Goal: Book appointment/travel/reservation

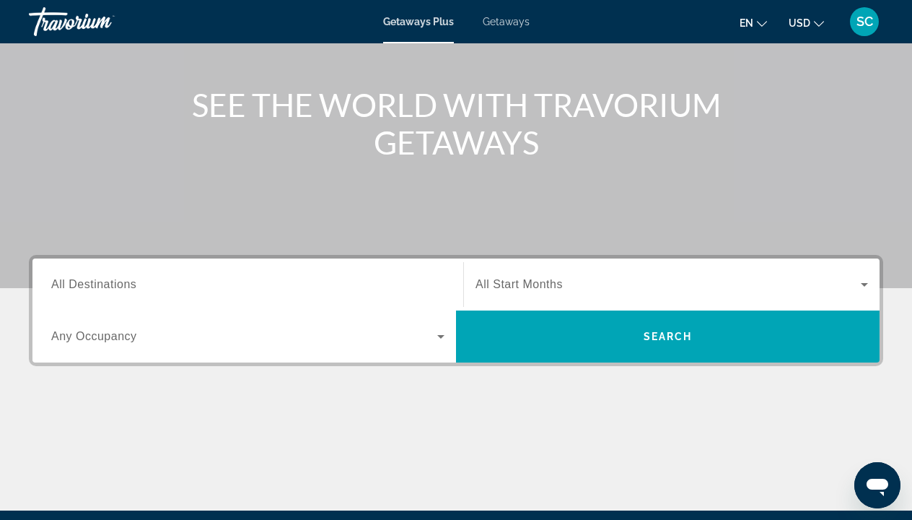
scroll to position [148, 0]
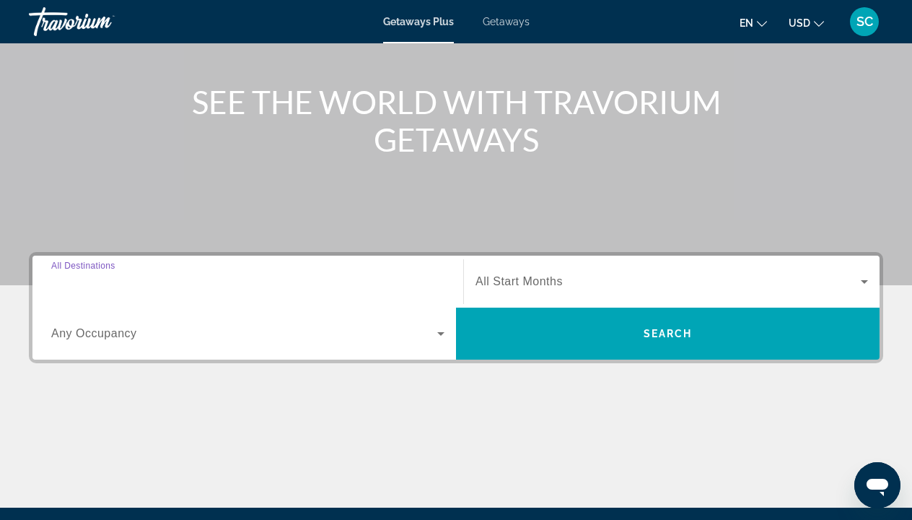
click at [345, 279] on input "Destination All Destinations" at bounding box center [247, 282] width 393 height 17
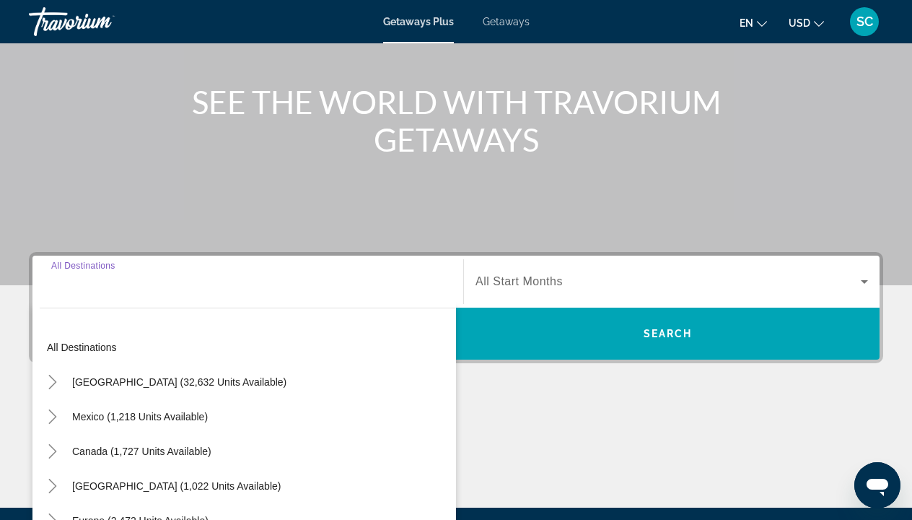
scroll to position [313, 0]
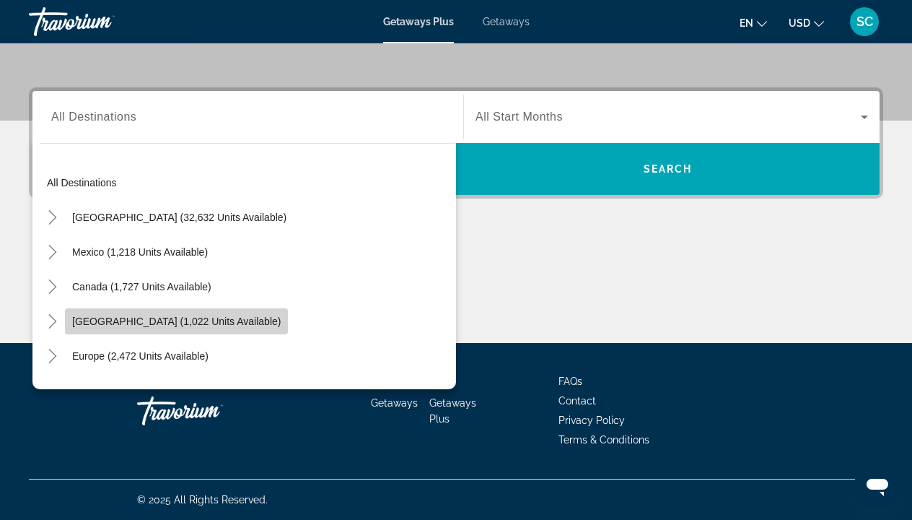
click at [276, 318] on span "[GEOGRAPHIC_DATA] (1,022 units available)" at bounding box center [176, 321] width 209 height 12
type input "**********"
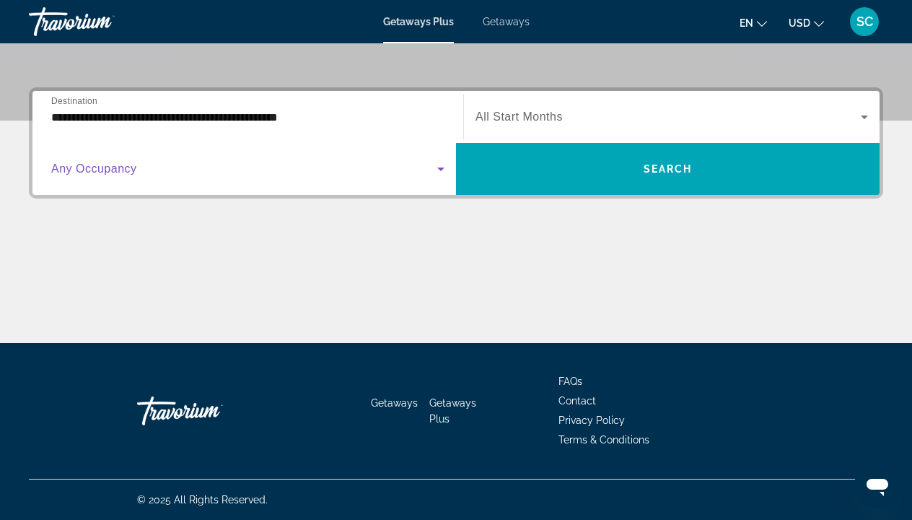
click at [439, 170] on icon "Search widget" at bounding box center [440, 168] width 17 height 17
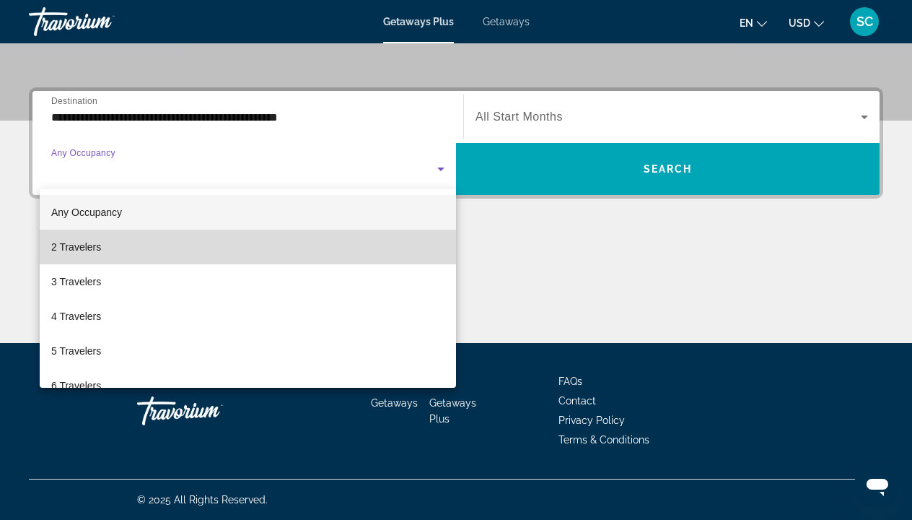
click at [280, 236] on mat-option "2 Travelers" at bounding box center [248, 247] width 416 height 35
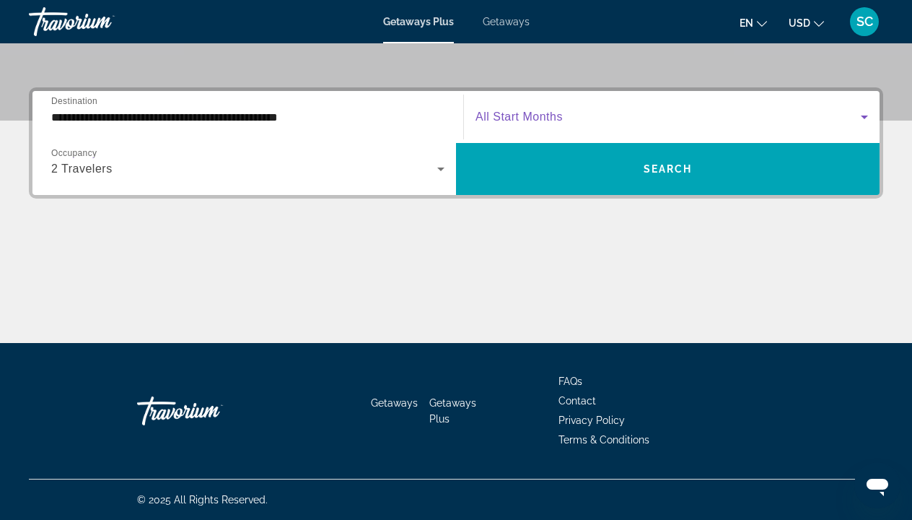
click at [865, 117] on icon "Search widget" at bounding box center [864, 117] width 7 height 4
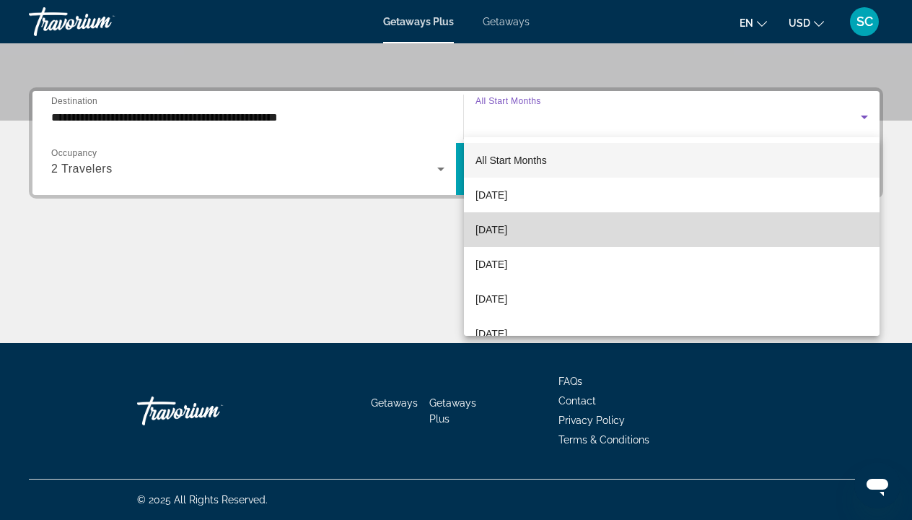
click at [568, 225] on mat-option "[DATE]" at bounding box center [672, 229] width 416 height 35
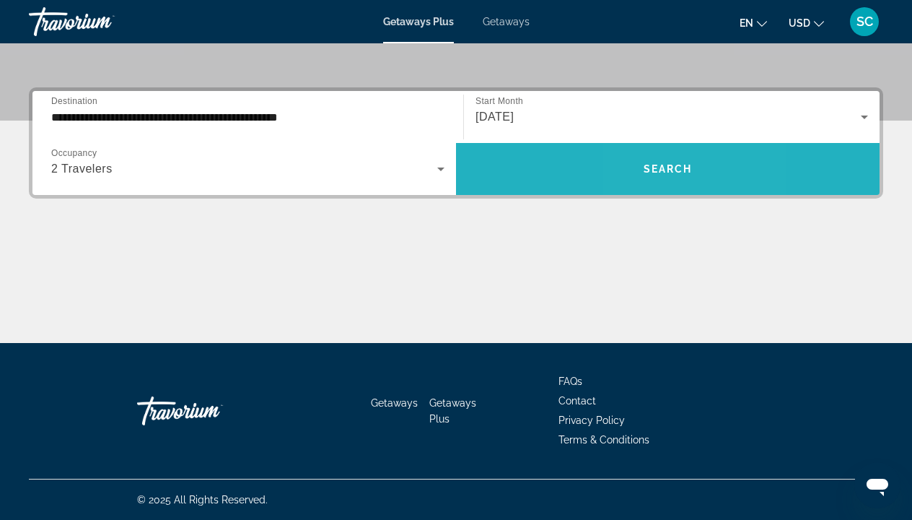
click at [651, 160] on span "Search widget" at bounding box center [668, 169] width 424 height 35
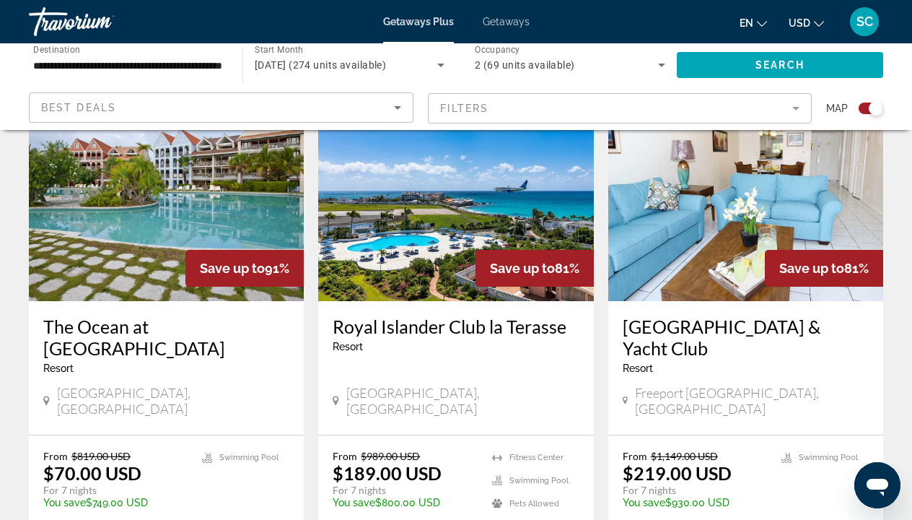
scroll to position [2136, 0]
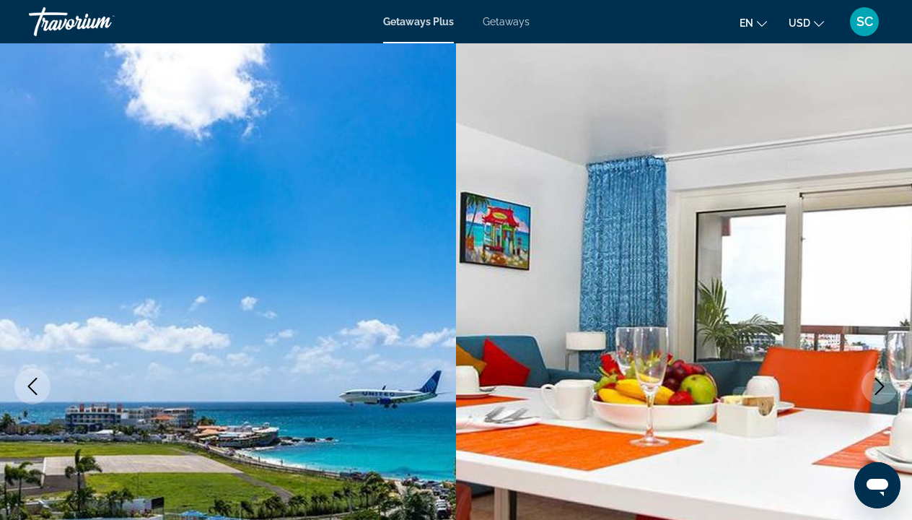
click at [896, 320] on img "Main content" at bounding box center [684, 386] width 456 height 686
click at [882, 297] on img "Main content" at bounding box center [684, 386] width 456 height 686
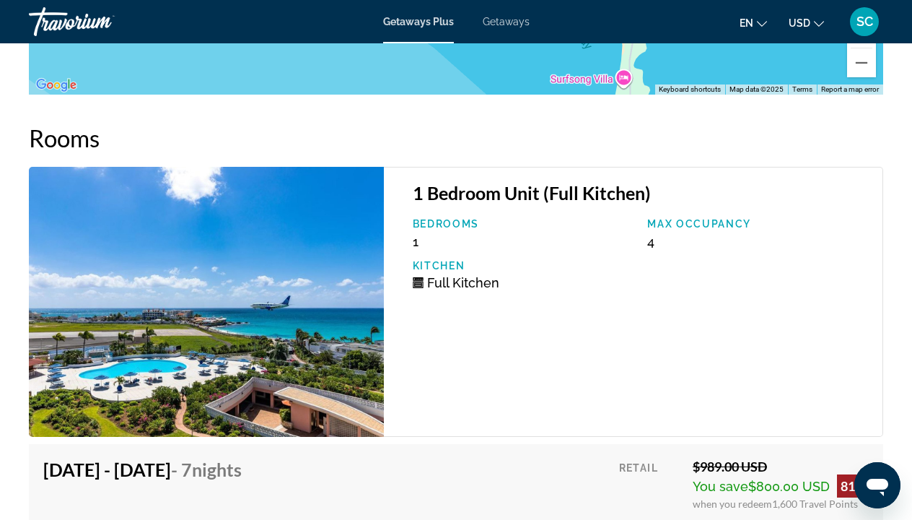
scroll to position [2948, 0]
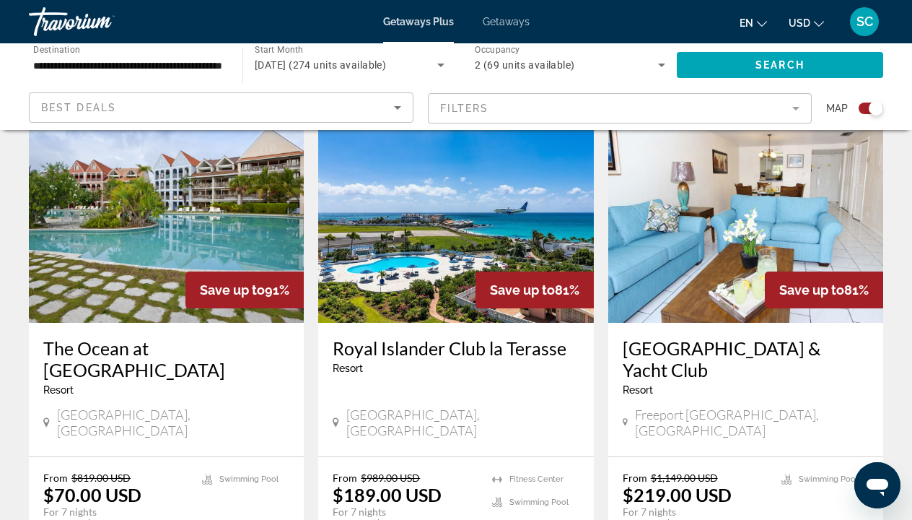
scroll to position [2130, 0]
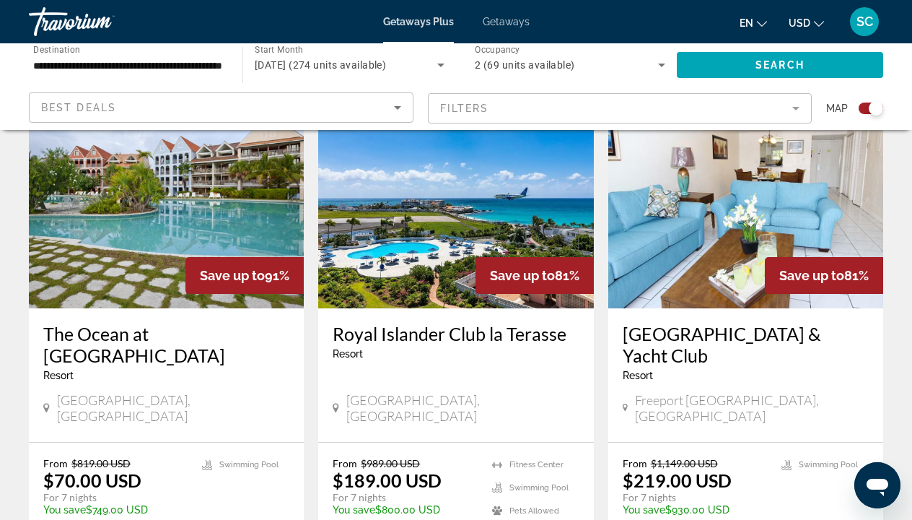
click at [795, 108] on mat-form-field "Filters" at bounding box center [620, 108] width 385 height 30
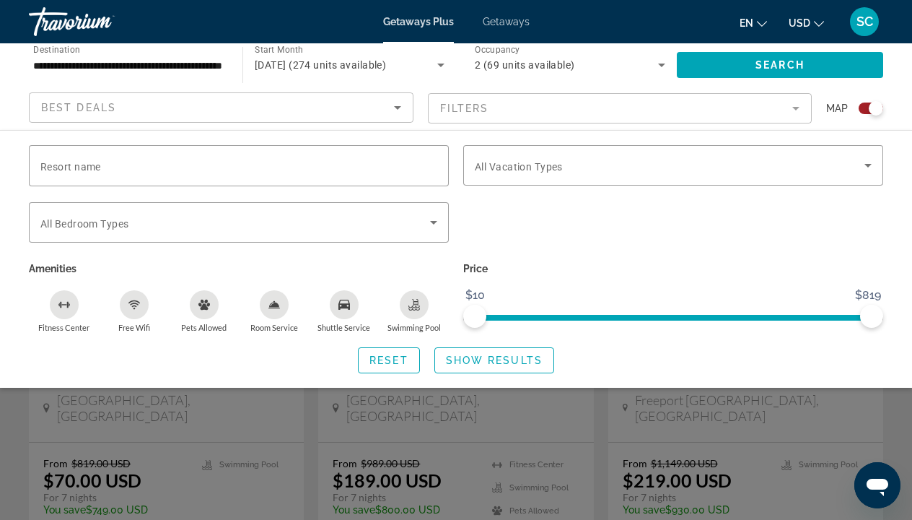
click at [224, 69] on div "**********" at bounding box center [129, 65] width 214 height 41
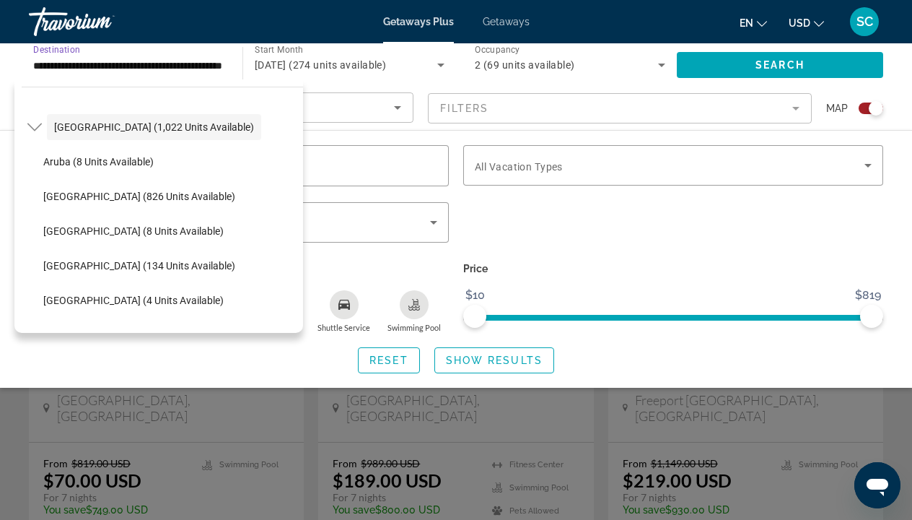
scroll to position [139, 0]
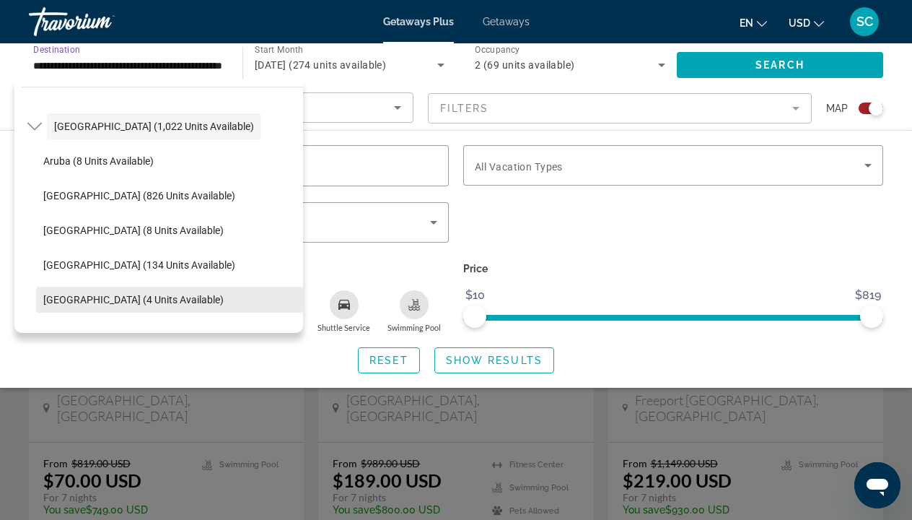
click at [79, 297] on span "[GEOGRAPHIC_DATA] (4 units available)" at bounding box center [133, 300] width 180 height 12
type input "**********"
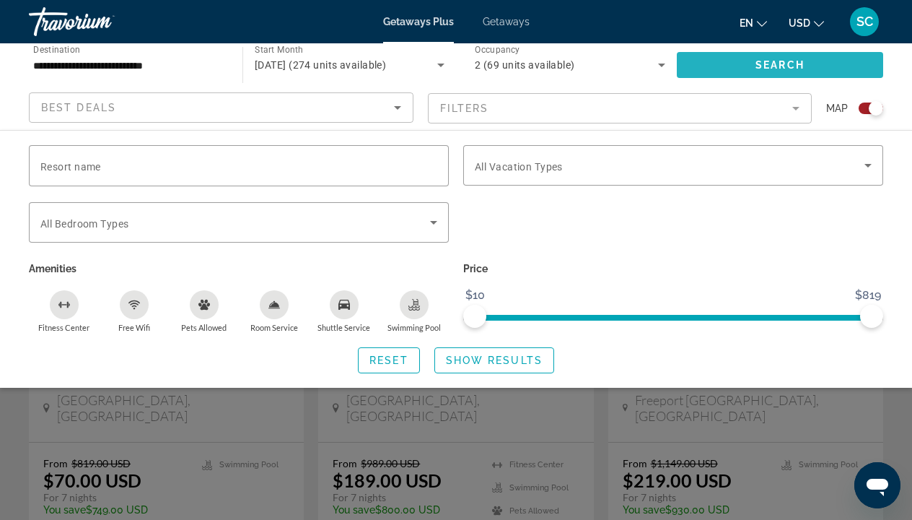
click at [777, 61] on span "Search" at bounding box center [780, 65] width 49 height 12
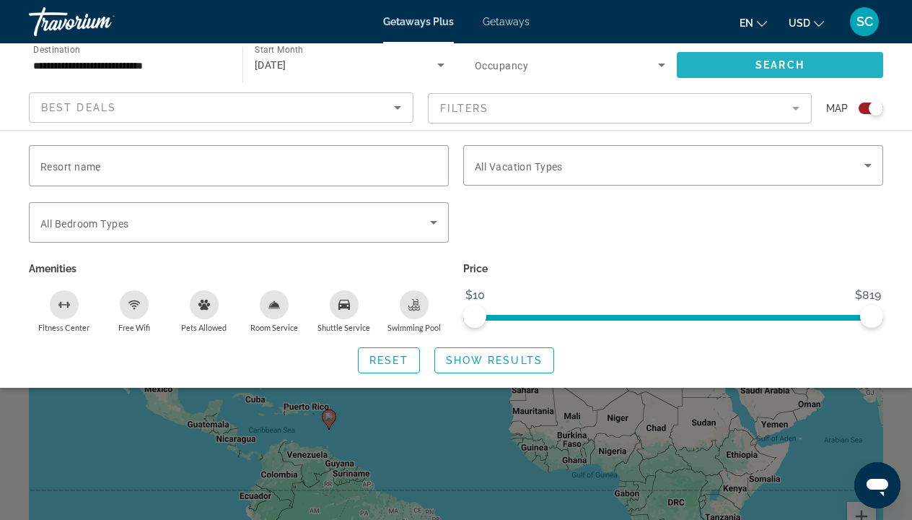
click at [777, 62] on span "Search" at bounding box center [780, 65] width 49 height 12
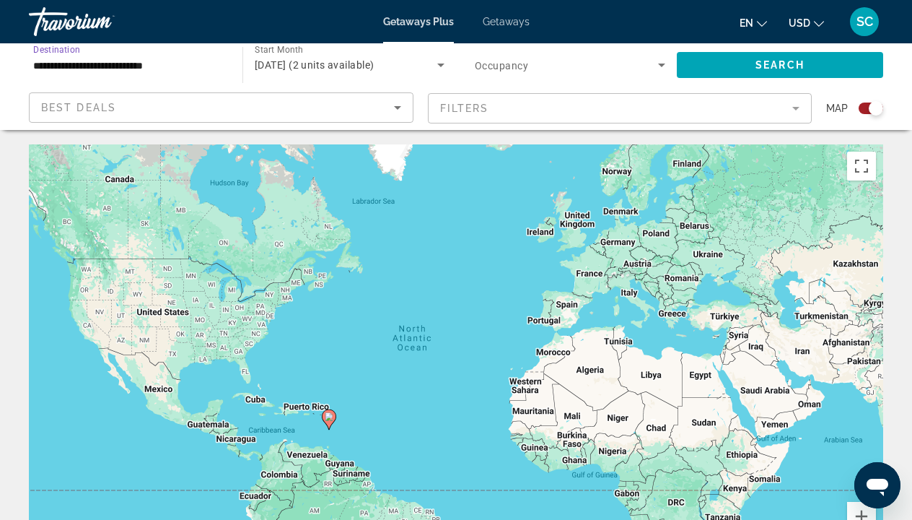
click at [200, 71] on input "**********" at bounding box center [128, 65] width 191 height 17
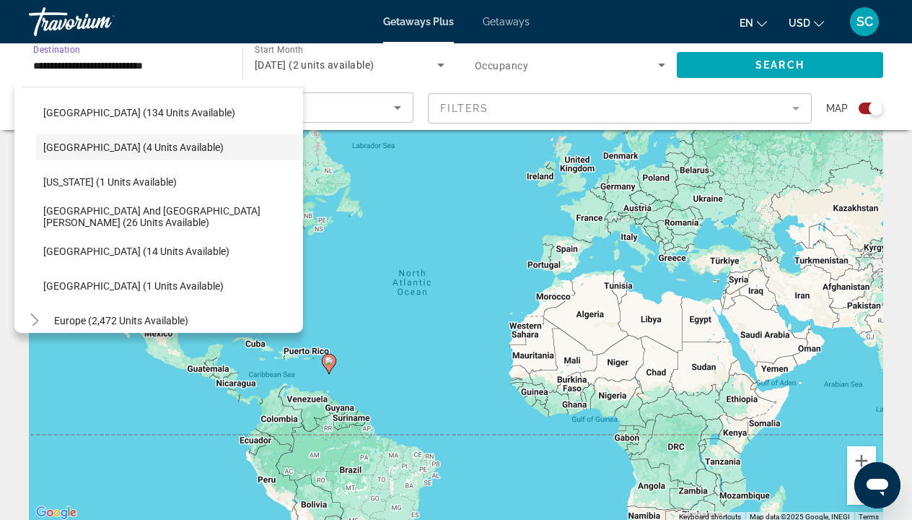
scroll to position [290, 0]
click at [137, 216] on span "[GEOGRAPHIC_DATA] and [GEOGRAPHIC_DATA][PERSON_NAME] (26 units available)" at bounding box center [169, 217] width 253 height 23
type input "**********"
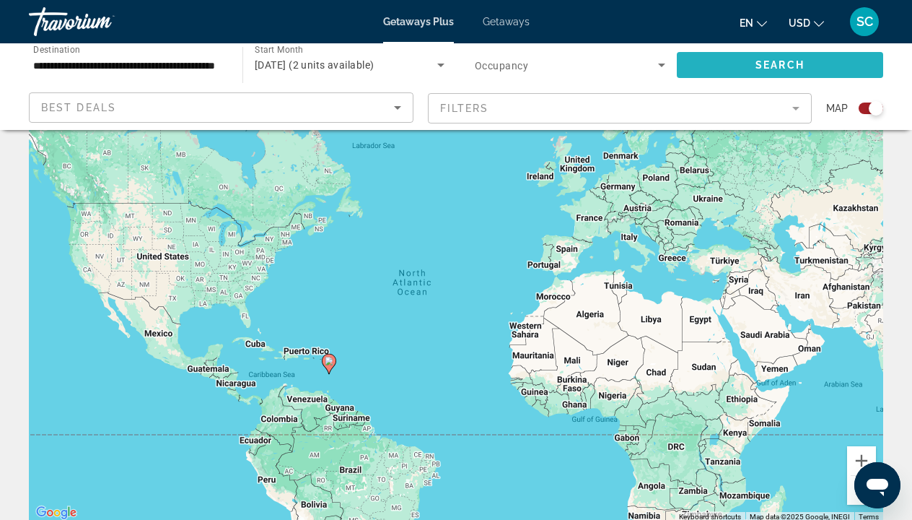
click at [789, 61] on span "Search" at bounding box center [780, 65] width 49 height 12
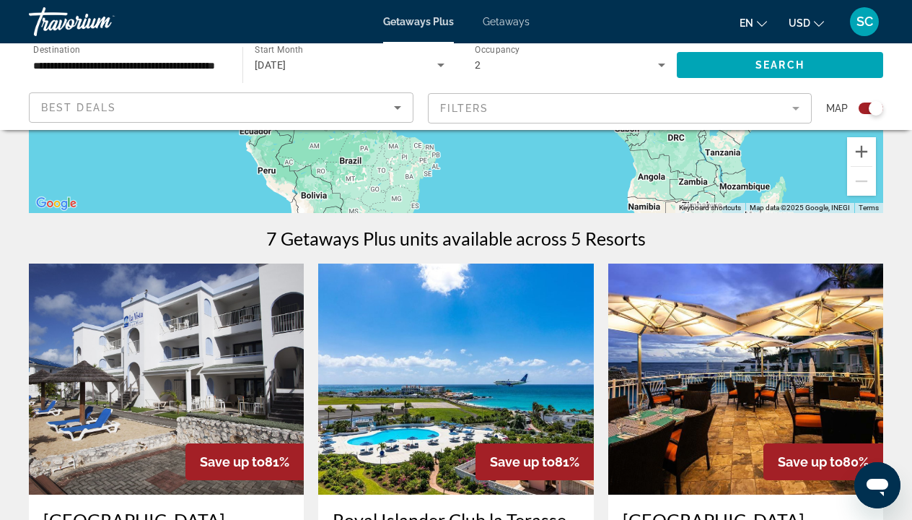
scroll to position [419, 0]
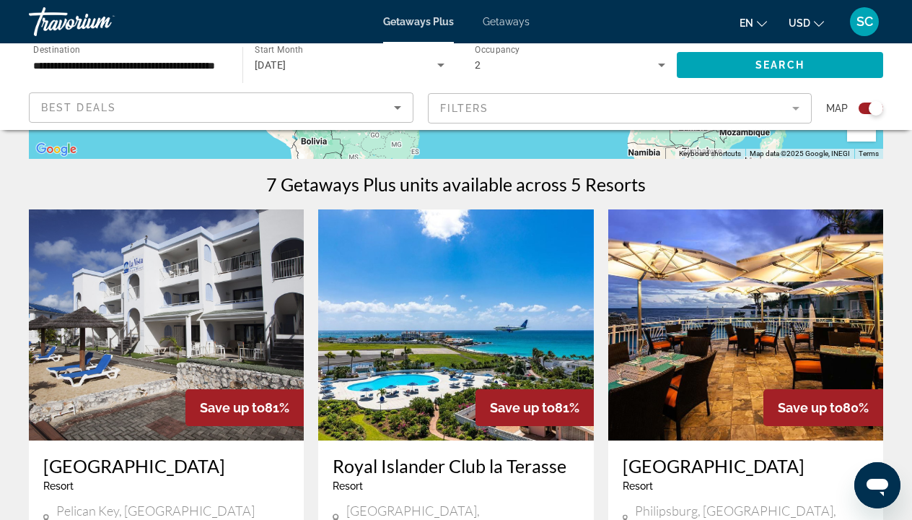
click at [186, 339] on img "Main content" at bounding box center [166, 324] width 275 height 231
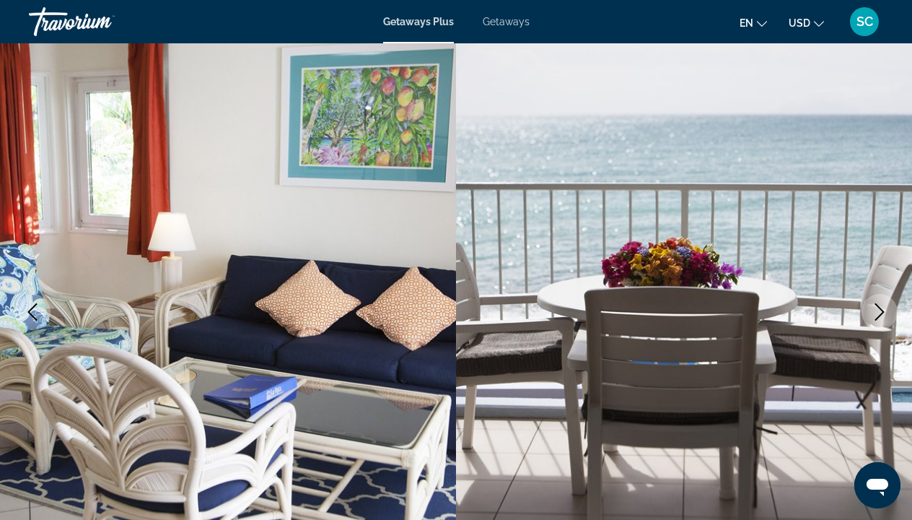
scroll to position [75, 0]
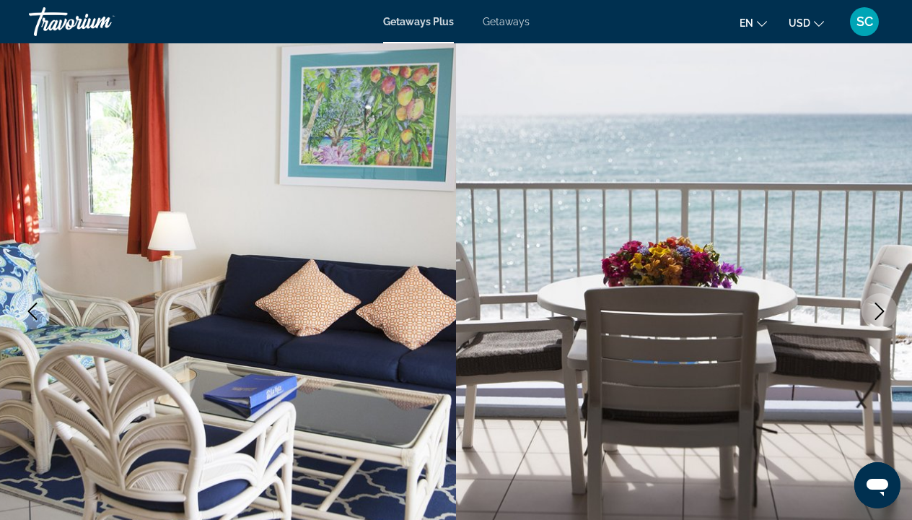
click at [878, 306] on icon "Next image" at bounding box center [880, 310] width 9 height 17
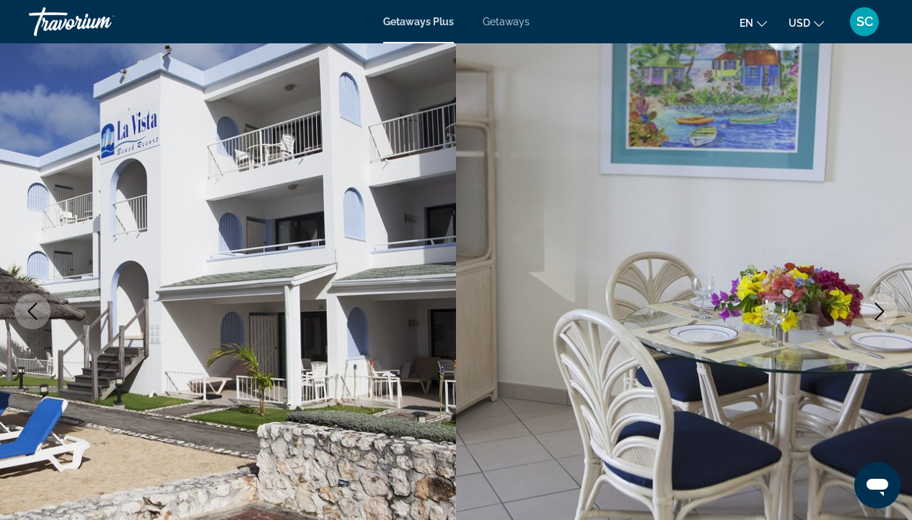
click at [878, 306] on icon "Next image" at bounding box center [880, 310] width 9 height 17
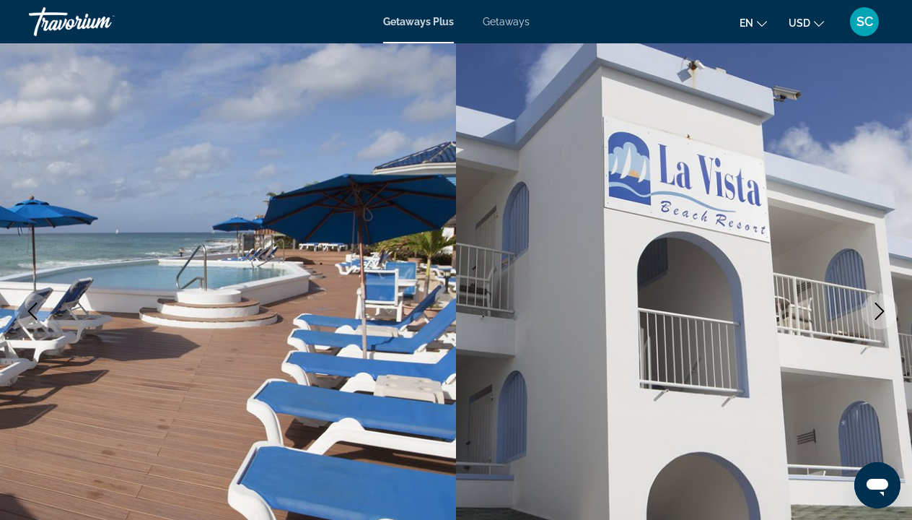
click at [878, 307] on icon "Next image" at bounding box center [879, 310] width 17 height 17
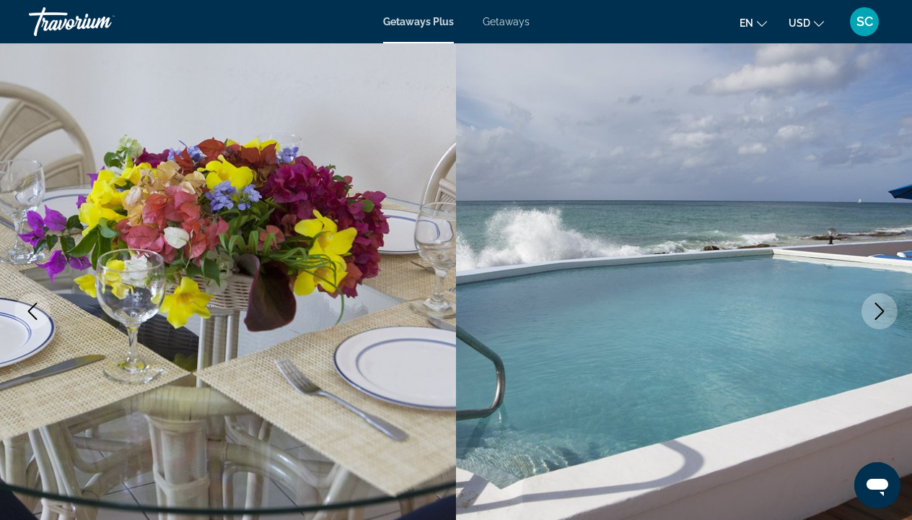
click at [878, 307] on icon "Next image" at bounding box center [879, 310] width 17 height 17
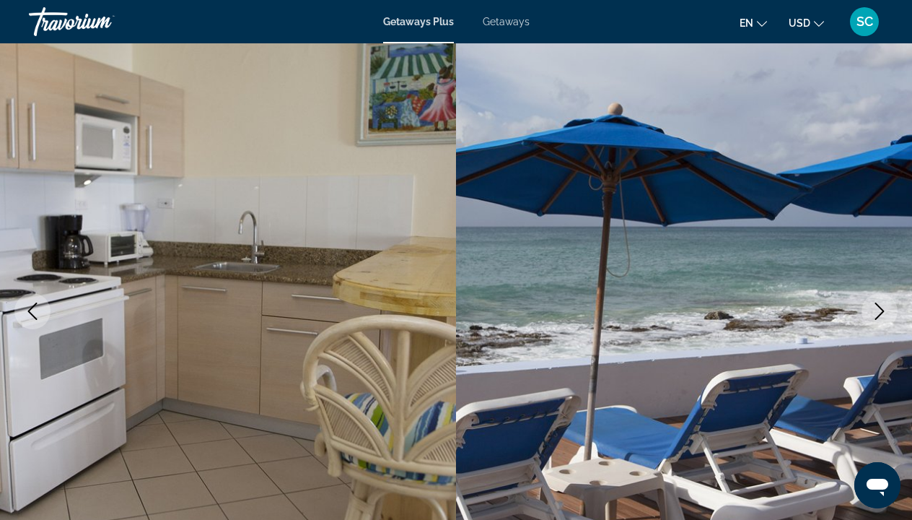
click at [878, 307] on icon "Next image" at bounding box center [879, 310] width 17 height 17
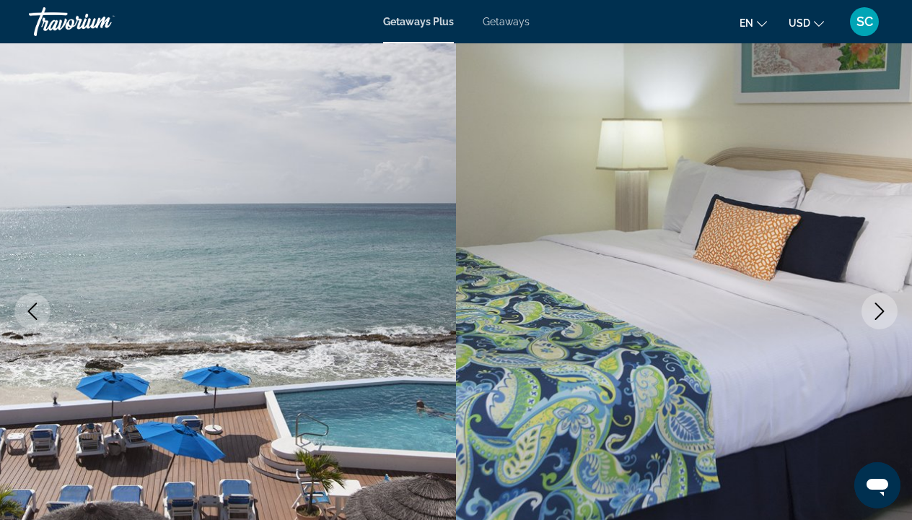
click at [878, 307] on icon "Next image" at bounding box center [879, 310] width 17 height 17
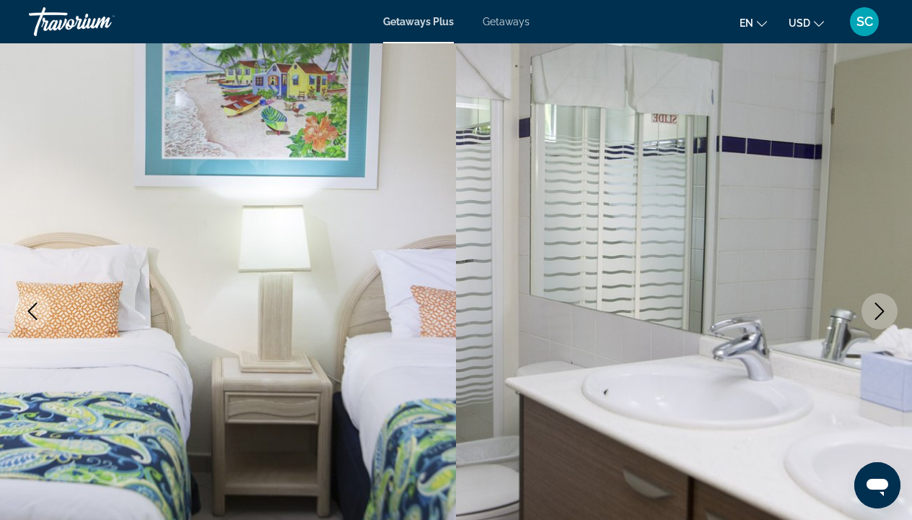
click at [878, 307] on icon "Next image" at bounding box center [879, 310] width 17 height 17
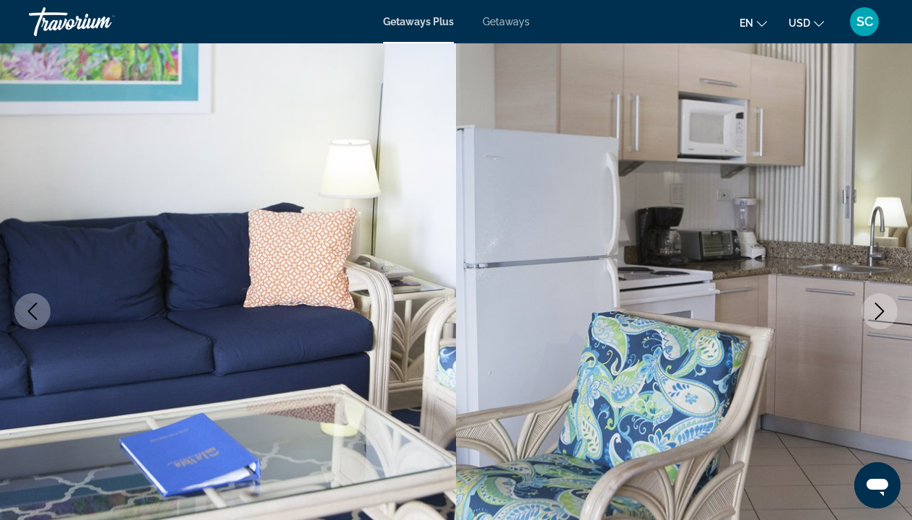
click at [878, 307] on icon "Next image" at bounding box center [879, 310] width 17 height 17
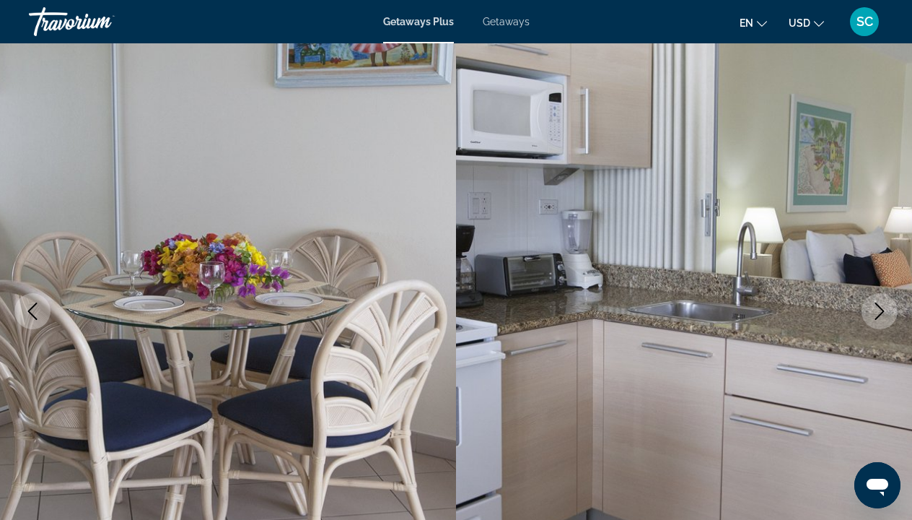
click at [878, 307] on icon "Next image" at bounding box center [879, 310] width 17 height 17
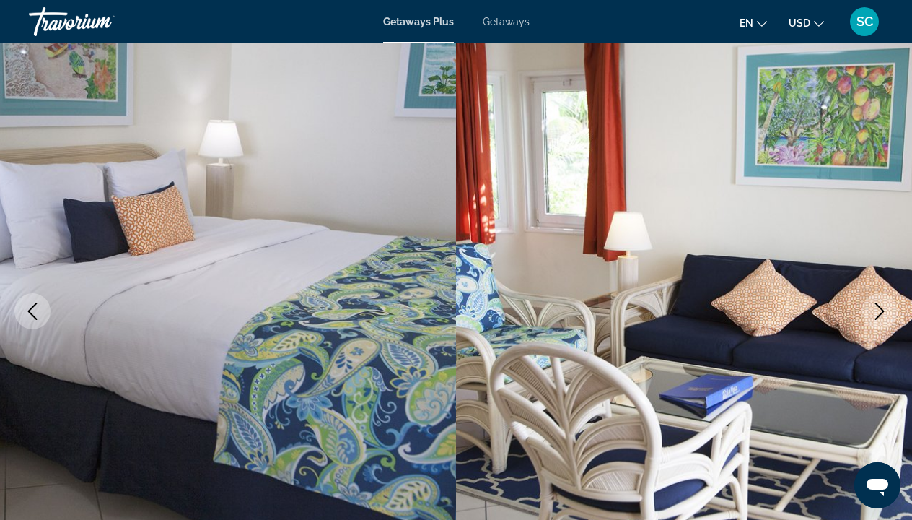
click at [878, 307] on icon "Next image" at bounding box center [879, 310] width 17 height 17
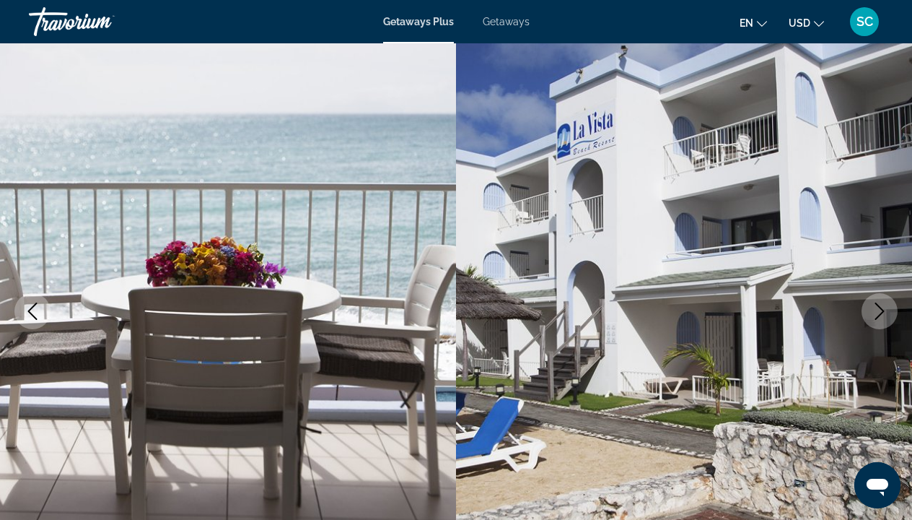
click at [878, 307] on icon "Next image" at bounding box center [879, 310] width 17 height 17
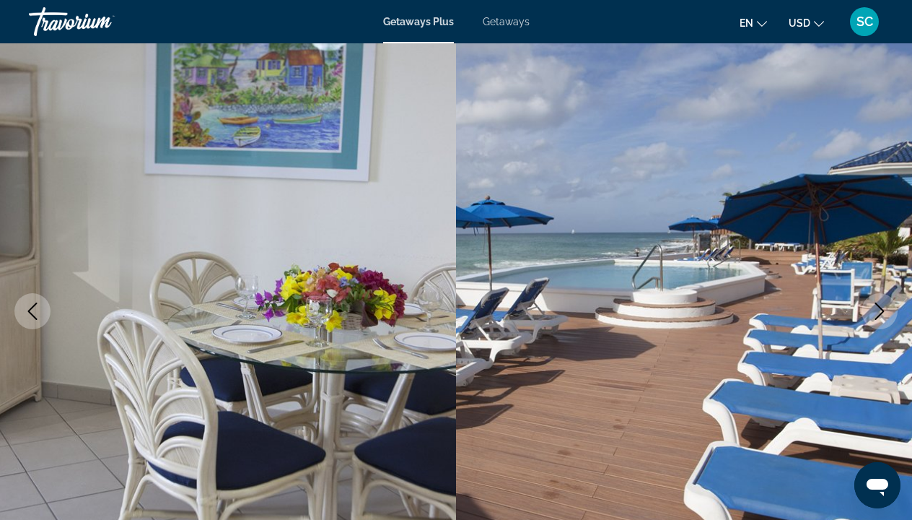
click at [878, 307] on icon "Next image" at bounding box center [879, 310] width 17 height 17
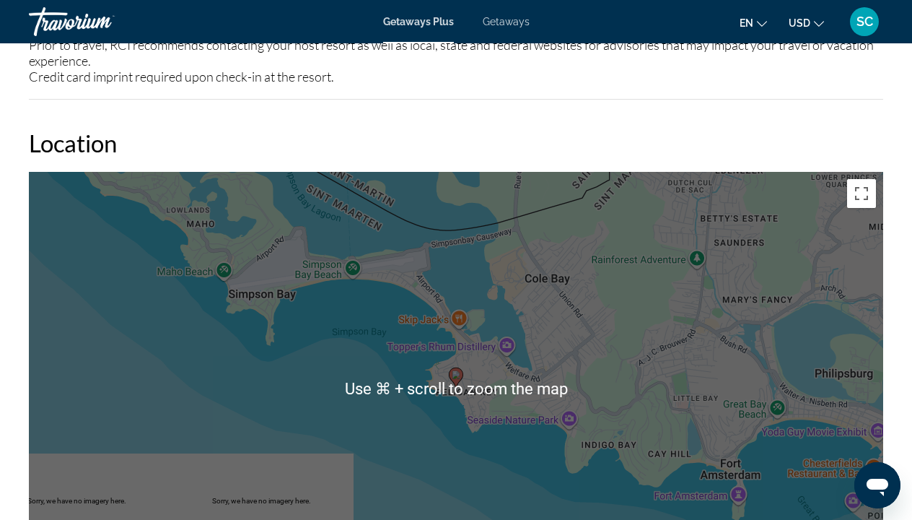
scroll to position [1996, 0]
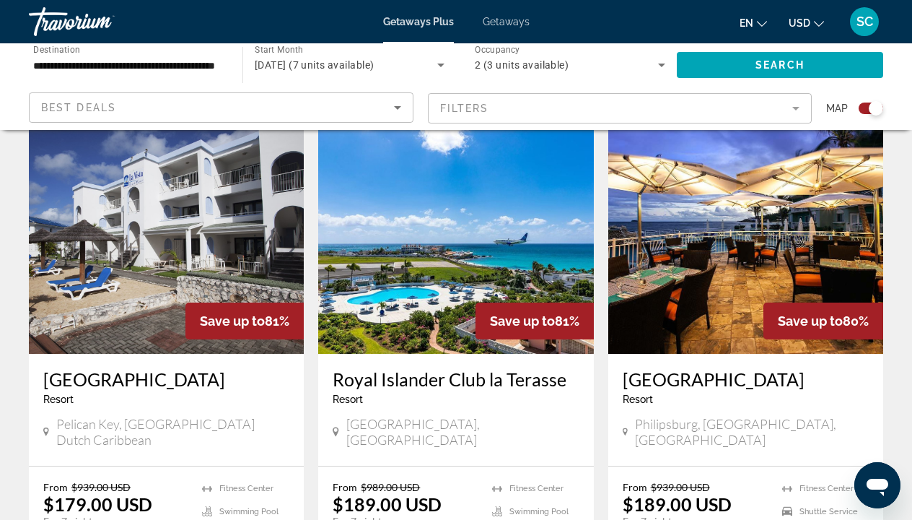
scroll to position [520, 0]
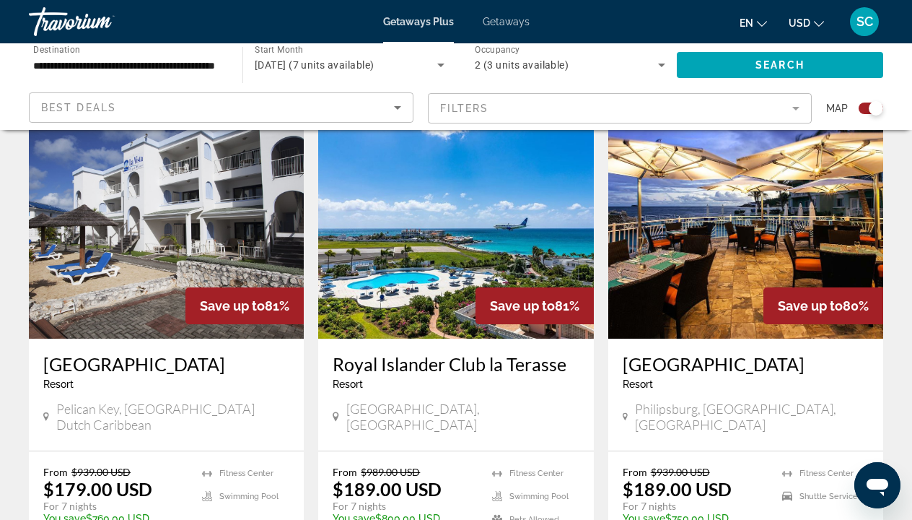
click at [741, 232] on img "Main content" at bounding box center [745, 223] width 275 height 231
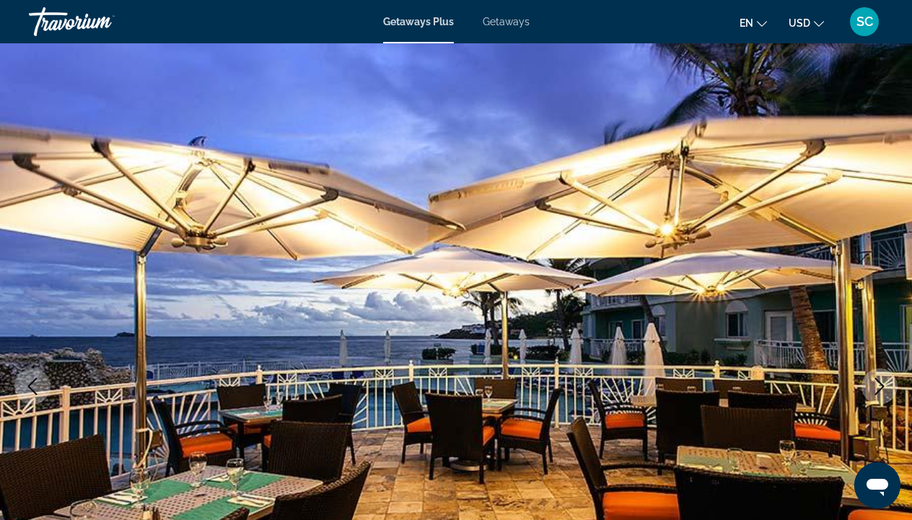
click at [895, 284] on img "Main content" at bounding box center [456, 386] width 912 height 686
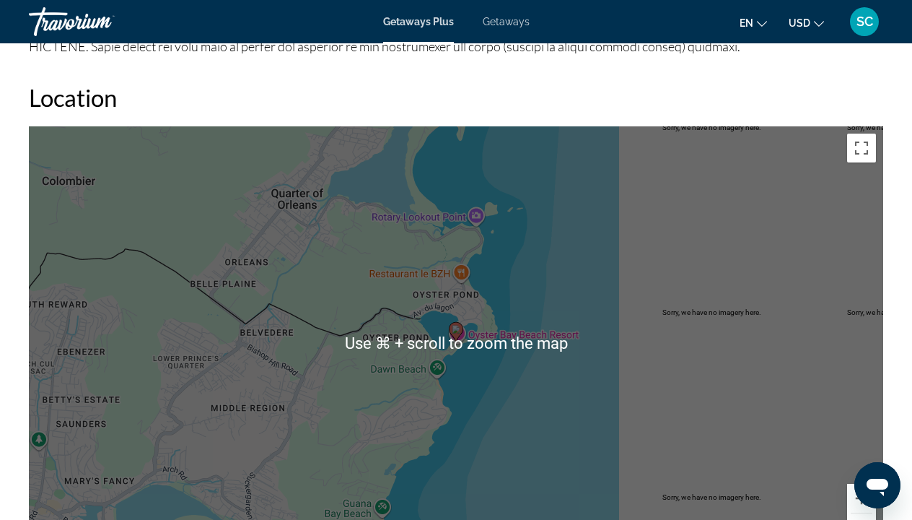
scroll to position [1979, 0]
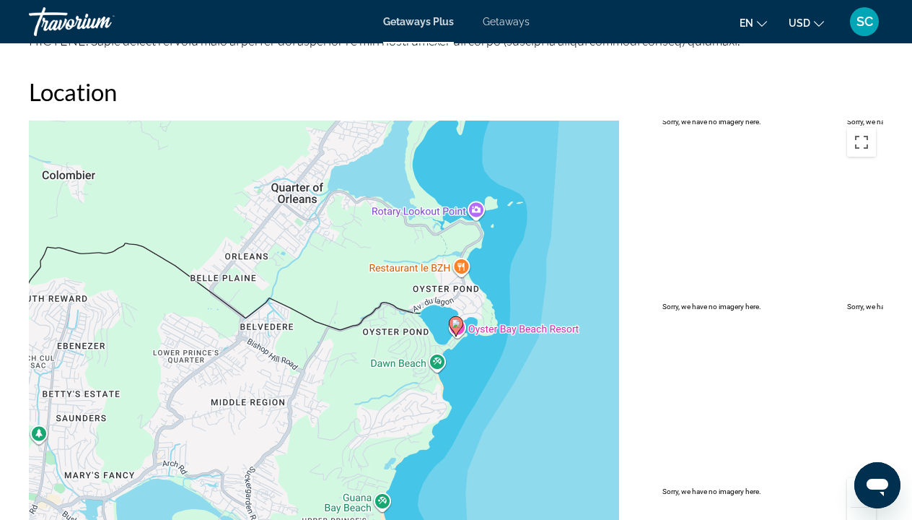
click at [498, 399] on div "To activate drag with keyboard, press Alt + Enter. Once in keyboard drag state,…" at bounding box center [456, 337] width 855 height 433
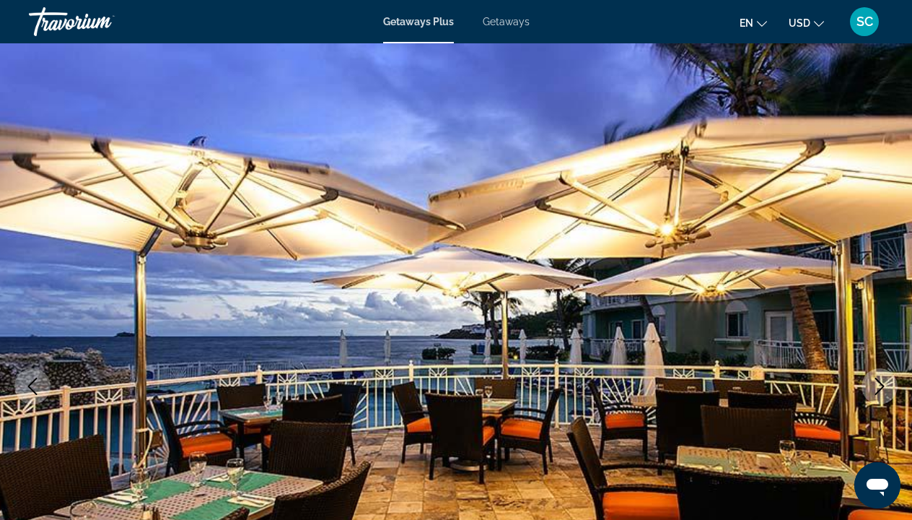
scroll to position [0, 0]
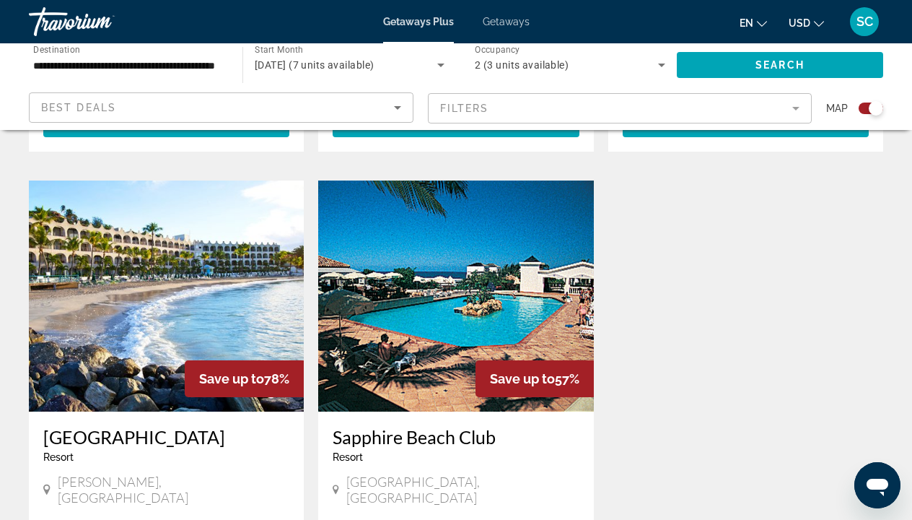
scroll to position [950, 0]
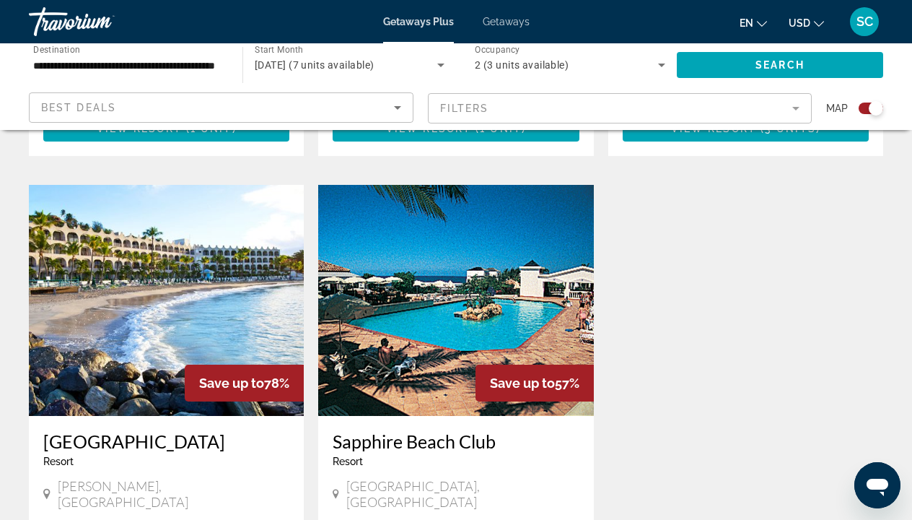
click at [167, 263] on img "Main content" at bounding box center [166, 300] width 275 height 231
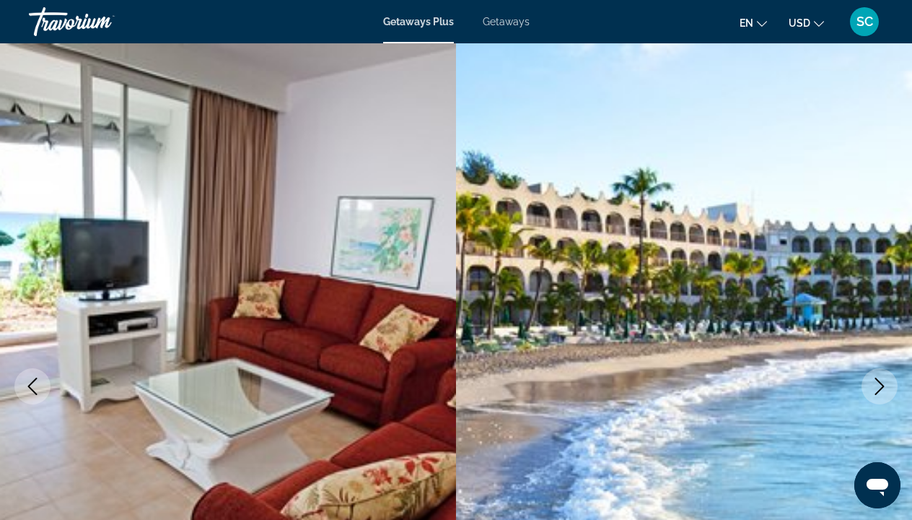
click at [875, 388] on icon "Next image" at bounding box center [879, 385] width 17 height 17
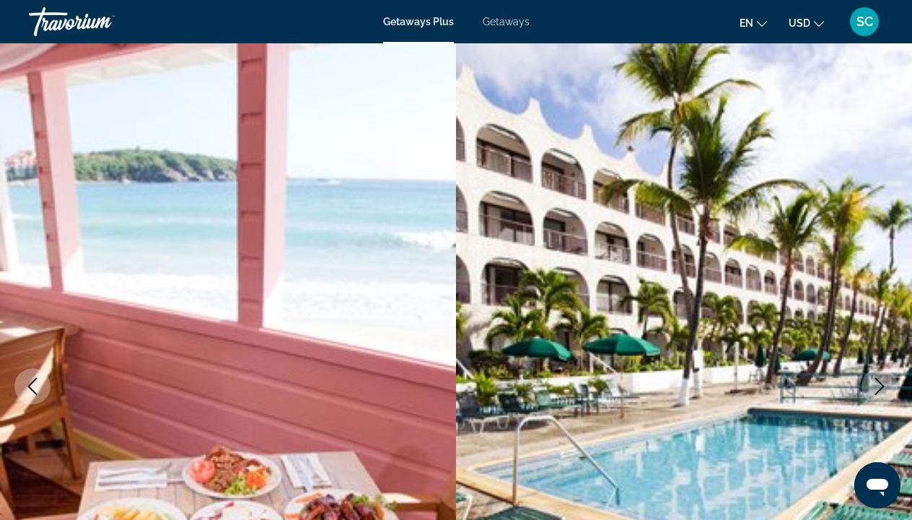
click at [875, 388] on icon "Next image" at bounding box center [879, 385] width 17 height 17
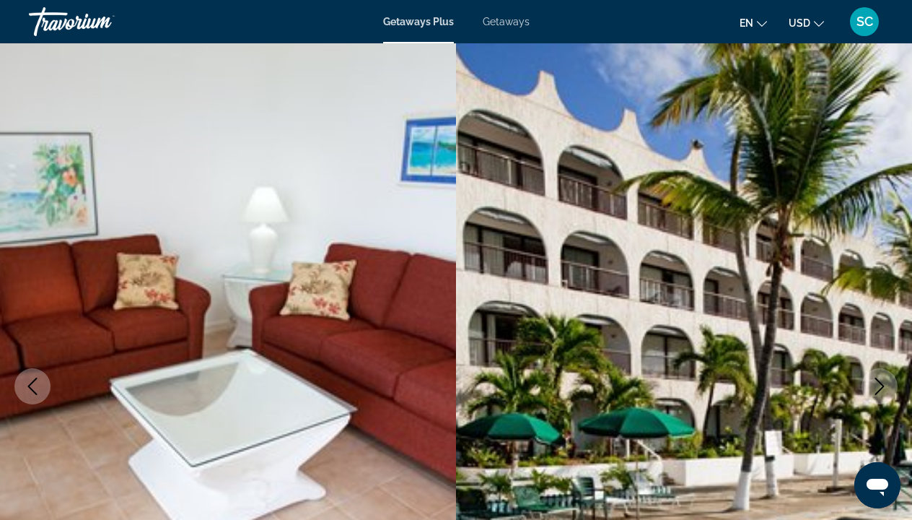
click at [875, 388] on icon "Next image" at bounding box center [879, 385] width 17 height 17
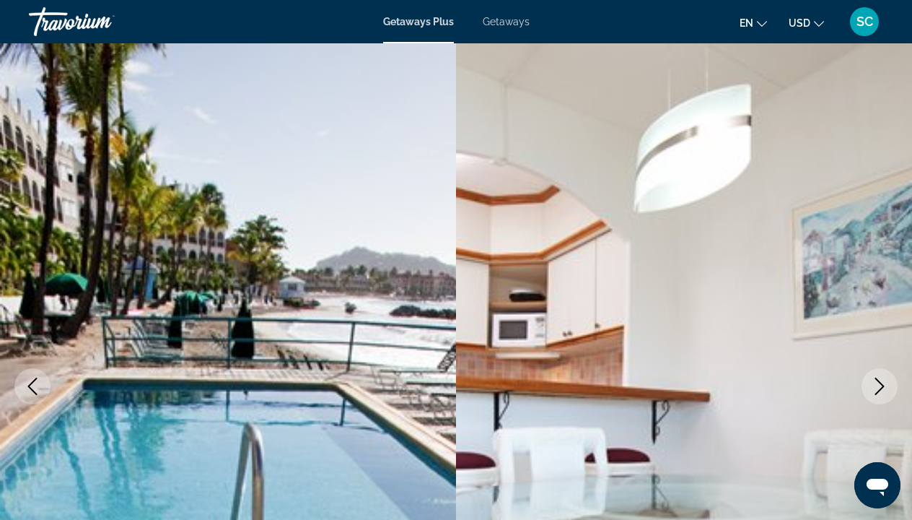
click at [875, 388] on icon "Next image" at bounding box center [879, 385] width 17 height 17
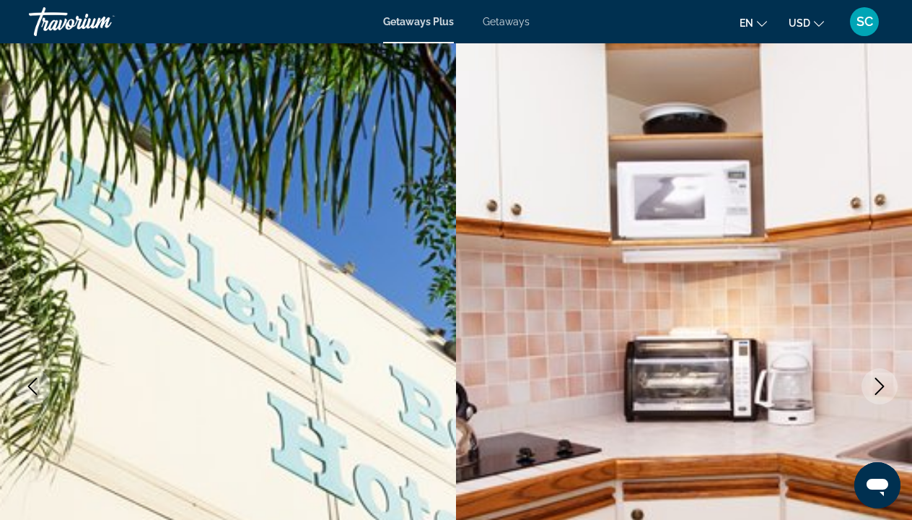
click at [875, 388] on icon "Next image" at bounding box center [879, 385] width 17 height 17
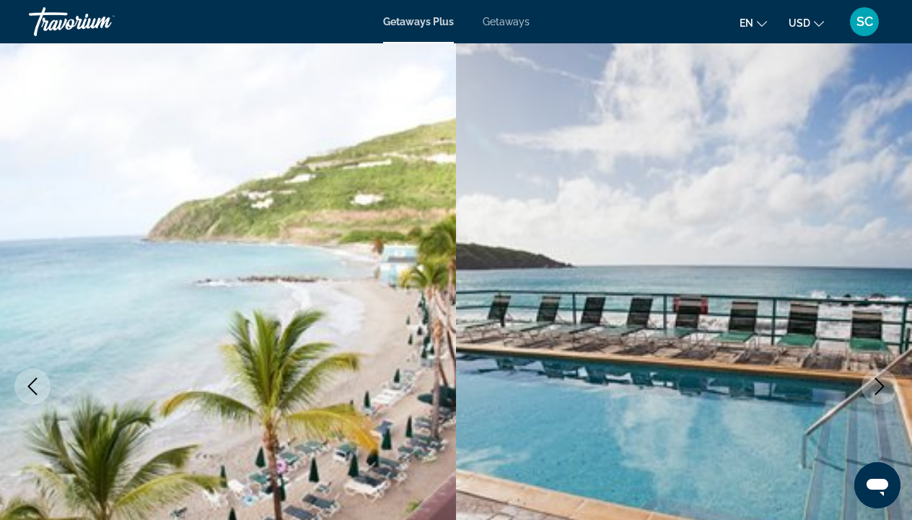
click at [875, 388] on icon "Next image" at bounding box center [879, 385] width 17 height 17
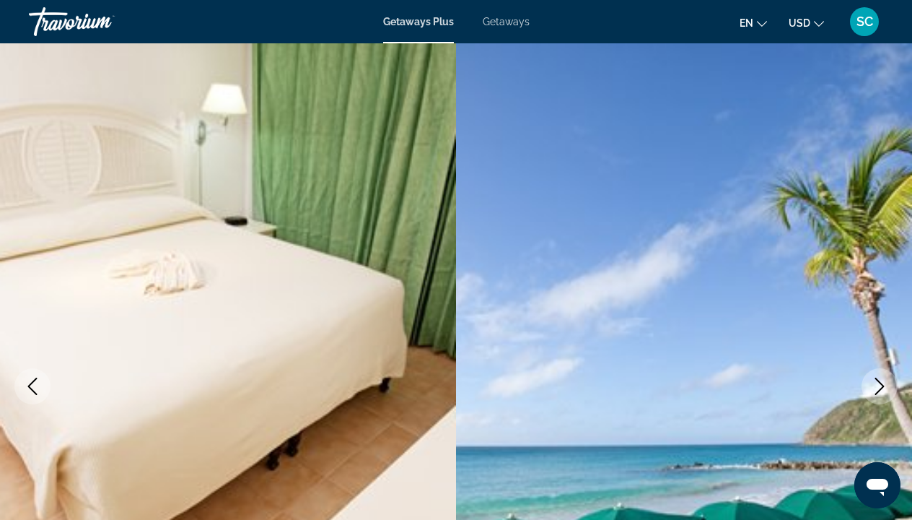
click at [874, 388] on icon "Next image" at bounding box center [879, 385] width 17 height 17
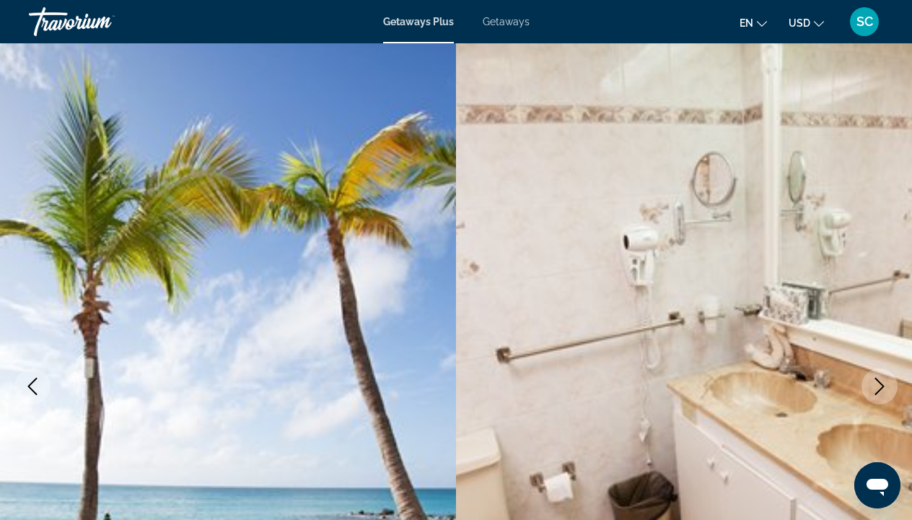
click at [874, 390] on icon "Next image" at bounding box center [879, 385] width 17 height 17
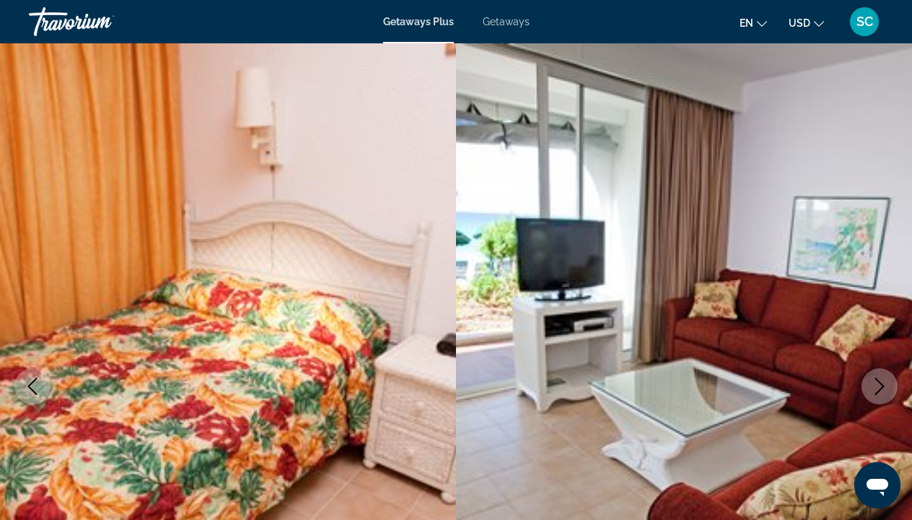
click at [874, 390] on icon "Next image" at bounding box center [879, 385] width 17 height 17
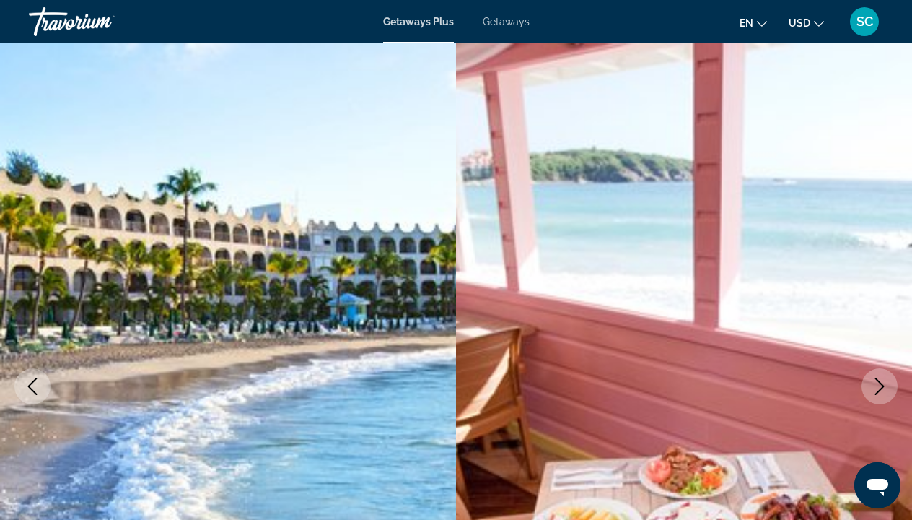
click at [874, 390] on icon "Next image" at bounding box center [879, 385] width 17 height 17
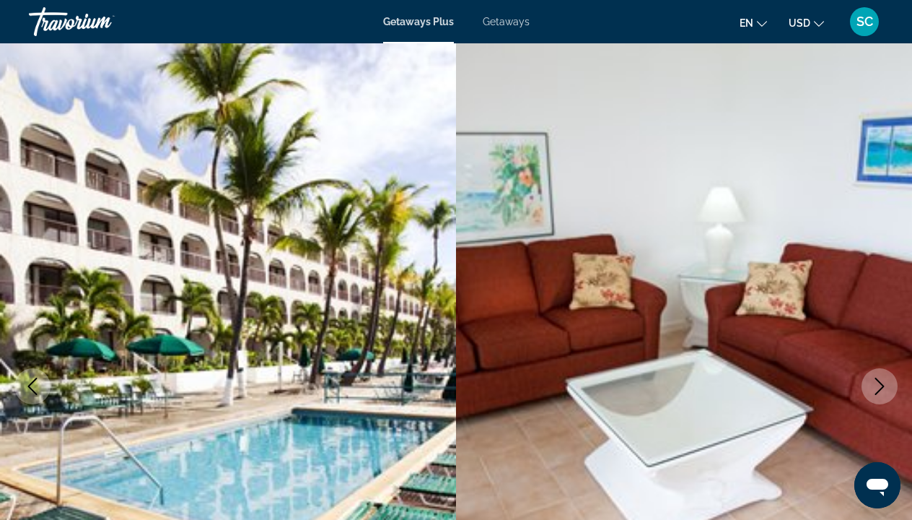
click at [874, 390] on icon "Next image" at bounding box center [879, 385] width 17 height 17
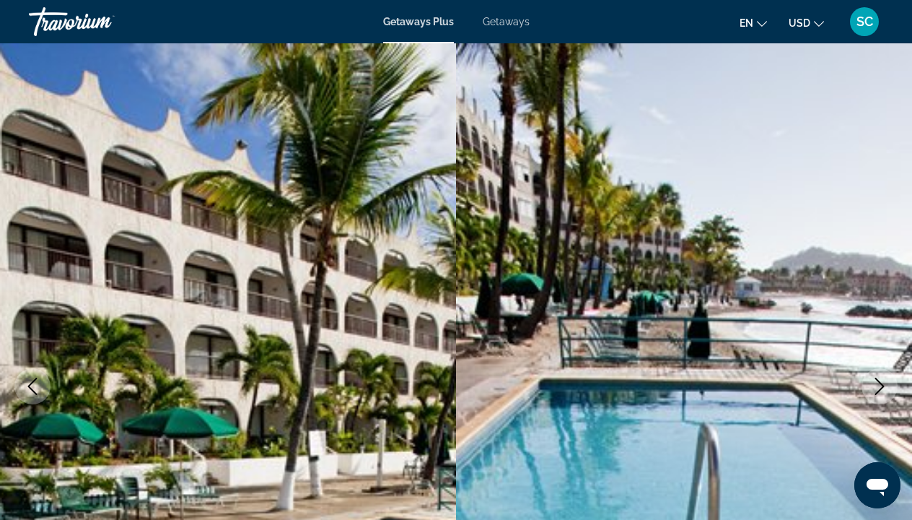
click at [875, 390] on icon "Next image" at bounding box center [879, 385] width 17 height 17
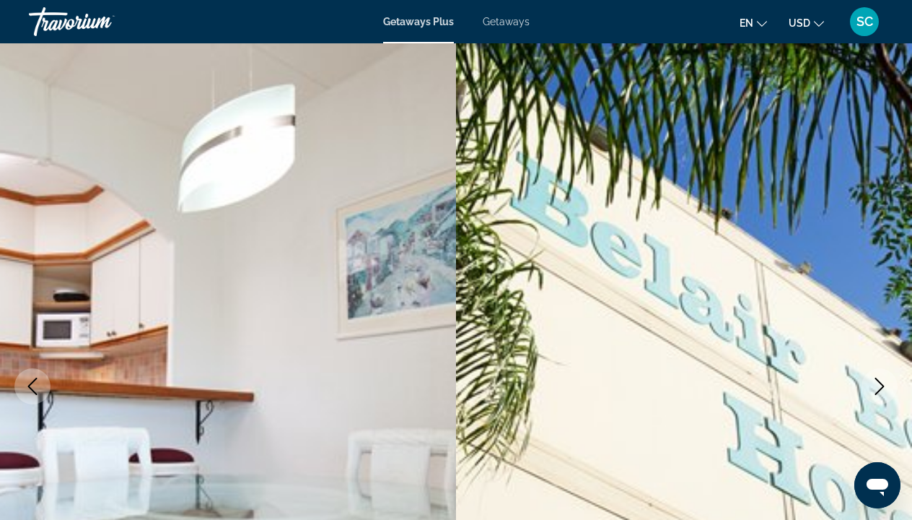
click at [875, 390] on icon "Next image" at bounding box center [879, 385] width 17 height 17
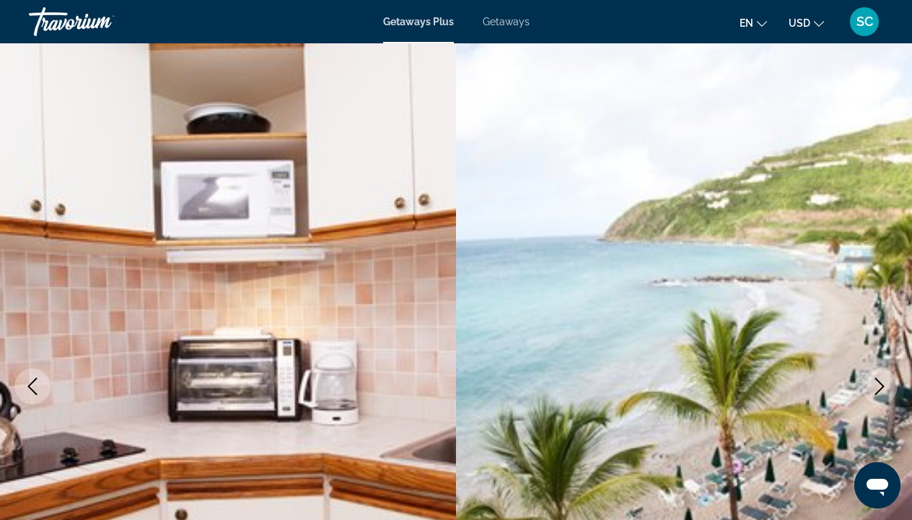
click at [875, 390] on icon "Next image" at bounding box center [879, 385] width 17 height 17
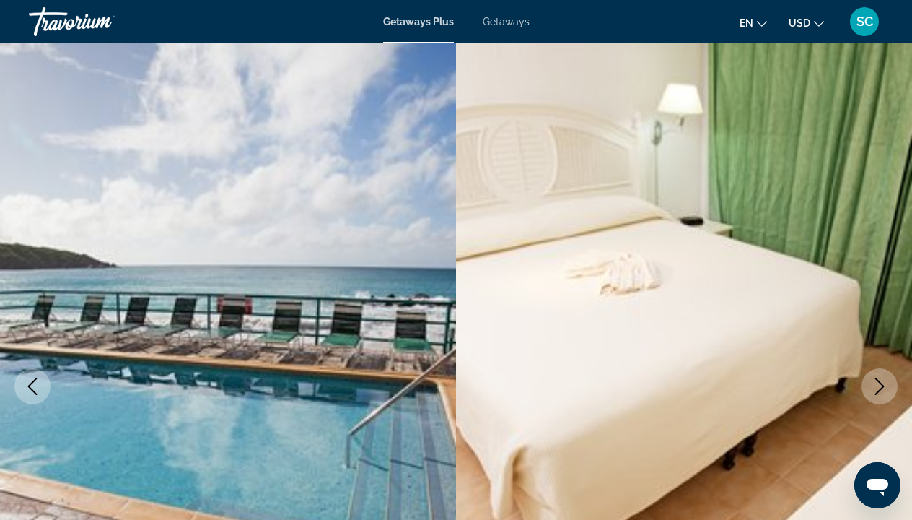
click at [875, 391] on icon "Next image" at bounding box center [879, 385] width 17 height 17
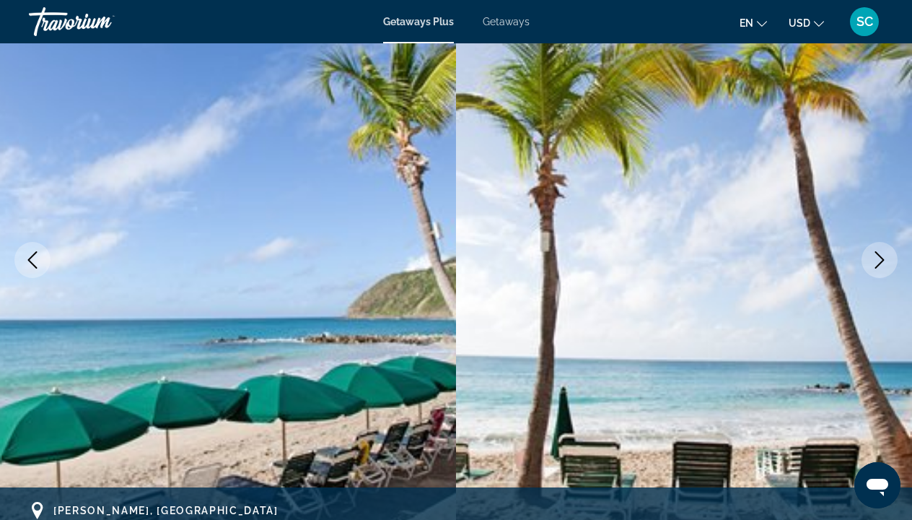
scroll to position [124, 0]
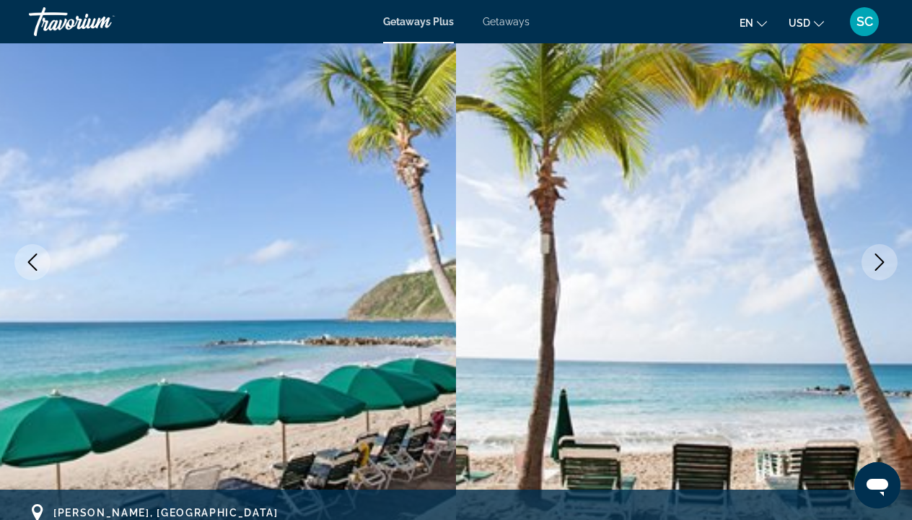
click at [875, 259] on icon "Next image" at bounding box center [879, 261] width 17 height 17
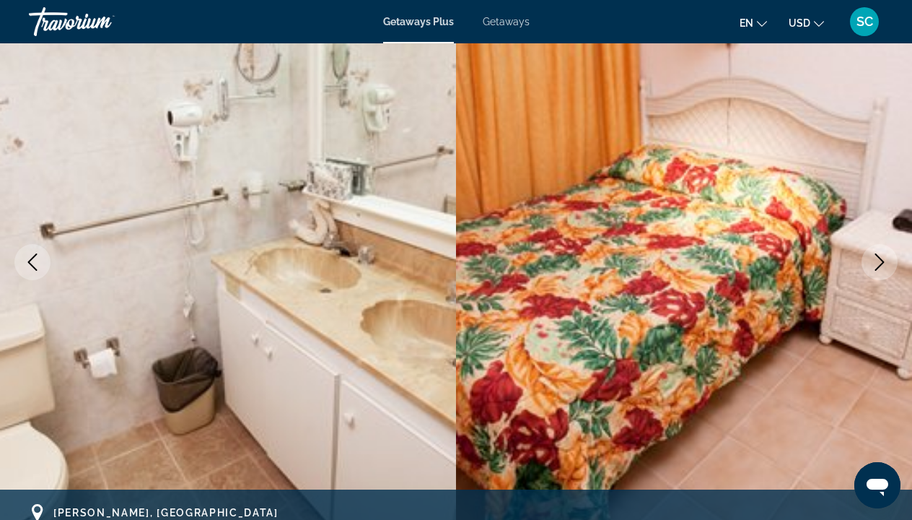
click at [875, 259] on icon "Next image" at bounding box center [879, 261] width 17 height 17
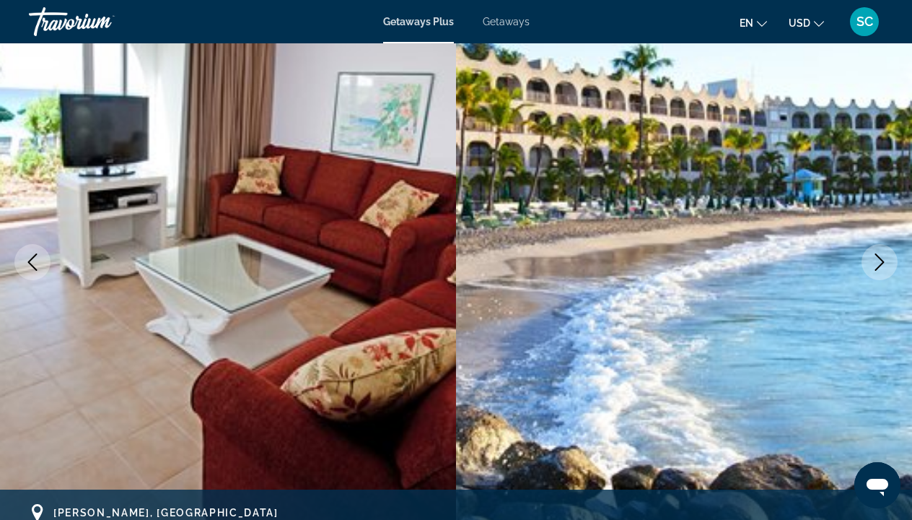
click at [874, 259] on icon "Next image" at bounding box center [879, 261] width 17 height 17
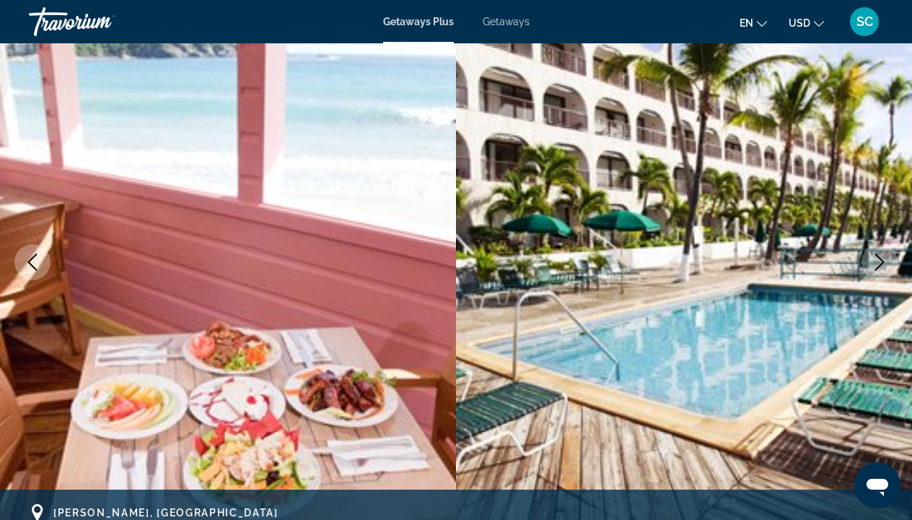
click at [874, 259] on icon "Next image" at bounding box center [879, 261] width 17 height 17
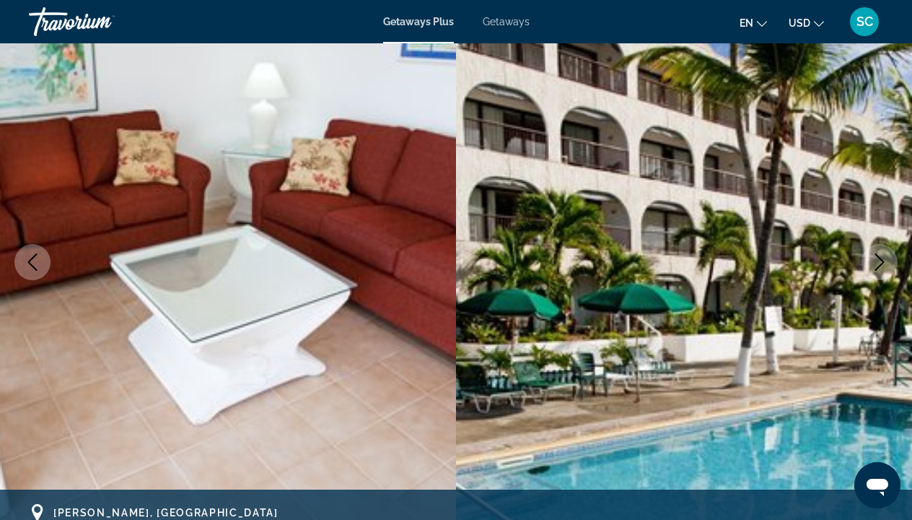
click at [874, 259] on icon "Next image" at bounding box center [879, 261] width 17 height 17
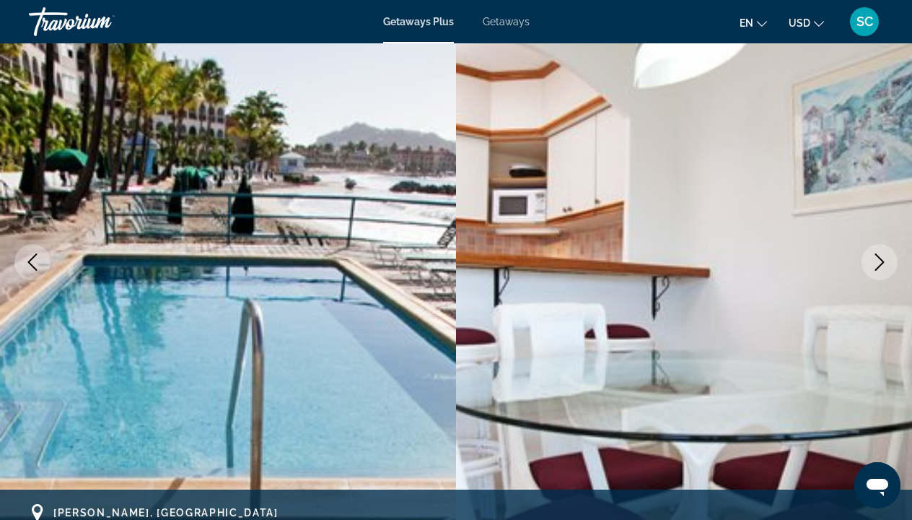
click at [874, 259] on icon "Next image" at bounding box center [879, 261] width 17 height 17
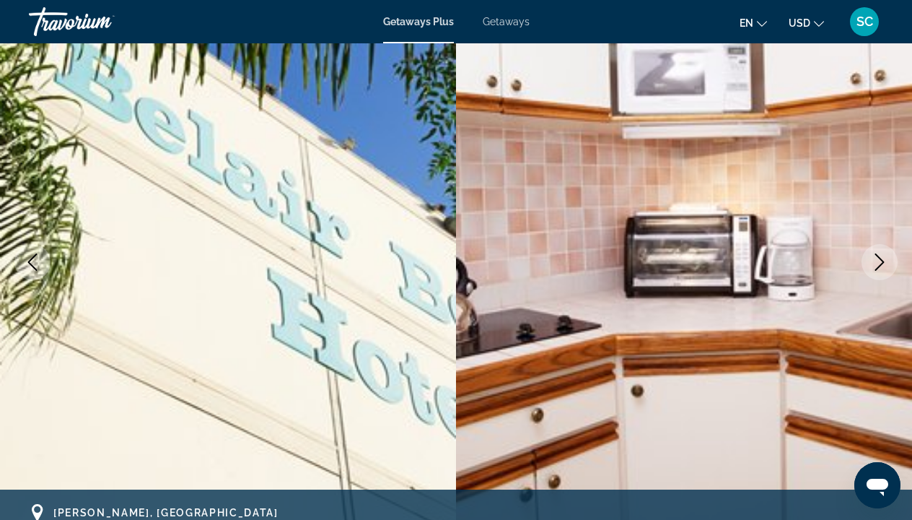
click at [881, 259] on icon "Next image" at bounding box center [880, 261] width 9 height 17
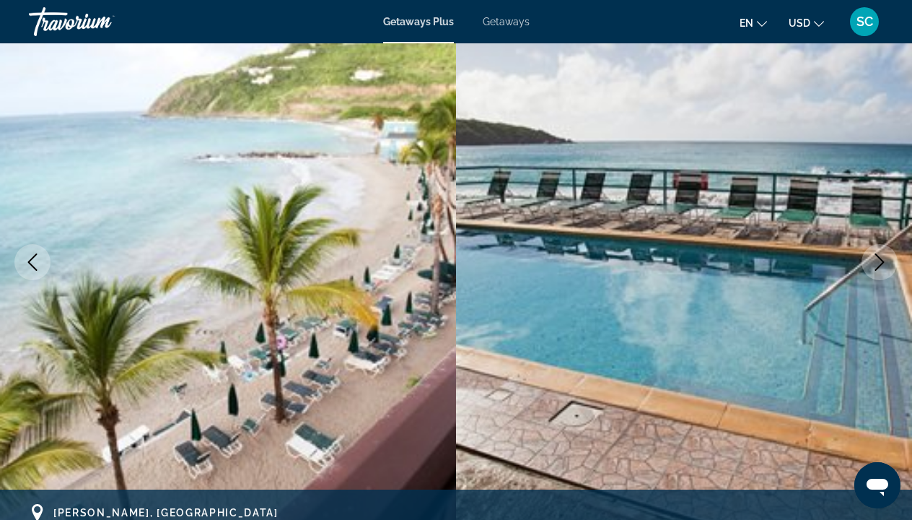
click at [881, 259] on icon "Next image" at bounding box center [880, 261] width 9 height 17
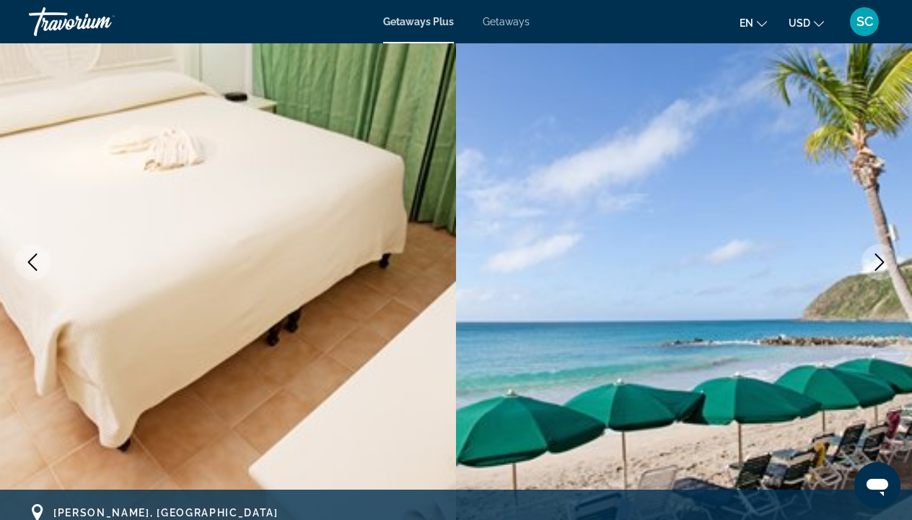
click at [881, 259] on icon "Next image" at bounding box center [880, 261] width 9 height 17
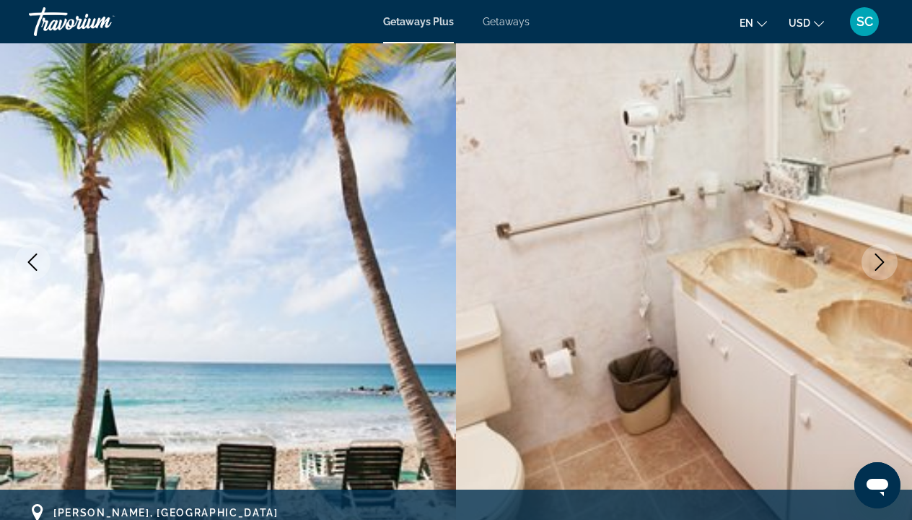
click at [881, 259] on icon "Next image" at bounding box center [880, 261] width 9 height 17
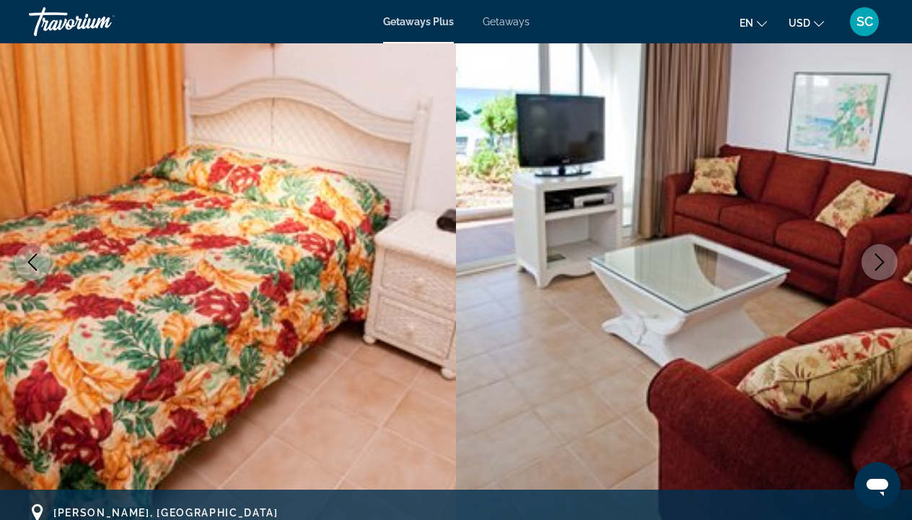
click at [881, 259] on icon "Next image" at bounding box center [880, 261] width 9 height 17
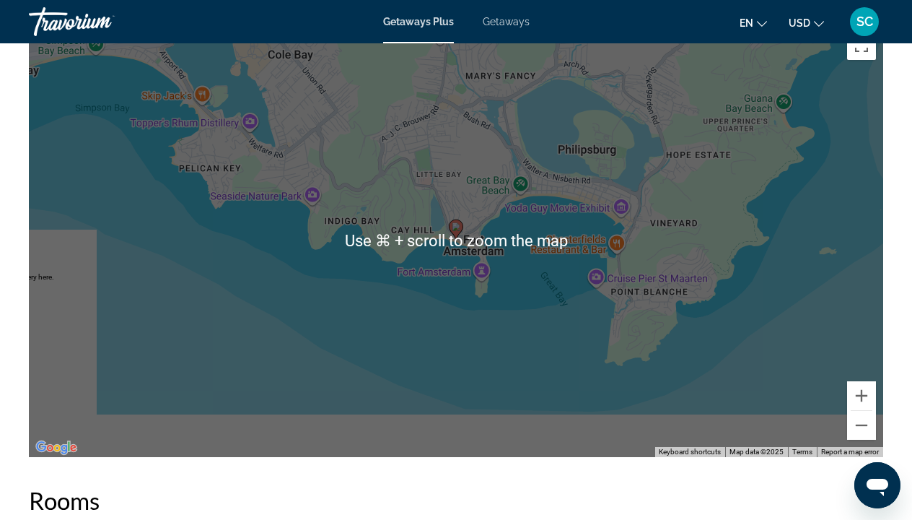
scroll to position [2217, 0]
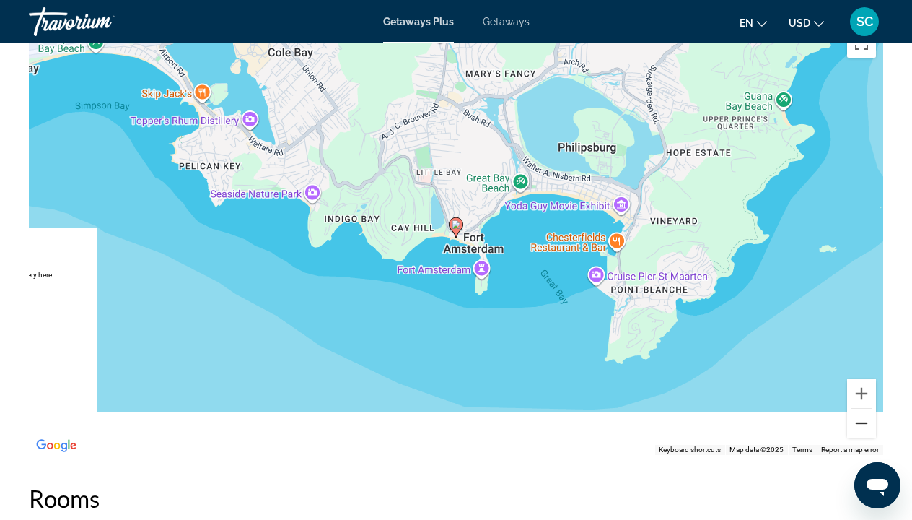
click at [862, 422] on button "Zoom out" at bounding box center [861, 423] width 29 height 29
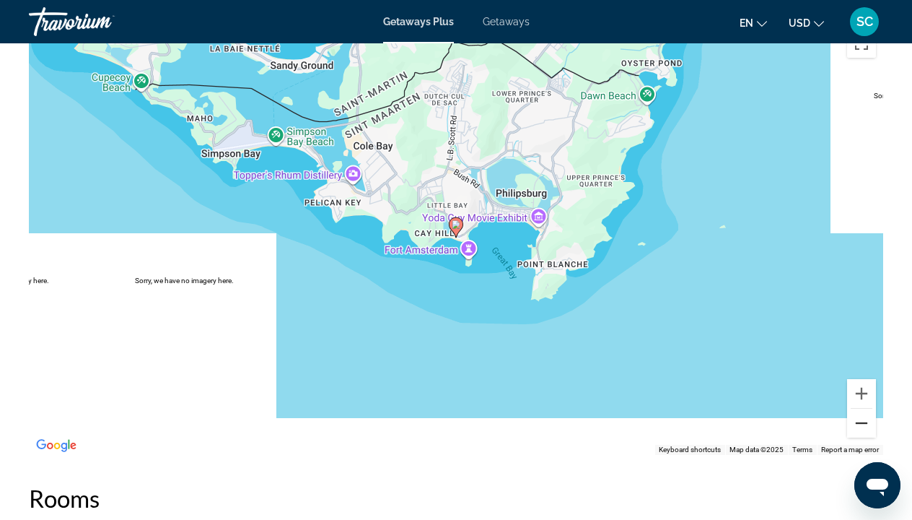
click at [862, 422] on button "Zoom out" at bounding box center [861, 423] width 29 height 29
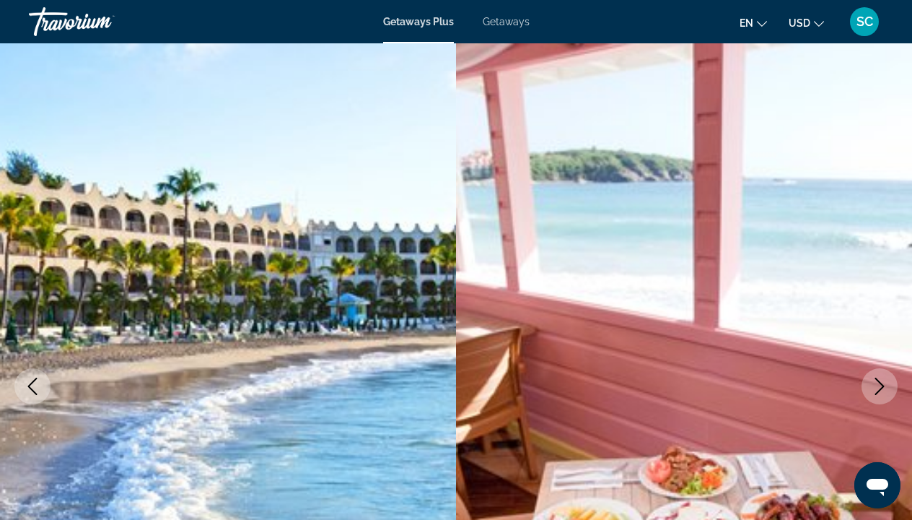
scroll to position [0, 0]
click at [880, 388] on icon "Next image" at bounding box center [879, 385] width 17 height 17
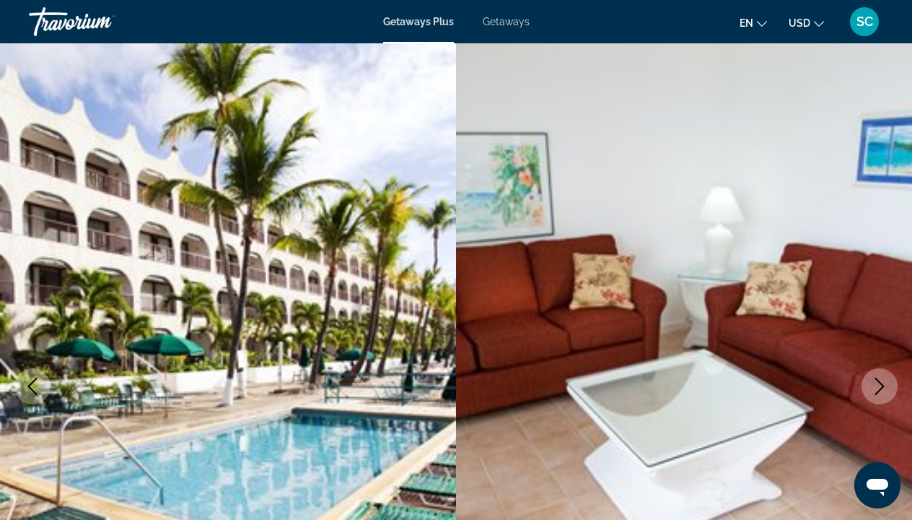
click at [880, 388] on icon "Next image" at bounding box center [879, 385] width 17 height 17
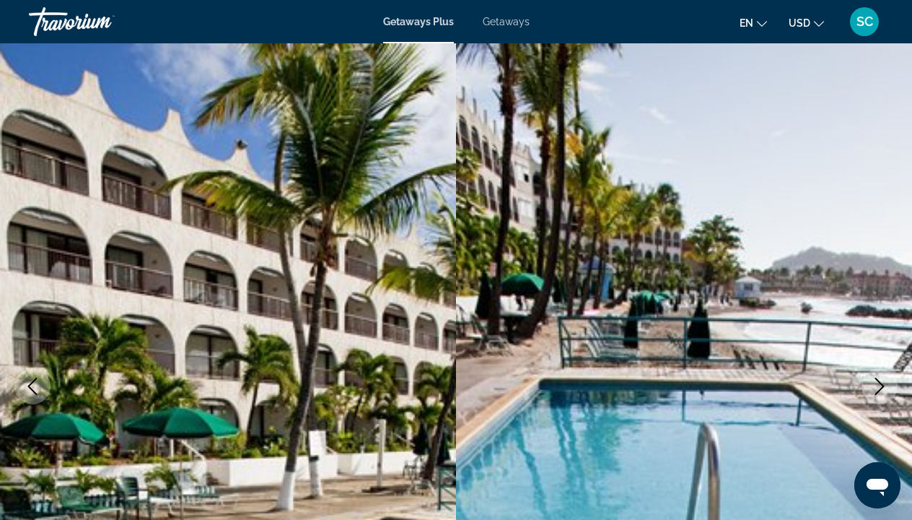
click at [879, 388] on icon "Next image" at bounding box center [879, 385] width 17 height 17
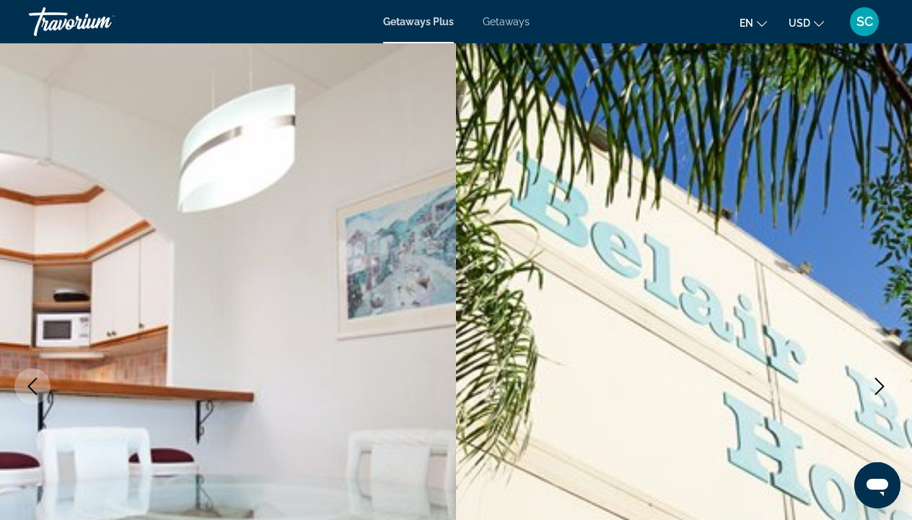
click at [879, 388] on icon "Next image" at bounding box center [879, 385] width 17 height 17
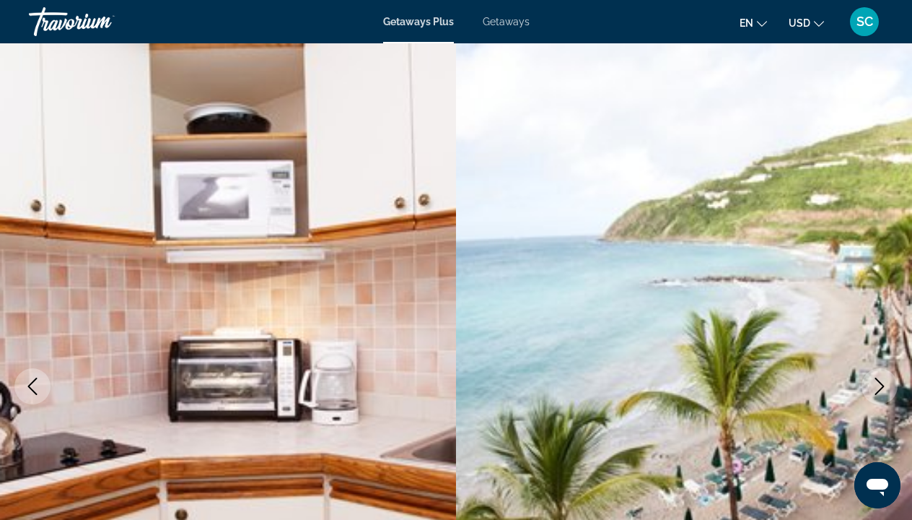
click at [879, 388] on icon "Next image" at bounding box center [879, 385] width 17 height 17
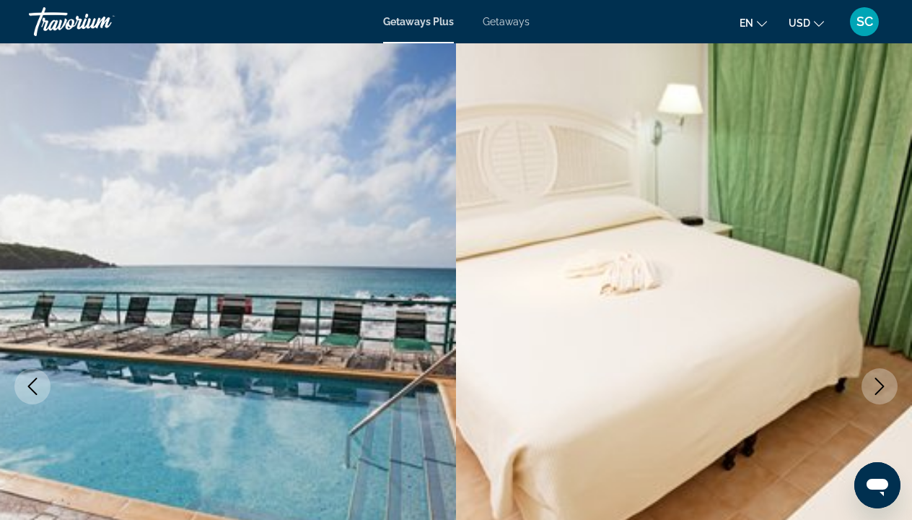
click at [879, 388] on icon "Next image" at bounding box center [879, 385] width 17 height 17
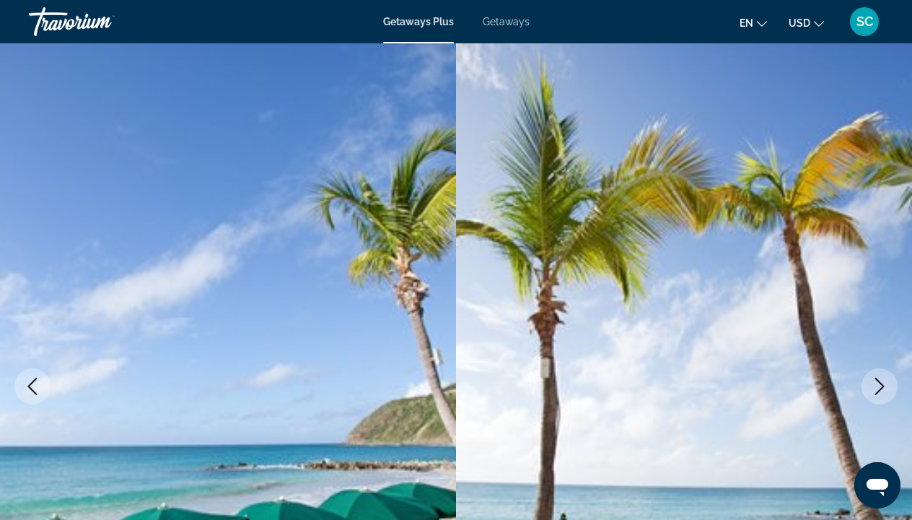
click at [880, 393] on icon "Next image" at bounding box center [879, 385] width 17 height 17
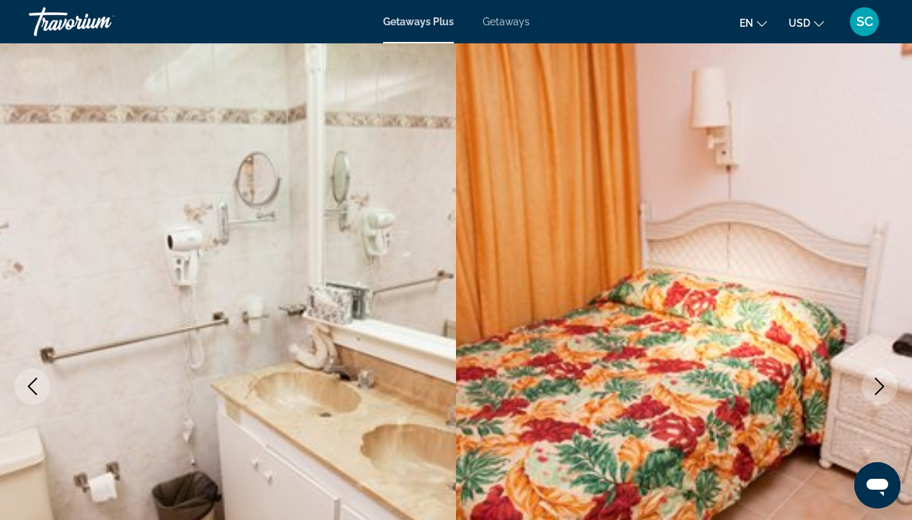
click at [878, 393] on icon "Next image" at bounding box center [879, 385] width 17 height 17
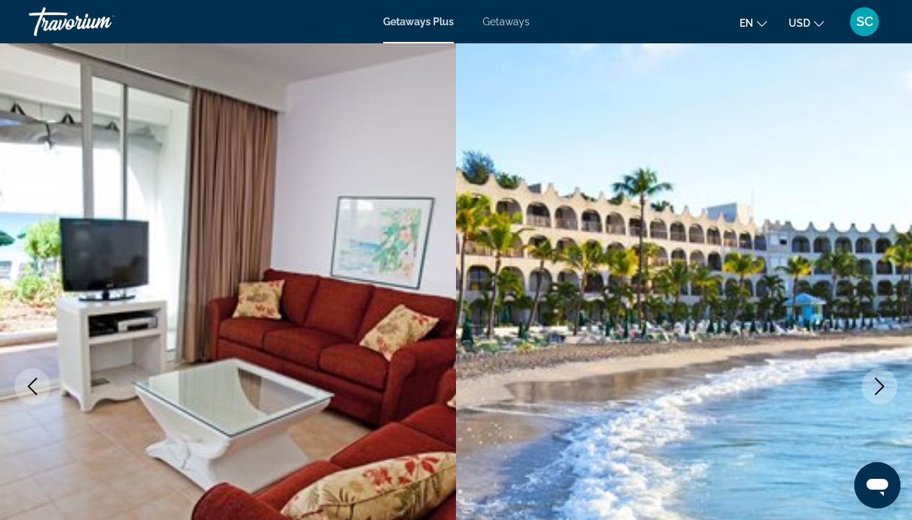
click at [878, 393] on icon "Next image" at bounding box center [879, 385] width 17 height 17
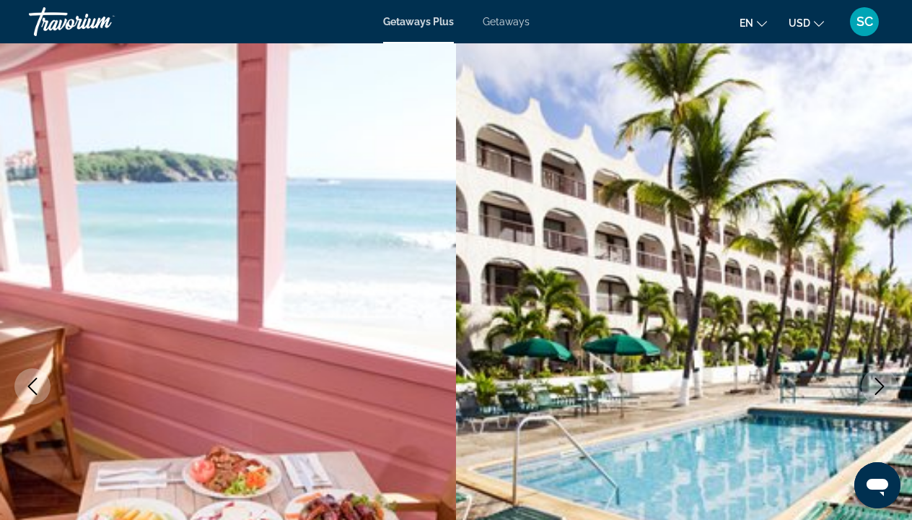
click at [878, 393] on icon "Next image" at bounding box center [879, 385] width 17 height 17
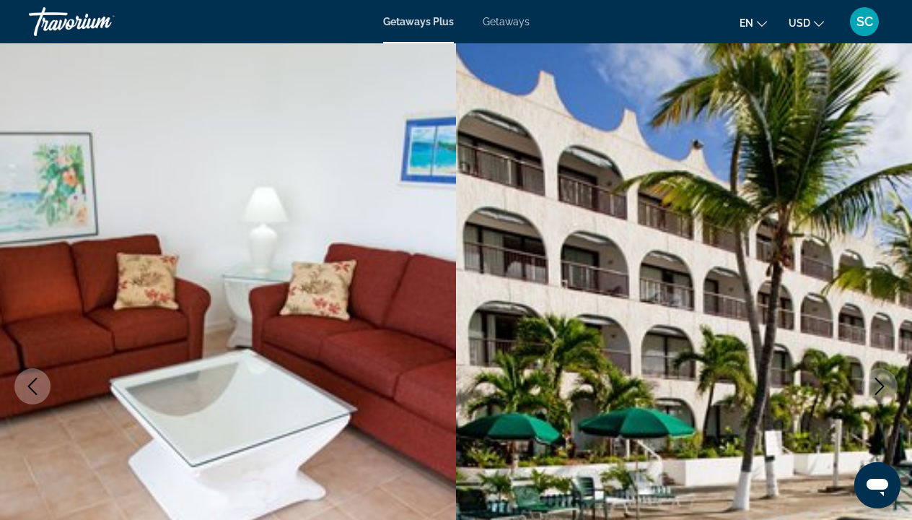
click at [878, 393] on icon "Next image" at bounding box center [879, 385] width 17 height 17
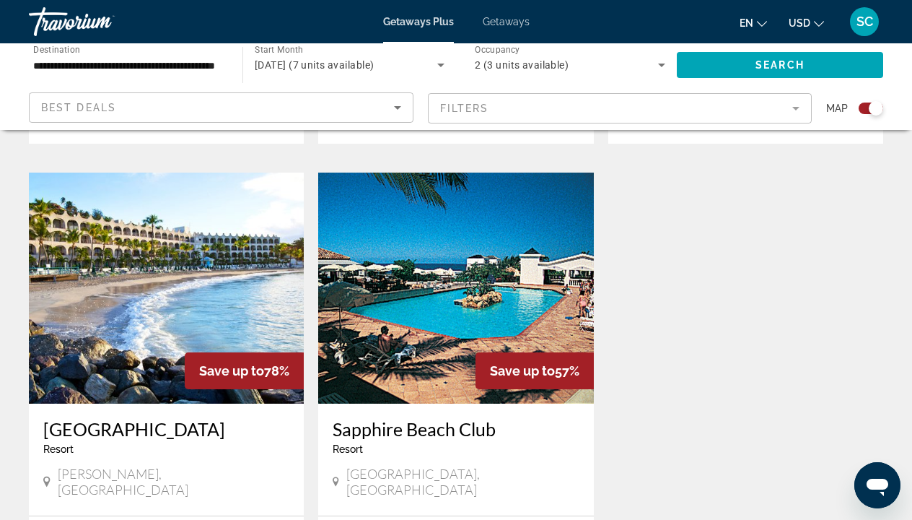
scroll to position [949, 0]
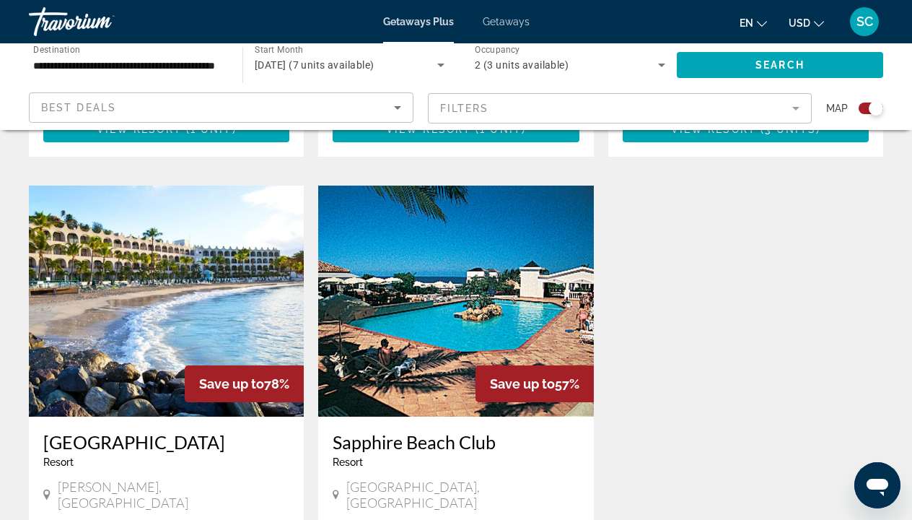
click at [410, 294] on img "Main content" at bounding box center [455, 300] width 275 height 231
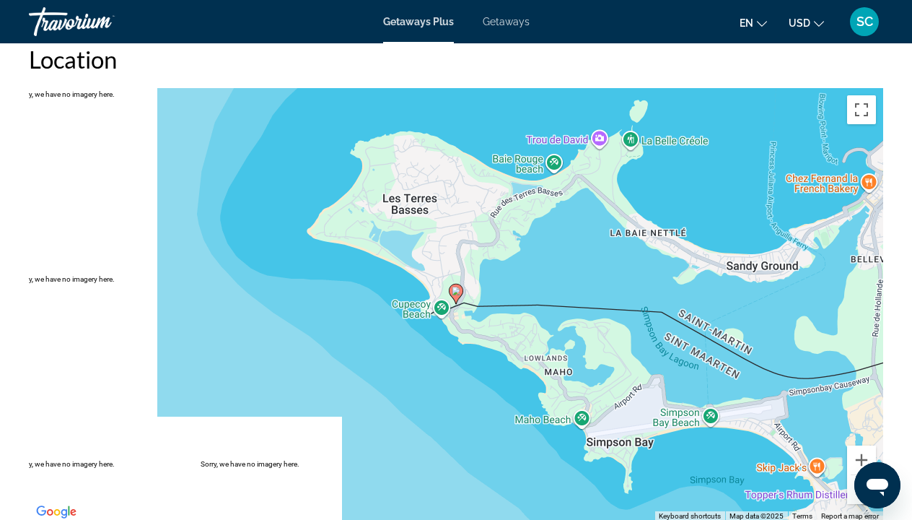
scroll to position [2285, 0]
click at [857, 475] on button "Zoom out" at bounding box center [861, 489] width 29 height 29
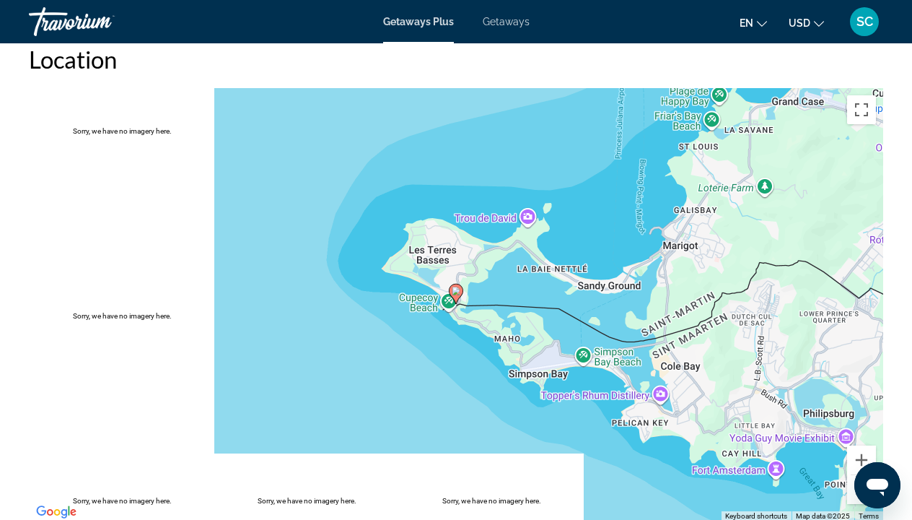
click at [857, 475] on button "Zoom out" at bounding box center [861, 489] width 29 height 29
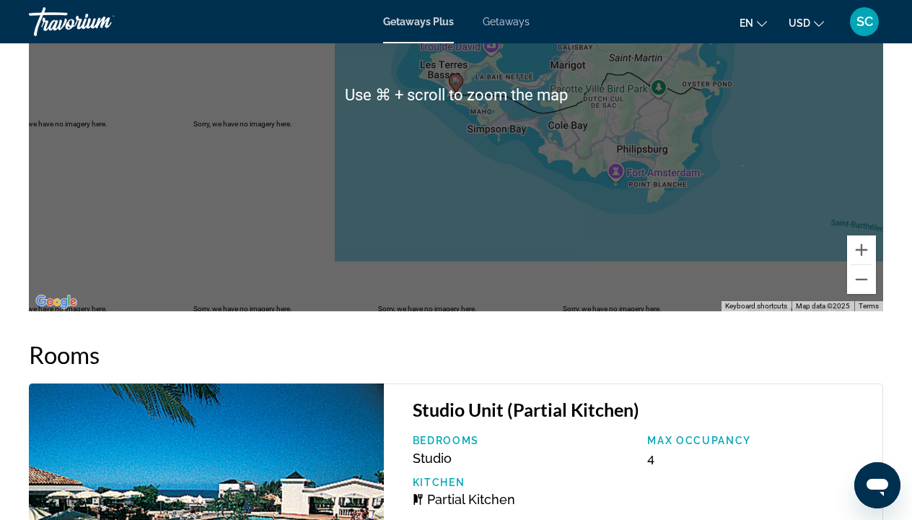
scroll to position [2500, 0]
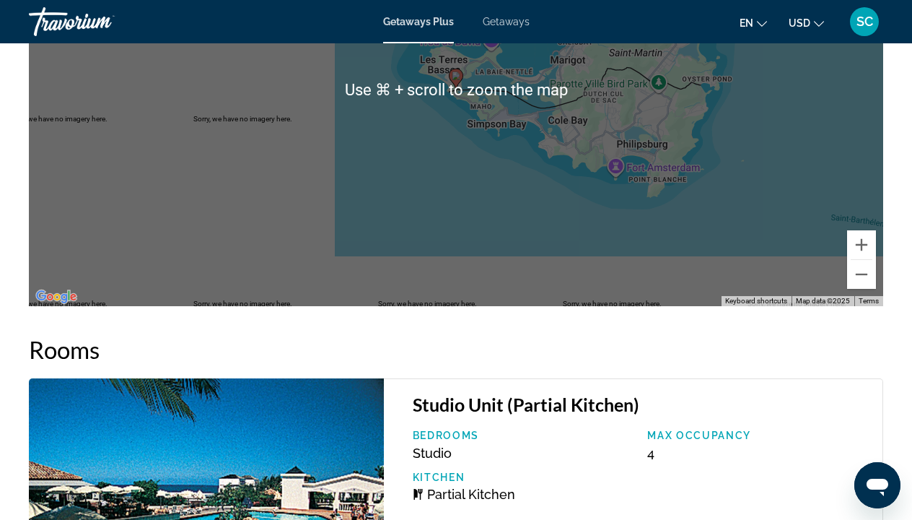
click at [469, 335] on h2 "Rooms" at bounding box center [456, 349] width 855 height 29
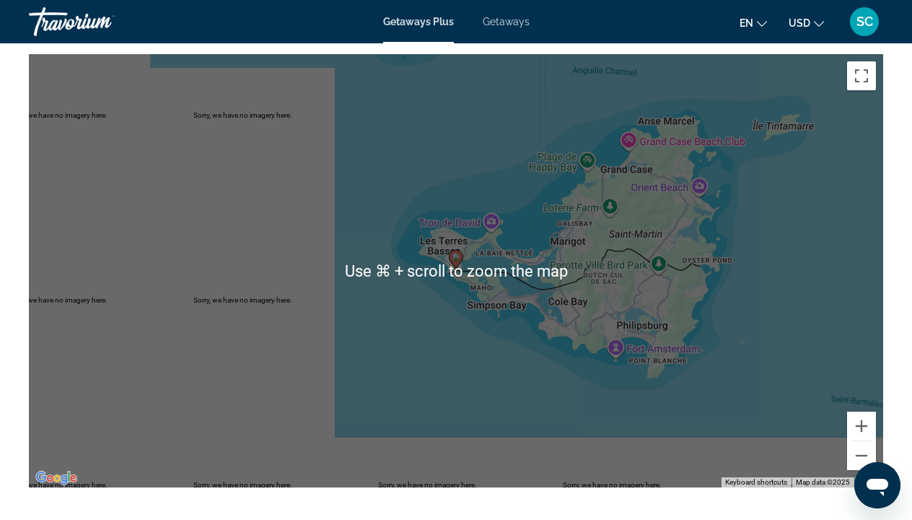
scroll to position [2319, 0]
click at [782, 331] on div "To activate drag with keyboard, press Alt + Enter. Once in keyboard drag state,…" at bounding box center [456, 270] width 855 height 433
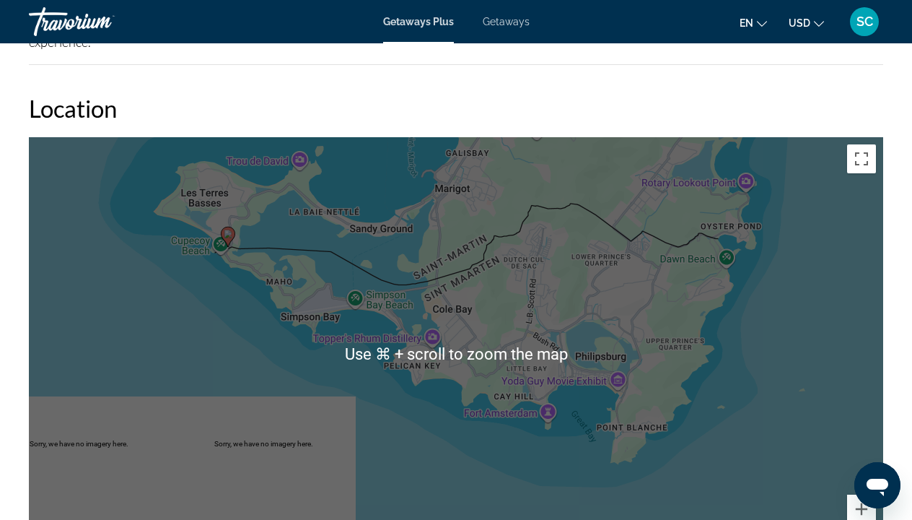
scroll to position [2233, 0]
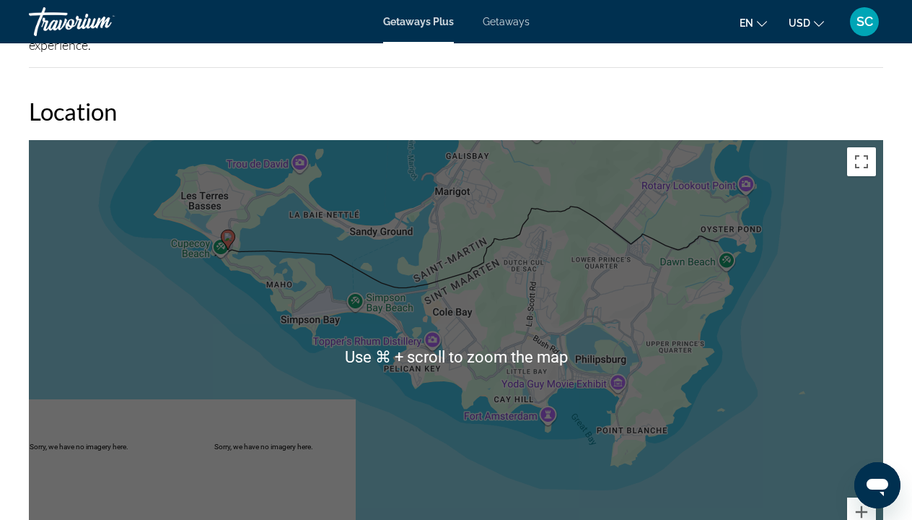
click at [760, 387] on div "To activate drag with keyboard, press Alt + Enter. Once in keyboard drag state,…" at bounding box center [456, 356] width 855 height 433
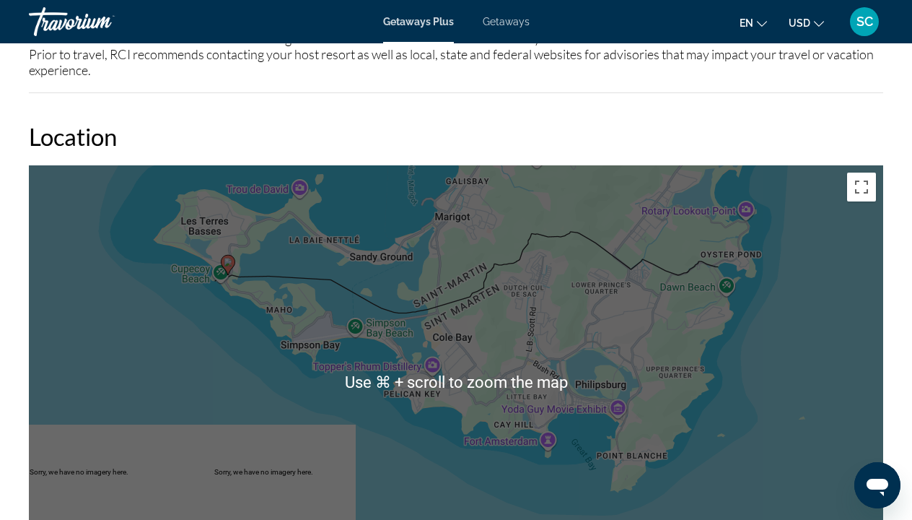
scroll to position [2209, 0]
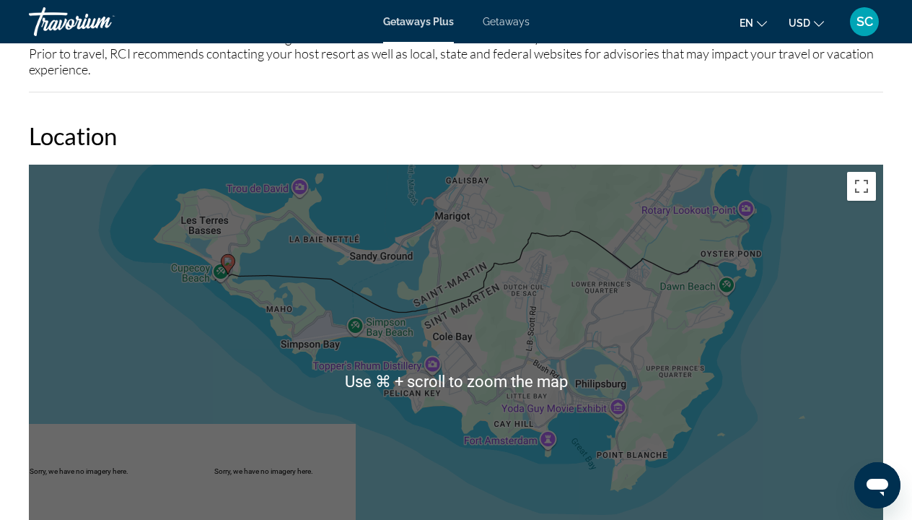
click at [804, 353] on div "To activate drag with keyboard, press Alt + Enter. Once in keyboard drag state,…" at bounding box center [456, 381] width 855 height 433
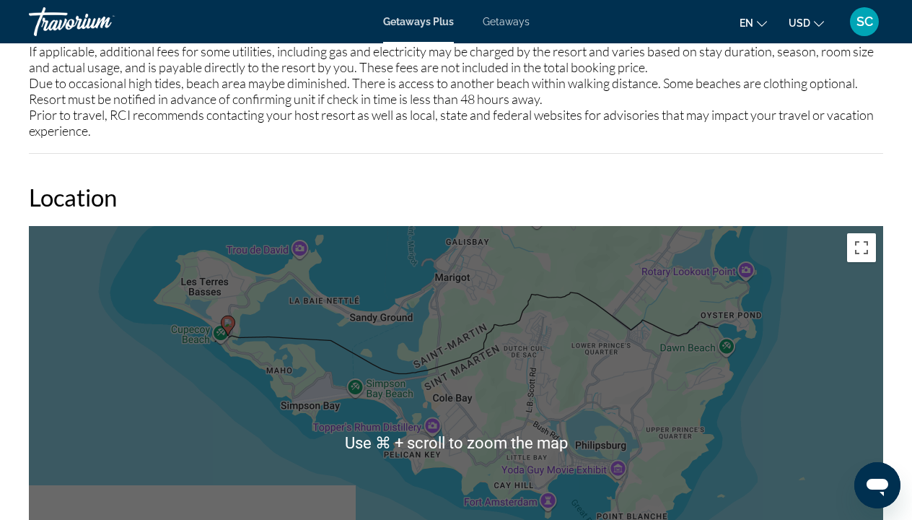
scroll to position [2136, 0]
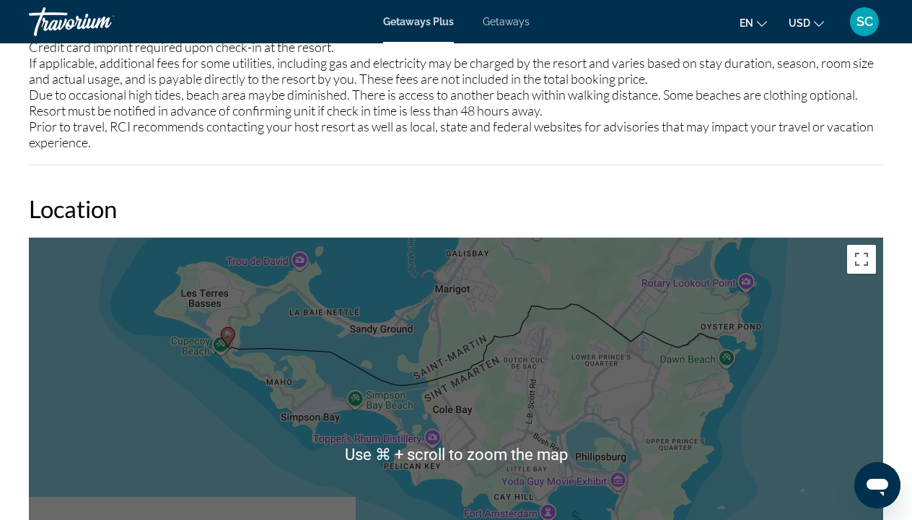
click at [804, 353] on div "To activate drag with keyboard, press Alt + Enter. Once in keyboard drag state,…" at bounding box center [456, 453] width 855 height 433
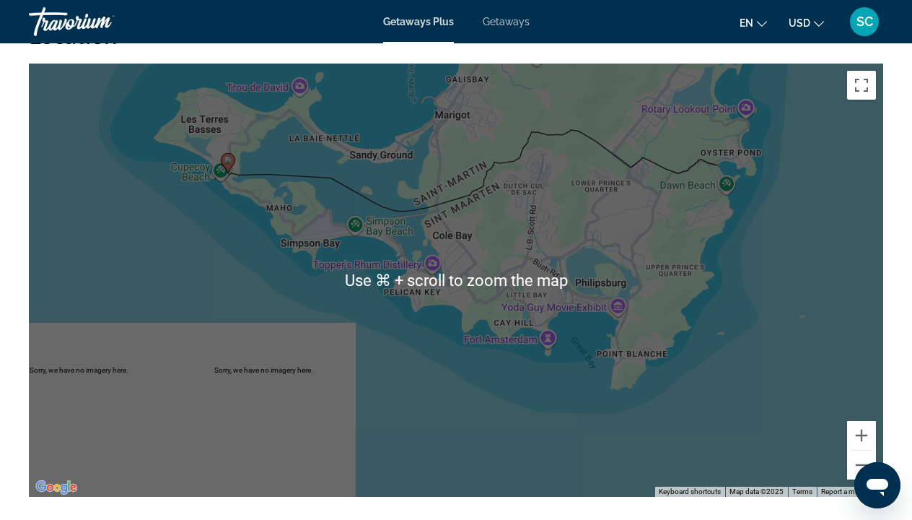
scroll to position [2310, 0]
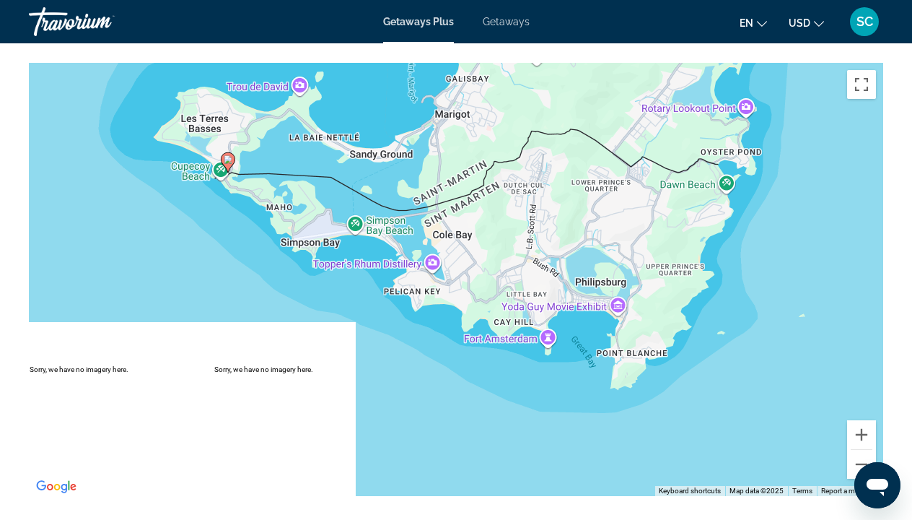
click at [642, 288] on div "To activate drag with keyboard, press Alt + Enter. Once in keyboard drag state,…" at bounding box center [456, 279] width 855 height 433
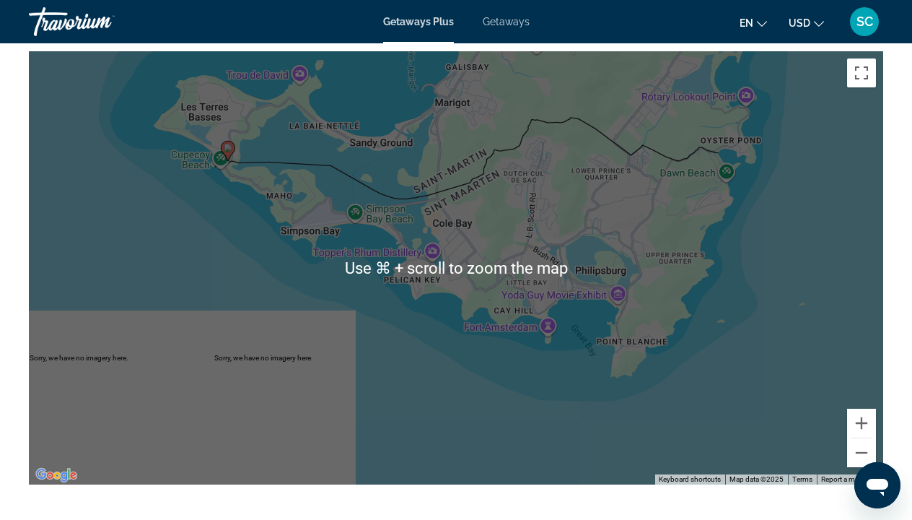
scroll to position [2341, 0]
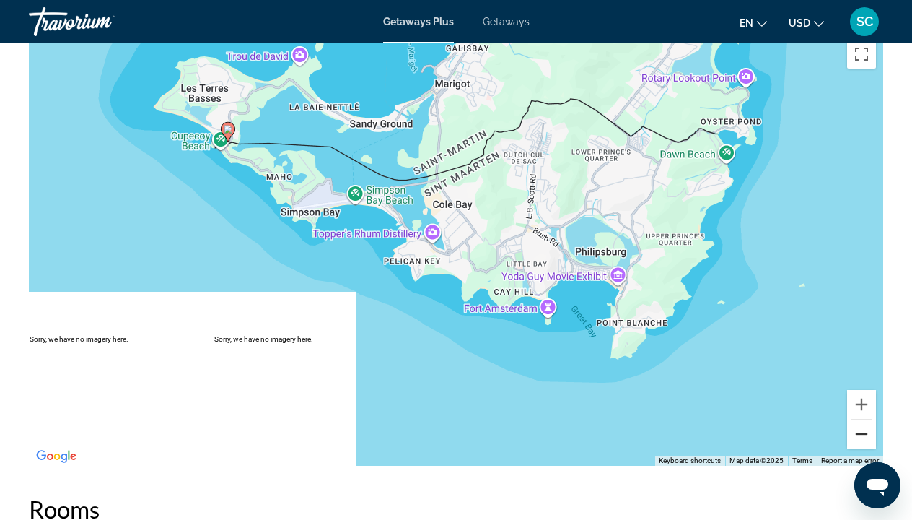
click at [868, 419] on button "Zoom out" at bounding box center [861, 433] width 29 height 29
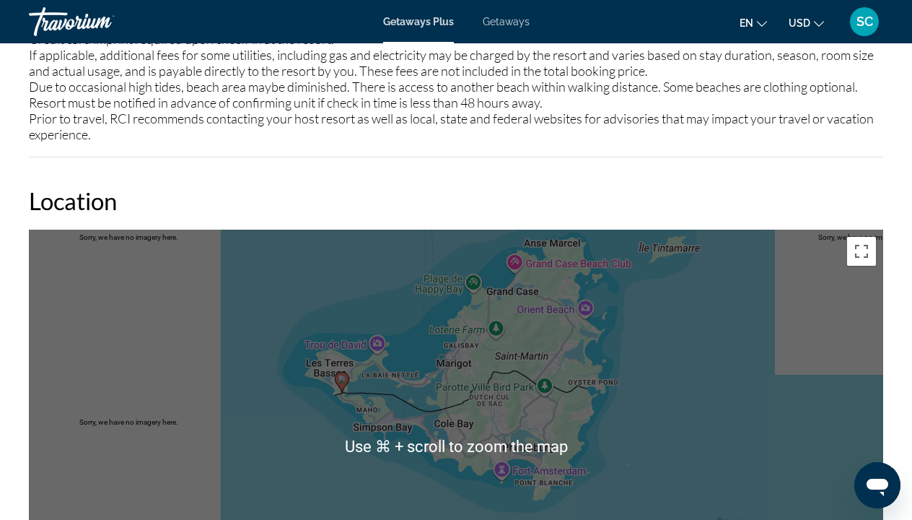
scroll to position [2140, 0]
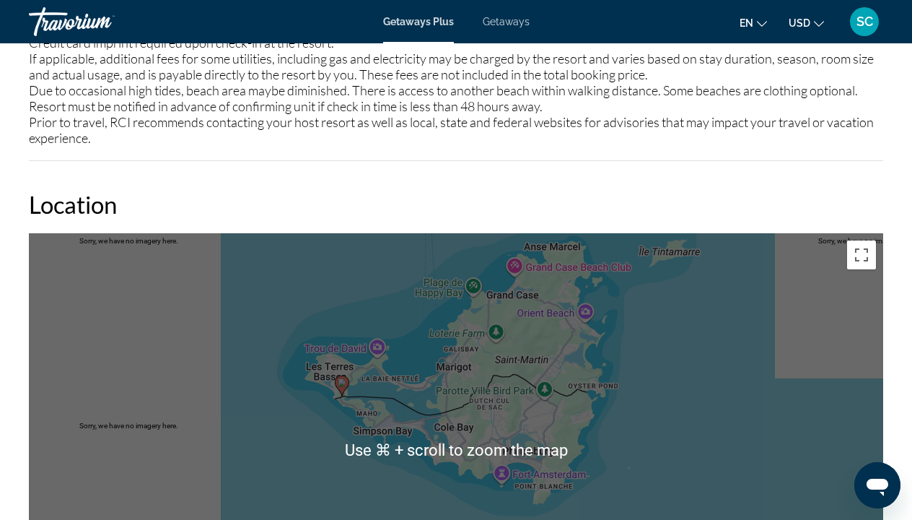
click at [741, 357] on div "To activate drag with keyboard, press Alt + Enter. Once in keyboard drag state,…" at bounding box center [456, 449] width 855 height 433
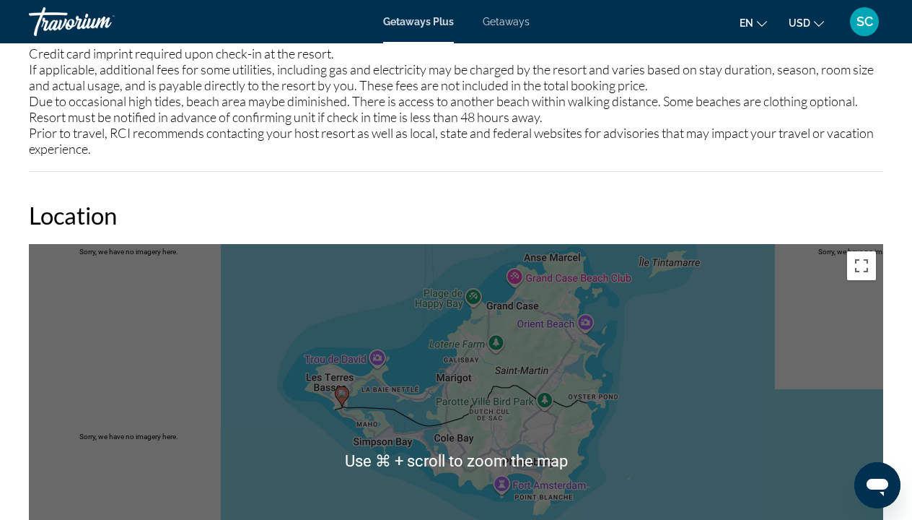
scroll to position [2122, 0]
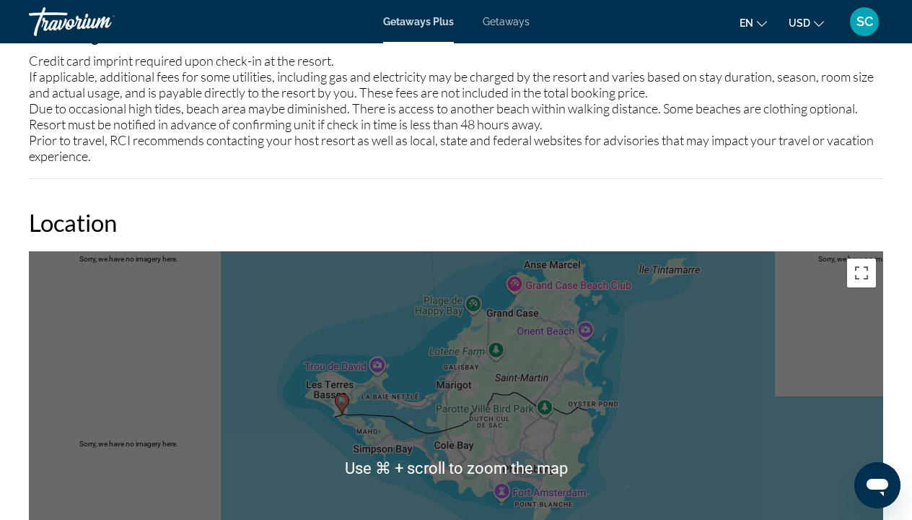
click at [738, 359] on div "To activate drag with keyboard, press Alt + Enter. Once in keyboard drag state,…" at bounding box center [456, 467] width 855 height 433
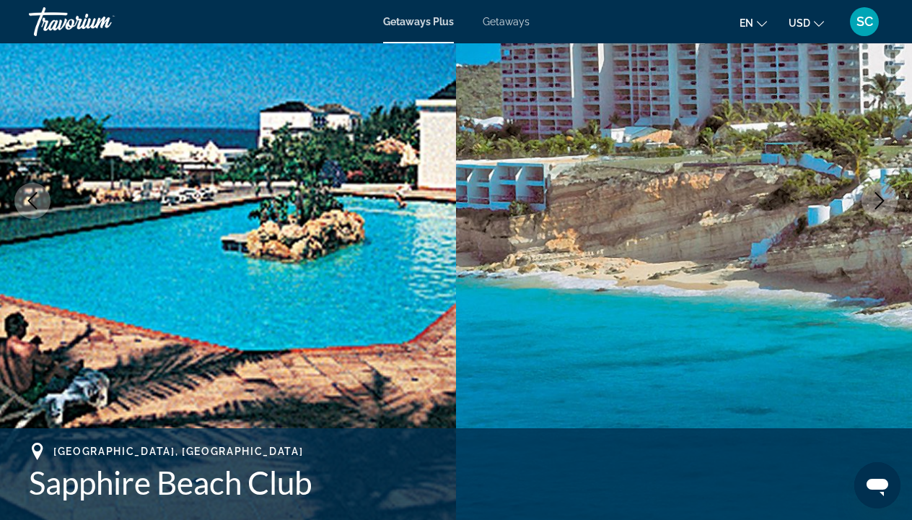
scroll to position [180, 0]
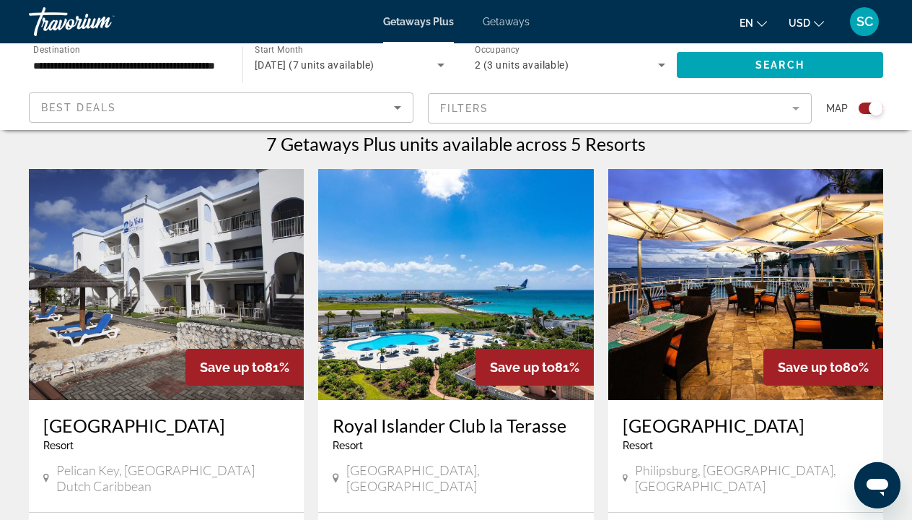
scroll to position [458, 0]
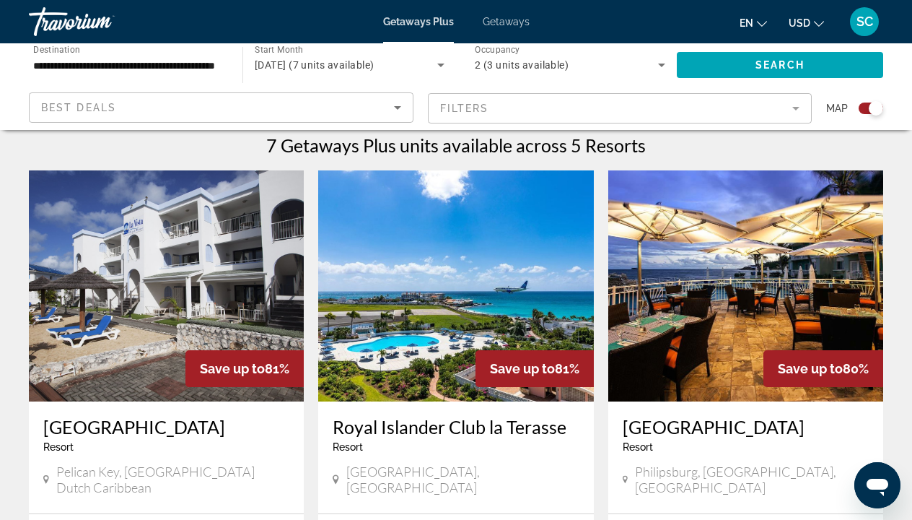
click at [398, 325] on img "Main content" at bounding box center [455, 285] width 275 height 231
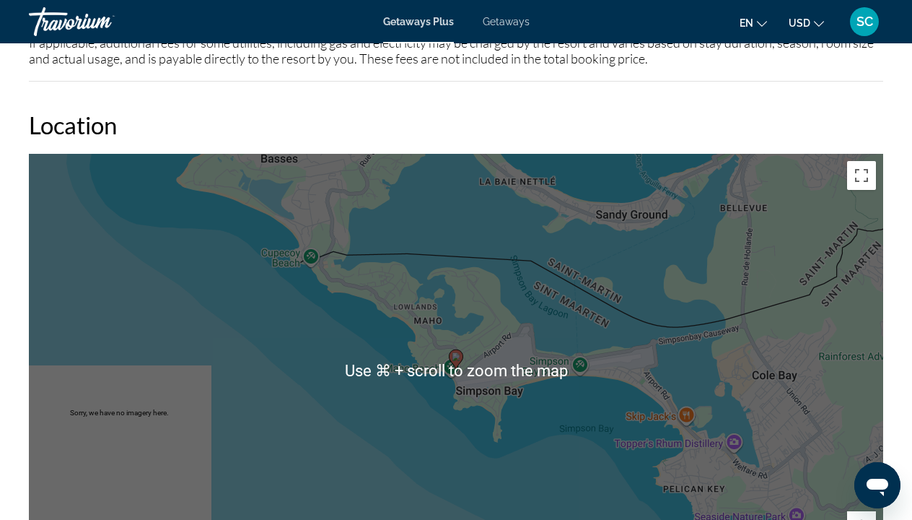
scroll to position [2456, 0]
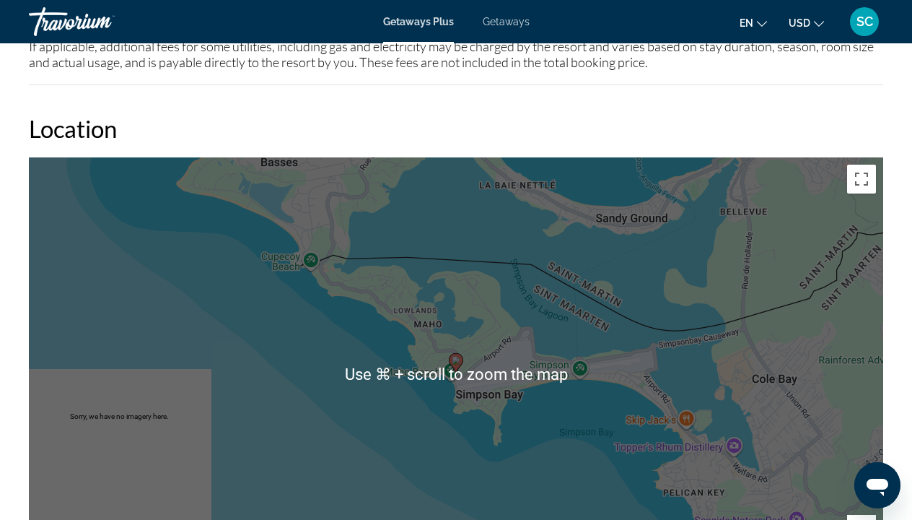
click at [556, 313] on div "To activate drag with keyboard, press Alt + Enter. Once in keyboard drag state,…" at bounding box center [456, 373] width 855 height 433
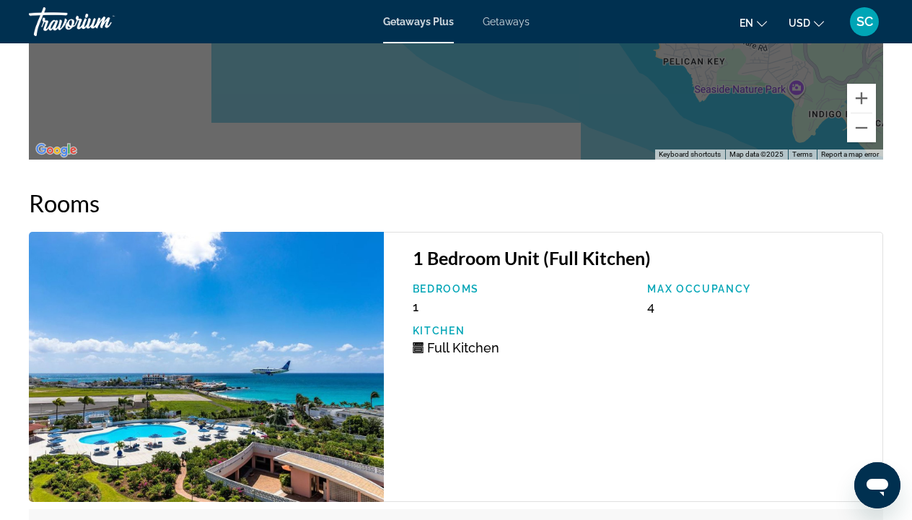
scroll to position [2907, 0]
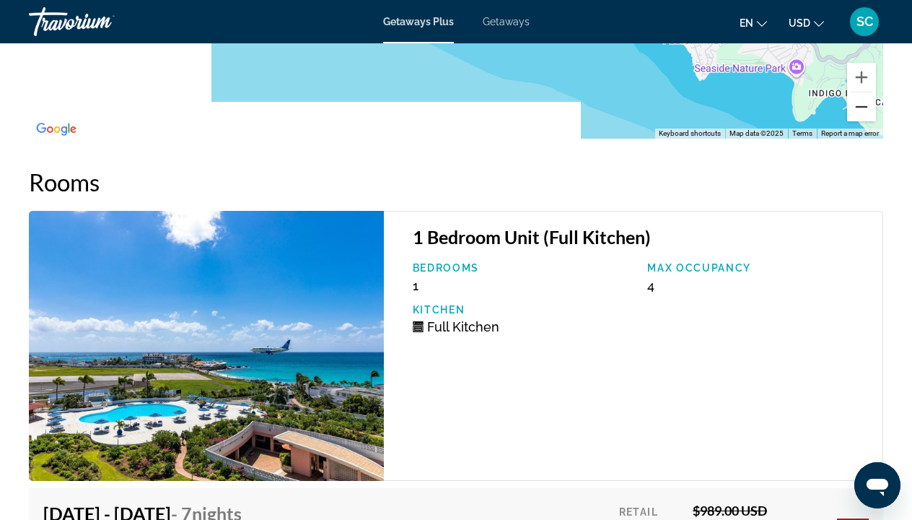
click at [857, 109] on button "Zoom out" at bounding box center [861, 106] width 29 height 29
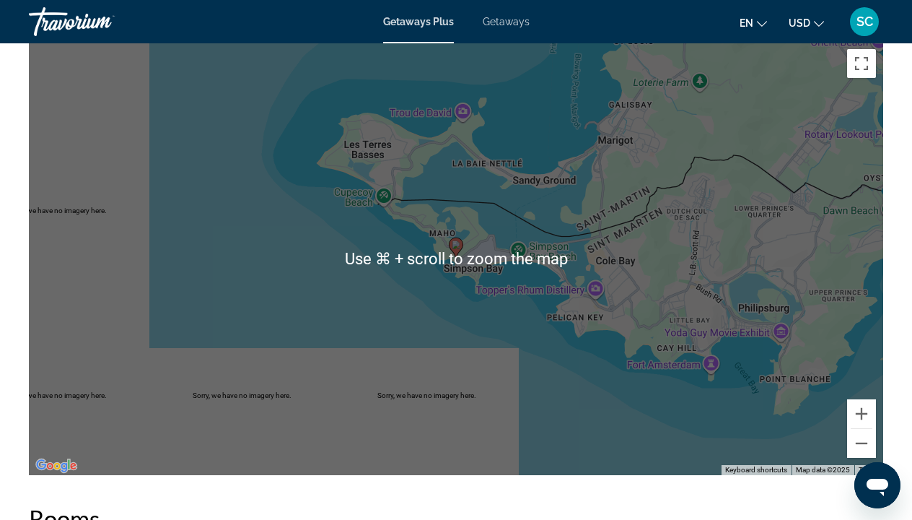
scroll to position [2571, 0]
click at [675, 198] on div "To activate drag with keyboard, press Alt + Enter. Once in keyboard drag state,…" at bounding box center [456, 258] width 855 height 433
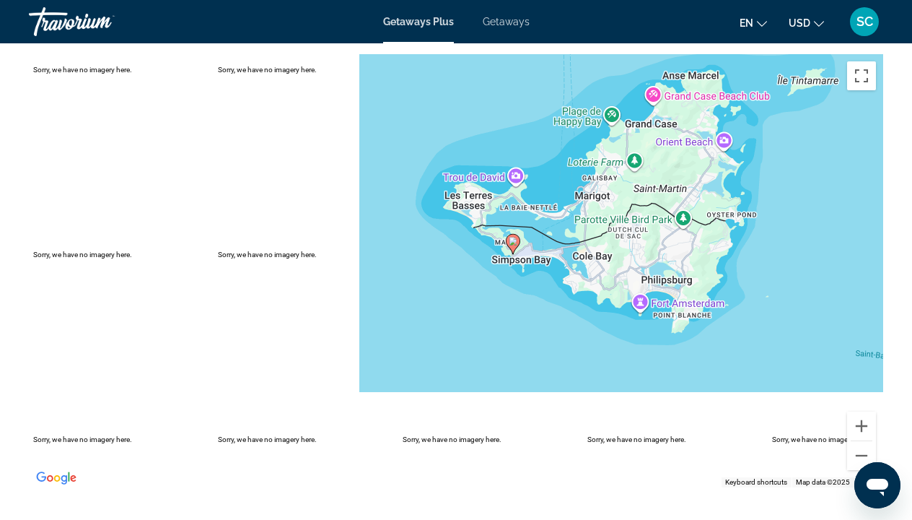
scroll to position [2561, 0]
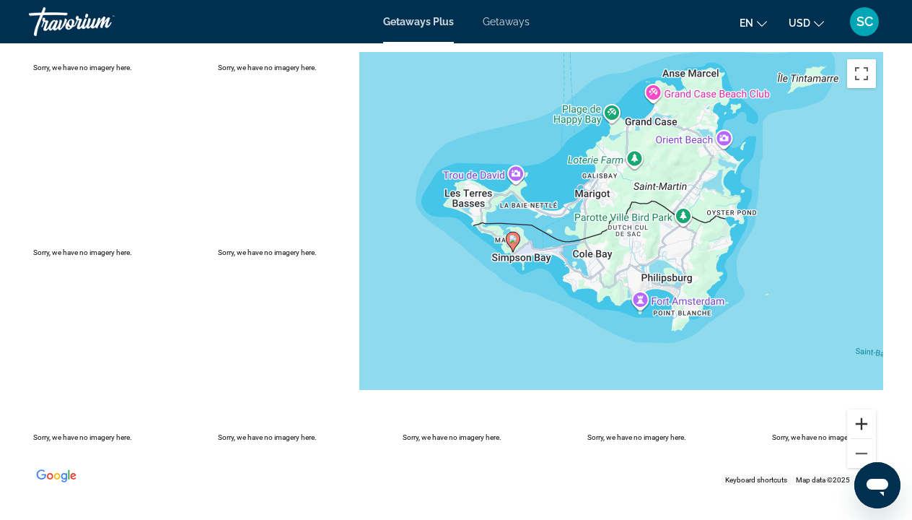
click at [860, 421] on button "Zoom in" at bounding box center [861, 423] width 29 height 29
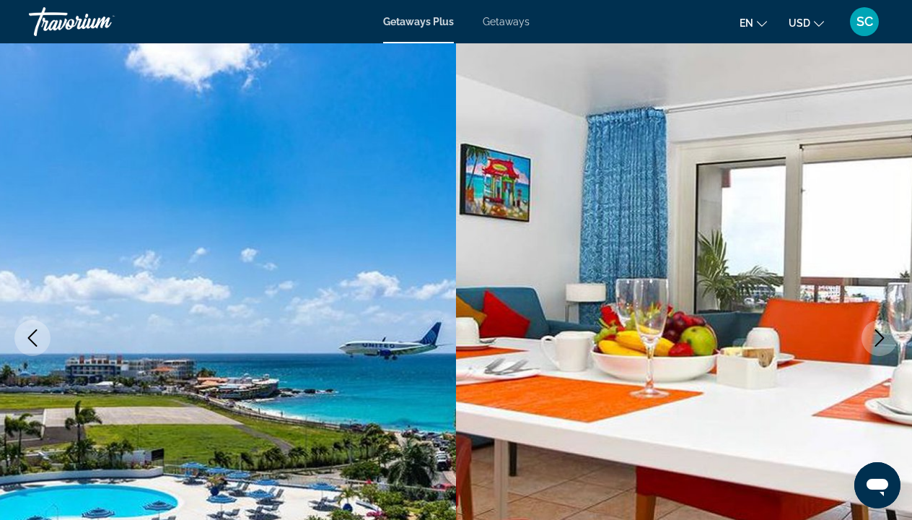
scroll to position [48, 0]
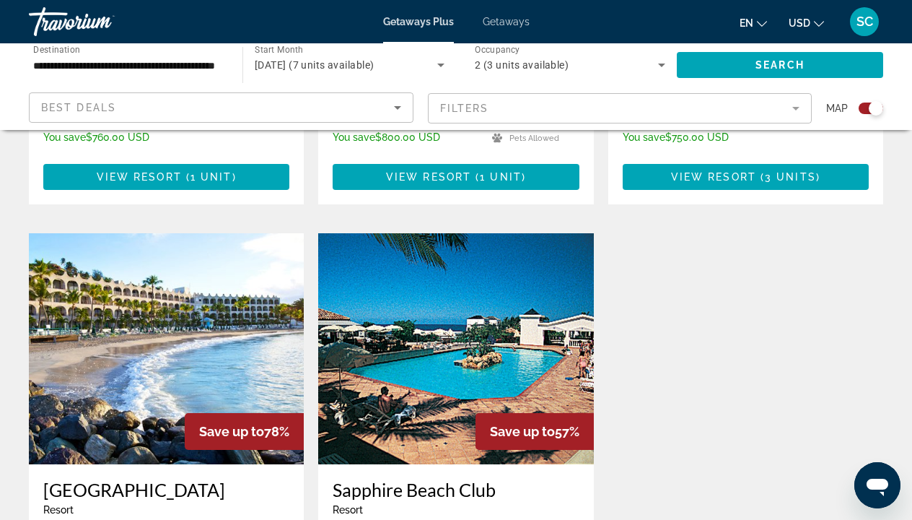
scroll to position [904, 0]
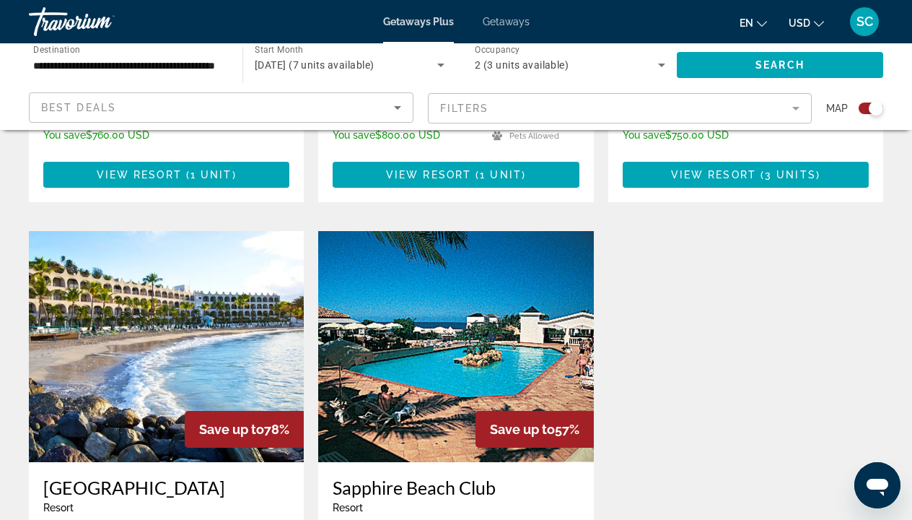
click at [175, 305] on img "Main content" at bounding box center [166, 346] width 275 height 231
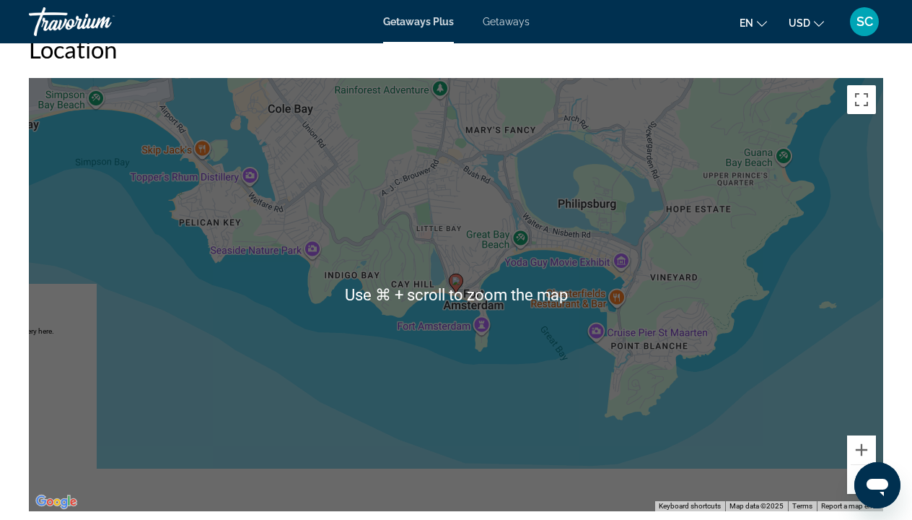
scroll to position [2158, 0]
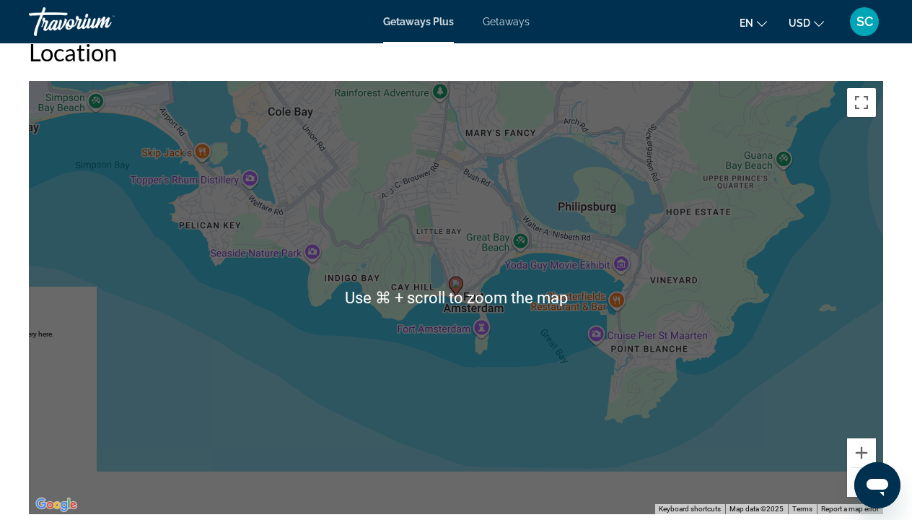
click at [451, 347] on div "To activate drag with keyboard, press Alt + Enter. Once in keyboard drag state,…" at bounding box center [456, 297] width 855 height 433
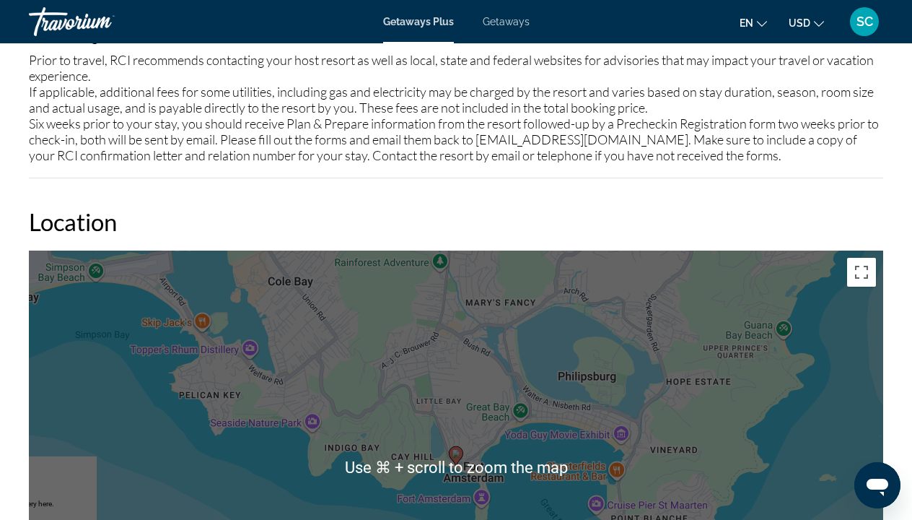
scroll to position [1986, 0]
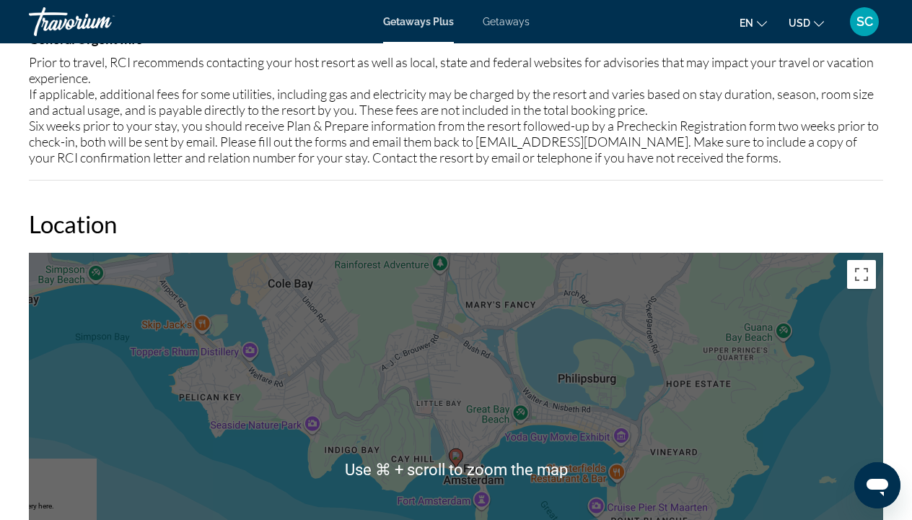
click at [483, 217] on h2 "Location" at bounding box center [456, 223] width 855 height 29
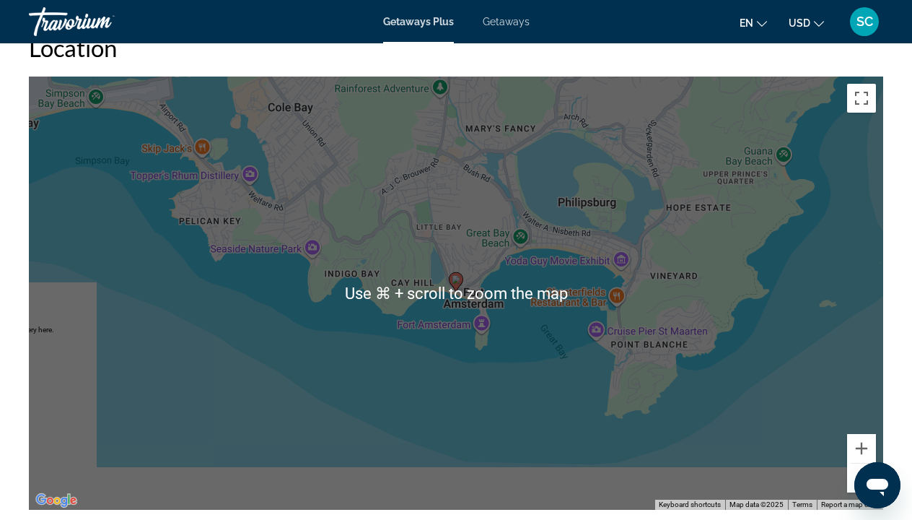
scroll to position [2166, 0]
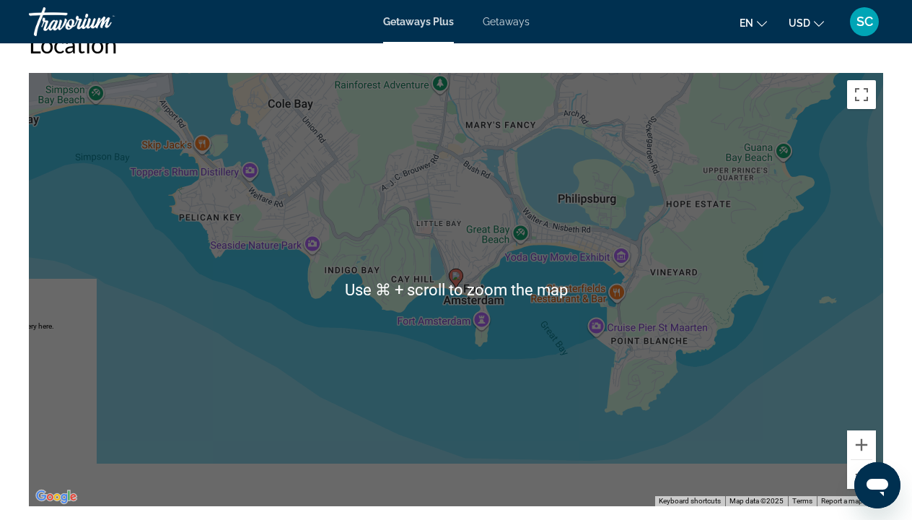
click at [461, 337] on div "To activate drag with keyboard, press Alt + Enter. Once in keyboard drag state,…" at bounding box center [456, 289] width 855 height 433
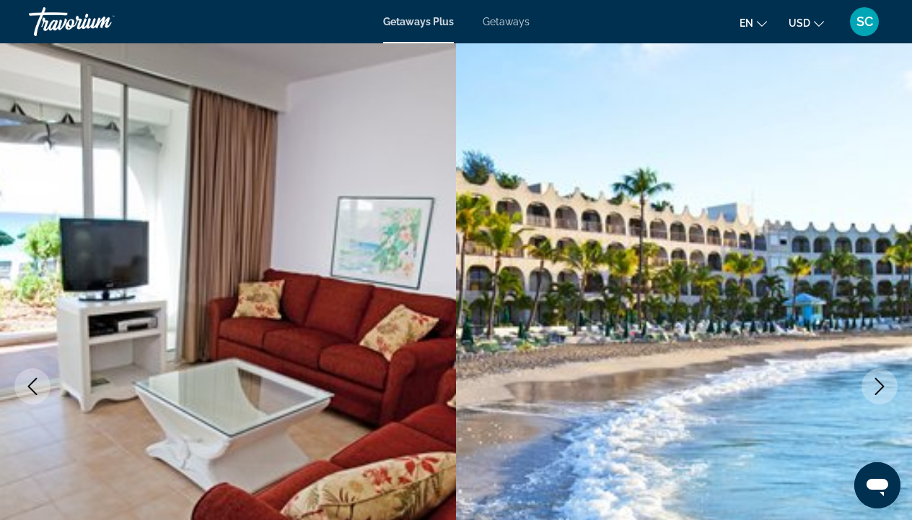
scroll to position [3, 0]
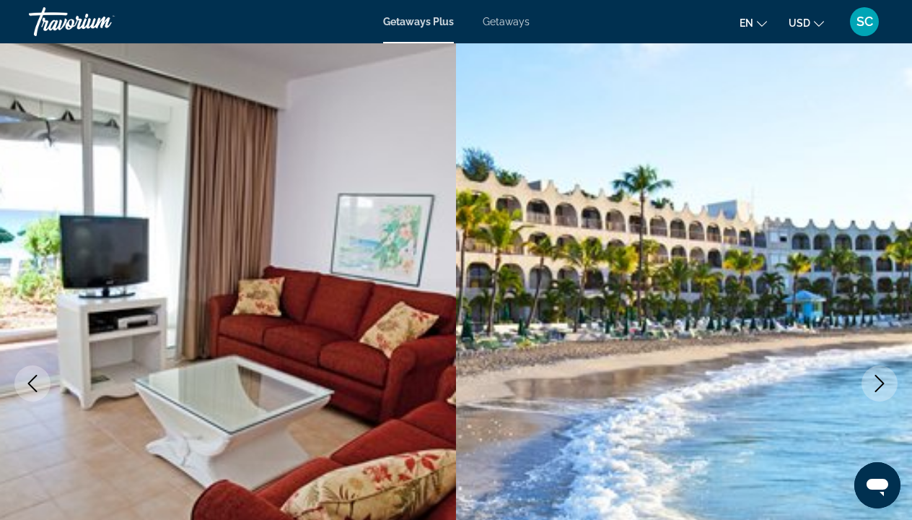
click at [880, 384] on icon "Next image" at bounding box center [879, 383] width 17 height 17
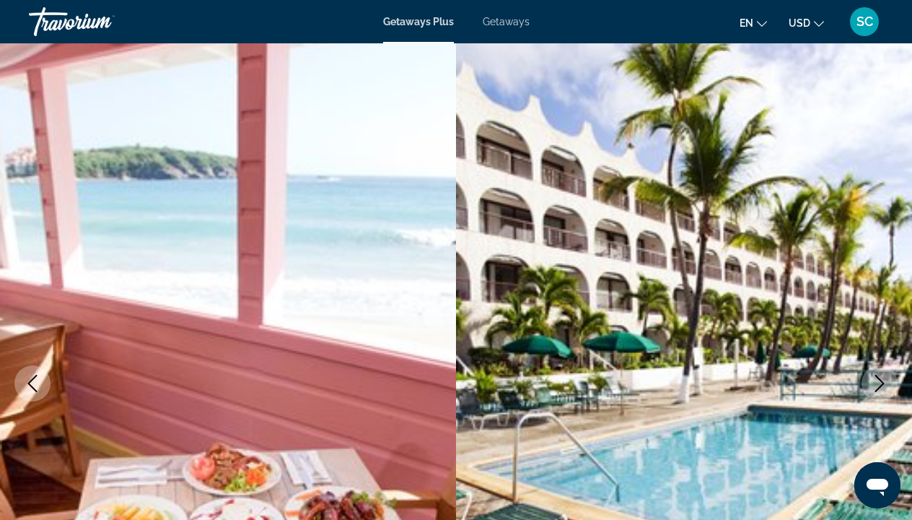
click at [880, 384] on icon "Next image" at bounding box center [879, 383] width 17 height 17
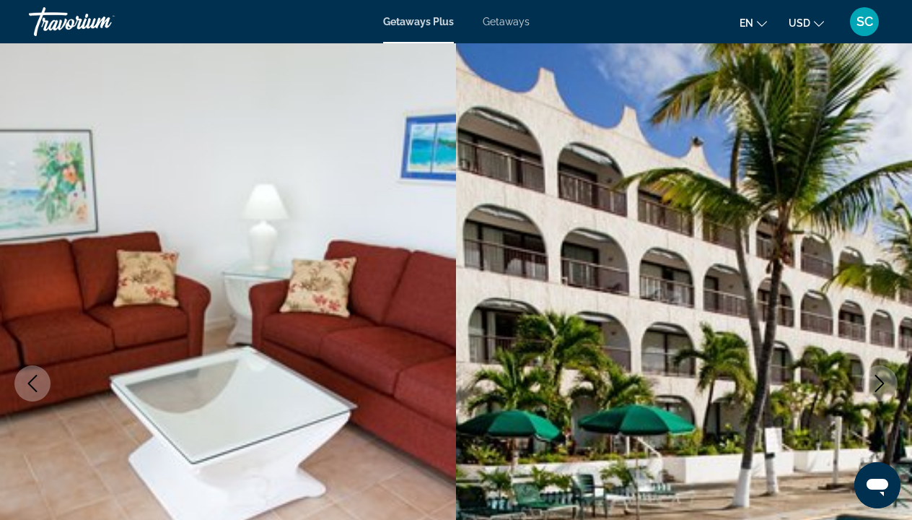
click at [880, 384] on icon "Next image" at bounding box center [879, 383] width 17 height 17
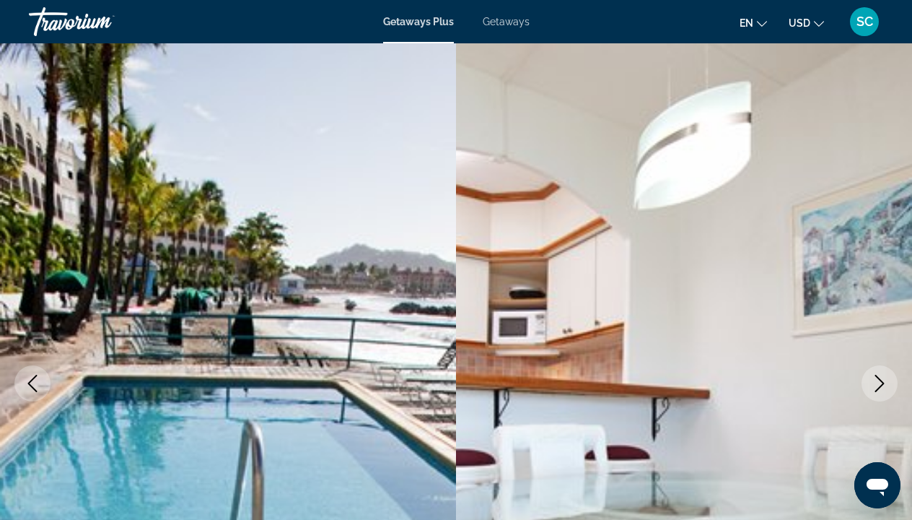
click at [880, 384] on icon "Next image" at bounding box center [879, 383] width 17 height 17
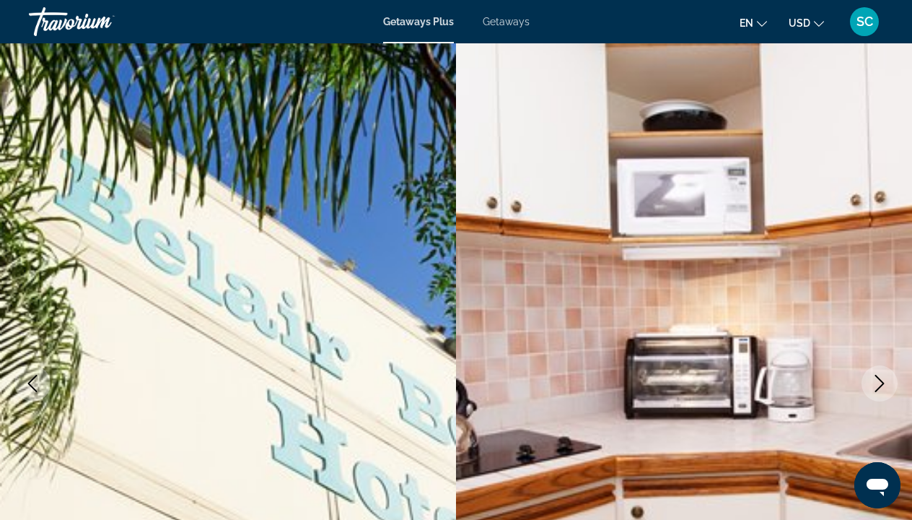
click at [880, 384] on icon "Next image" at bounding box center [879, 383] width 17 height 17
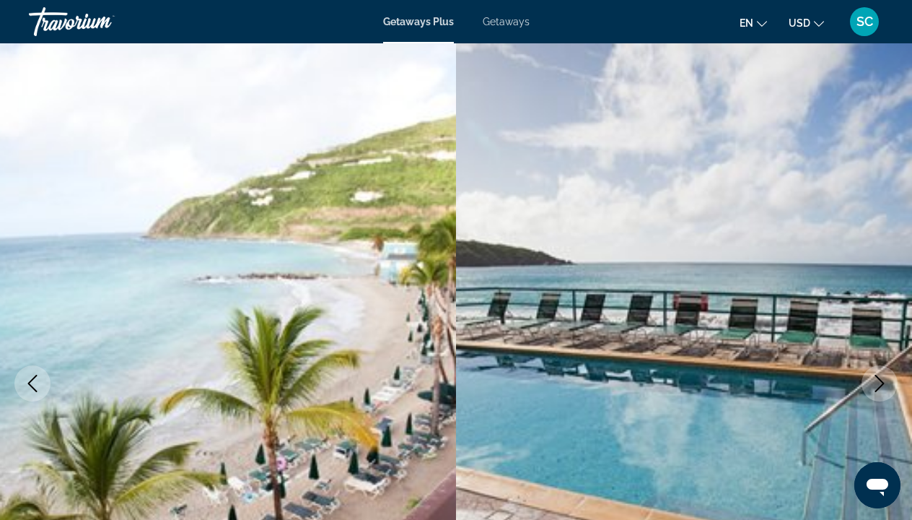
click at [881, 389] on icon "Next image" at bounding box center [879, 383] width 17 height 17
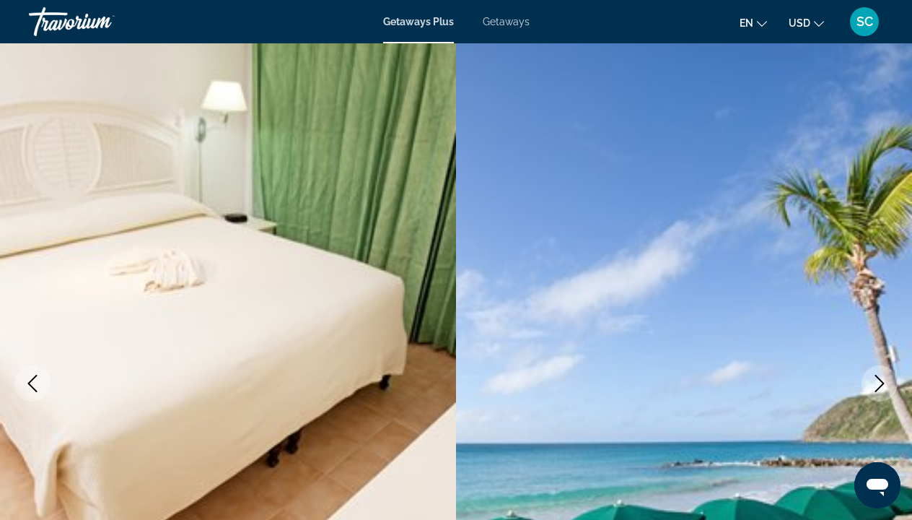
click at [881, 390] on icon "Next image" at bounding box center [879, 383] width 17 height 17
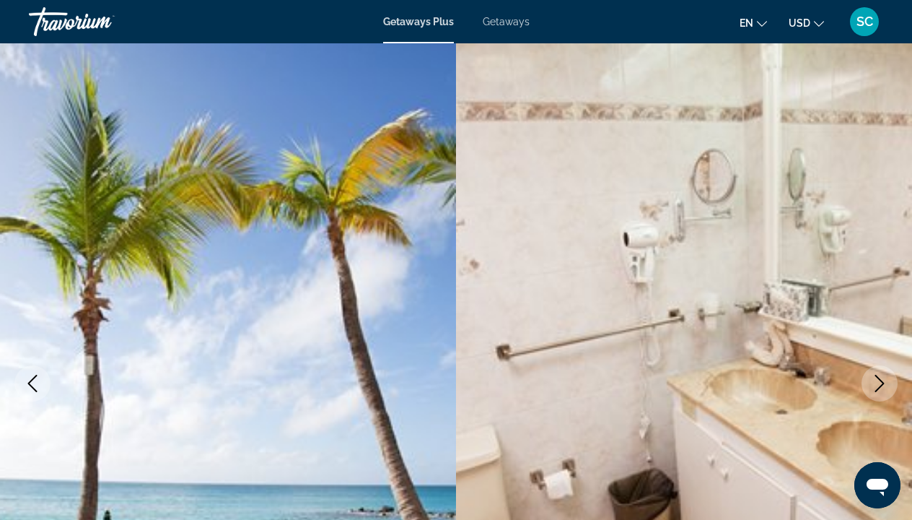
click at [881, 390] on icon "Next image" at bounding box center [879, 383] width 17 height 17
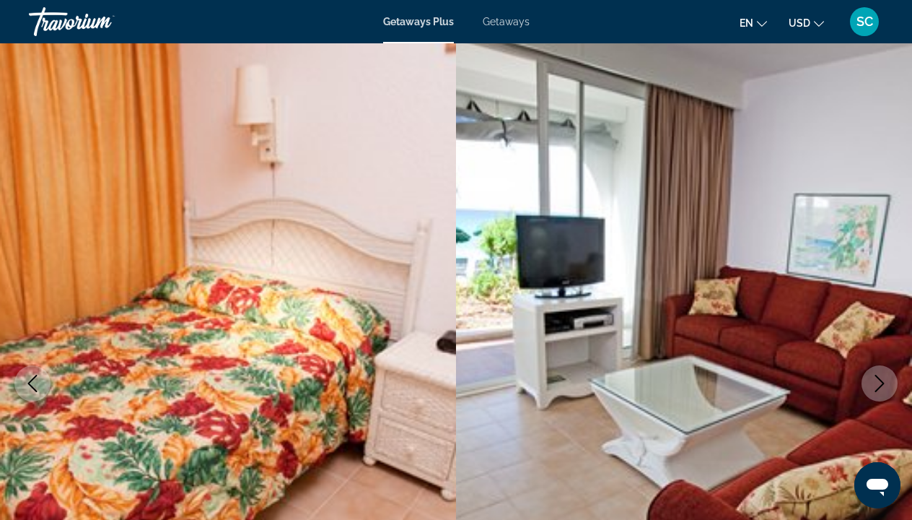
click at [881, 390] on icon "Next image" at bounding box center [879, 383] width 17 height 17
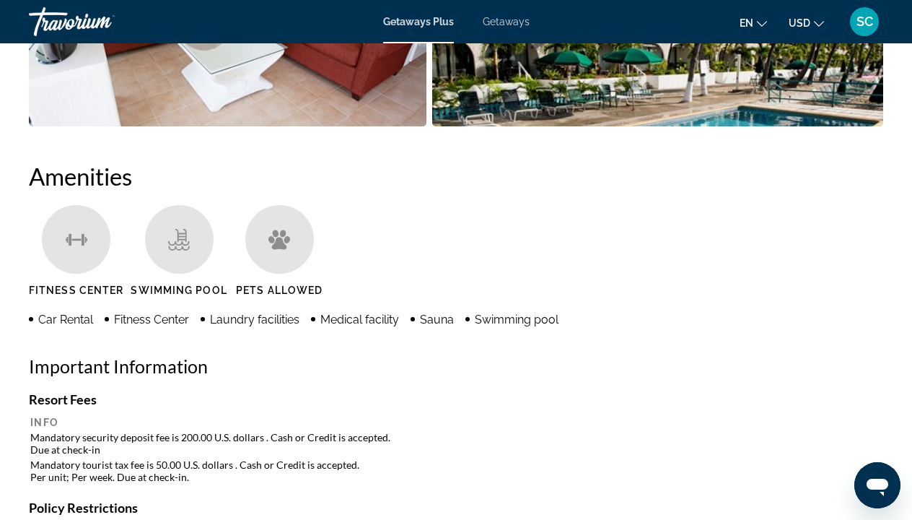
scroll to position [1216, 0]
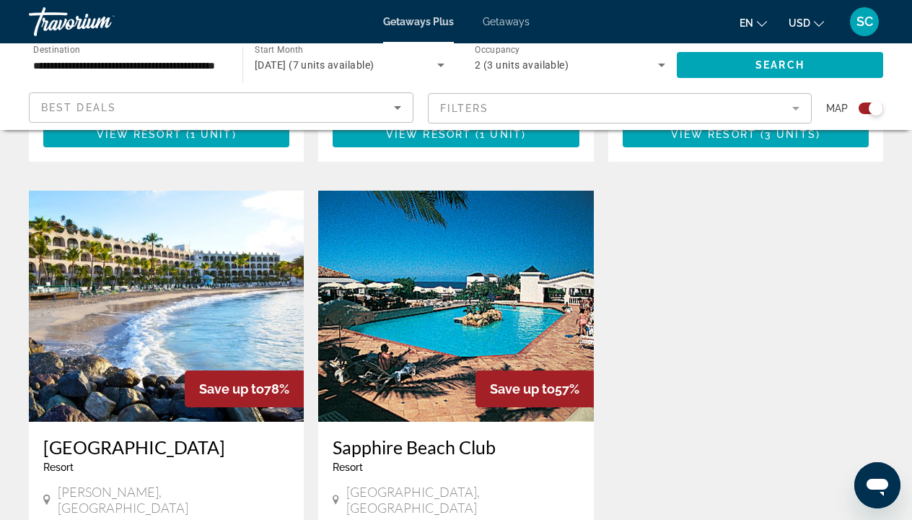
scroll to position [947, 0]
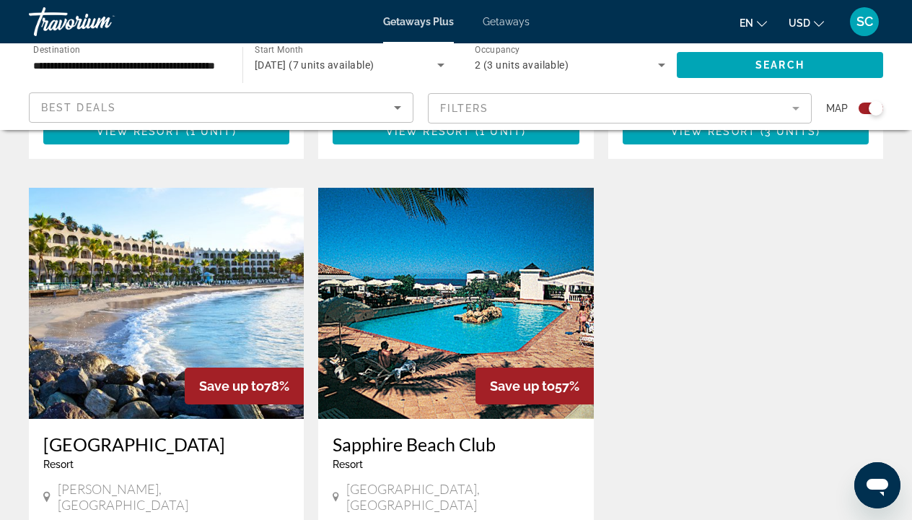
click at [383, 297] on img "Main content" at bounding box center [455, 303] width 275 height 231
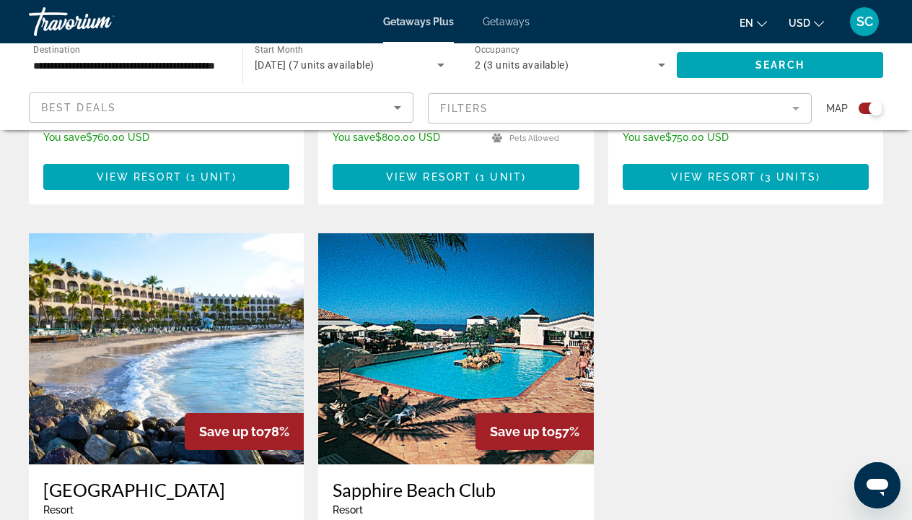
scroll to position [905, 0]
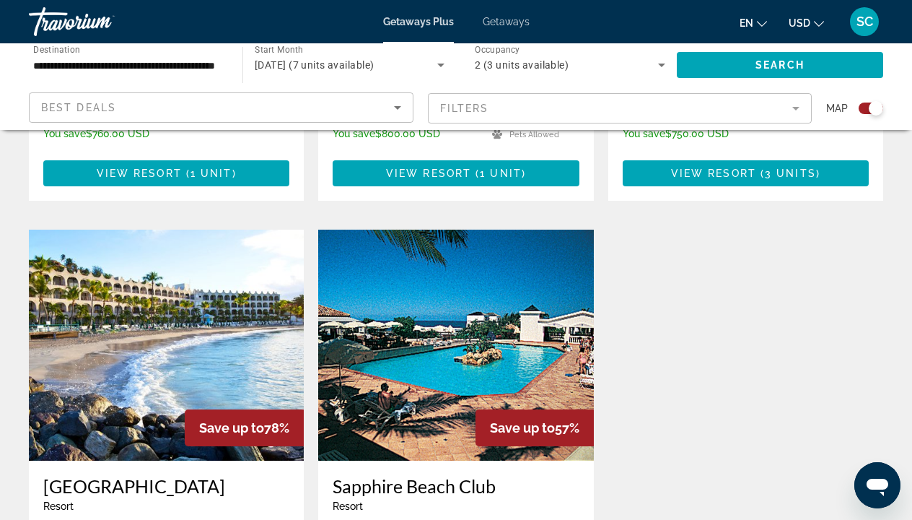
click at [433, 380] on img "Main content" at bounding box center [455, 345] width 275 height 231
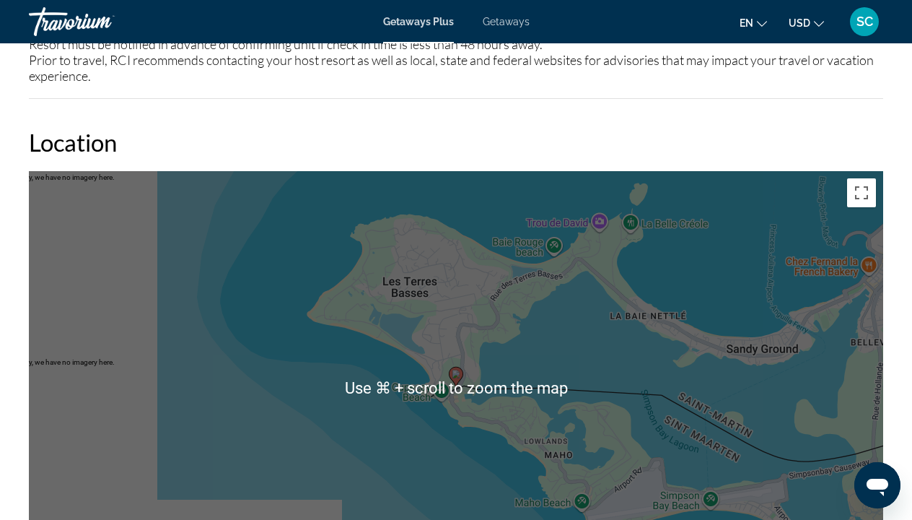
scroll to position [2203, 0]
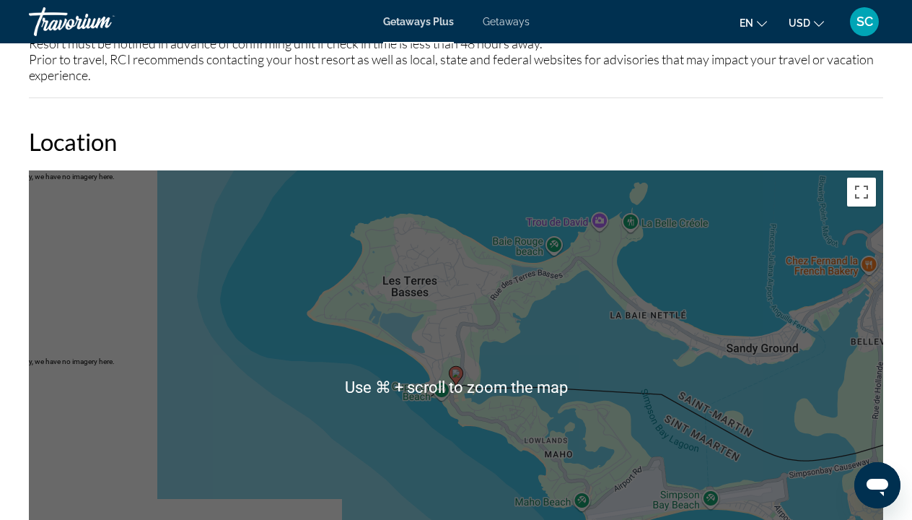
click at [439, 435] on div "To activate drag with keyboard, press Alt + Enter. Once in keyboard drag state,…" at bounding box center [456, 386] width 855 height 433
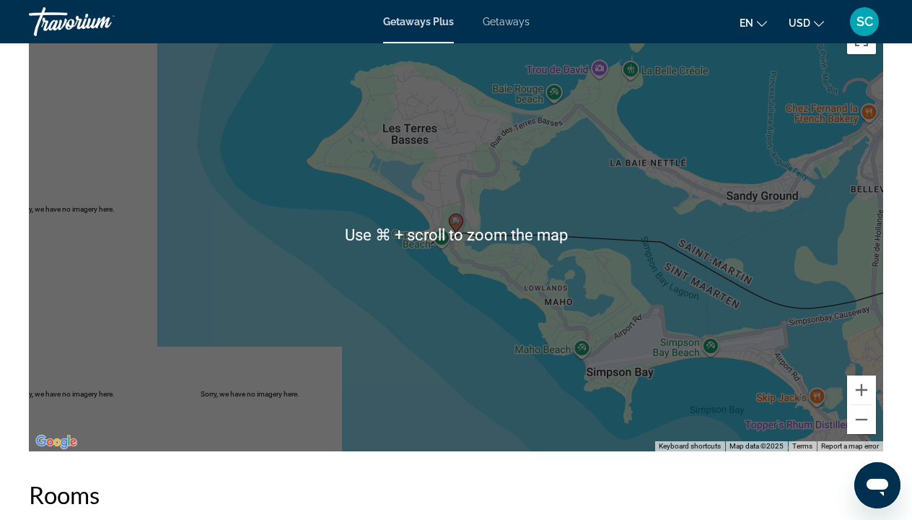
scroll to position [2360, 0]
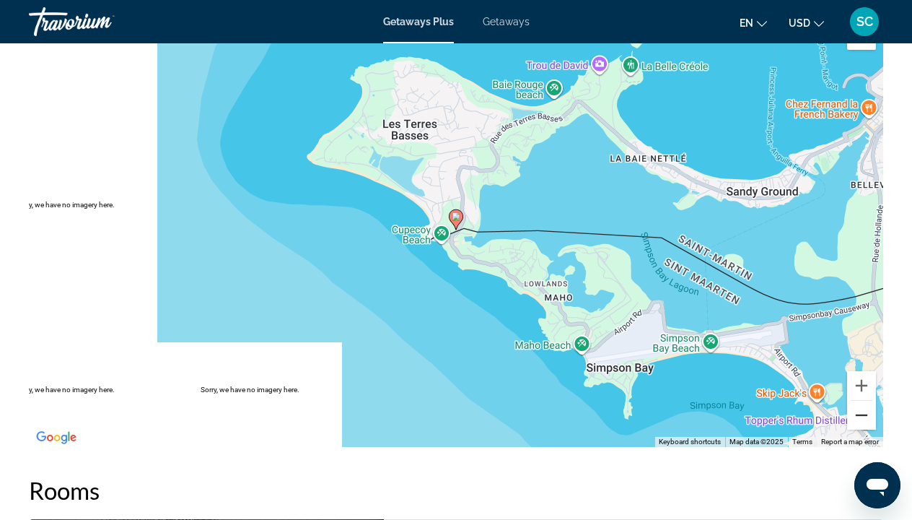
click at [857, 401] on button "Zoom out" at bounding box center [861, 415] width 29 height 29
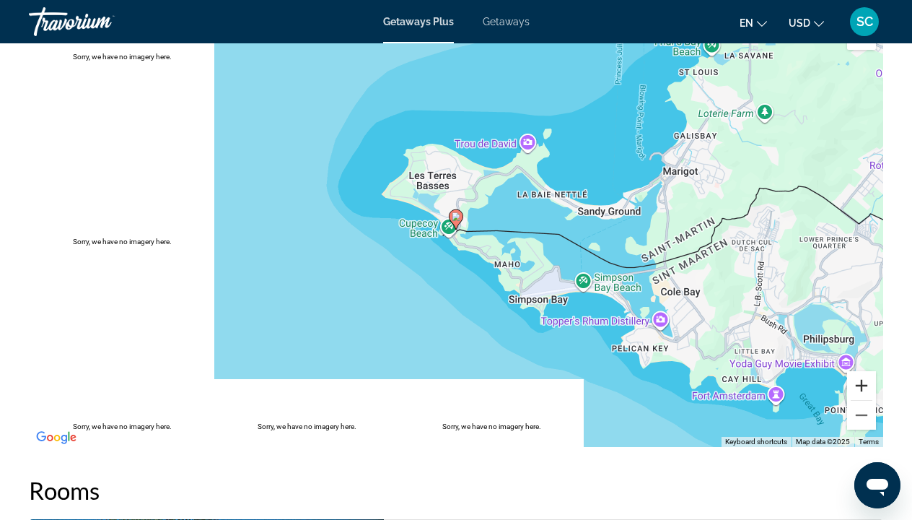
click at [859, 371] on button "Zoom in" at bounding box center [861, 385] width 29 height 29
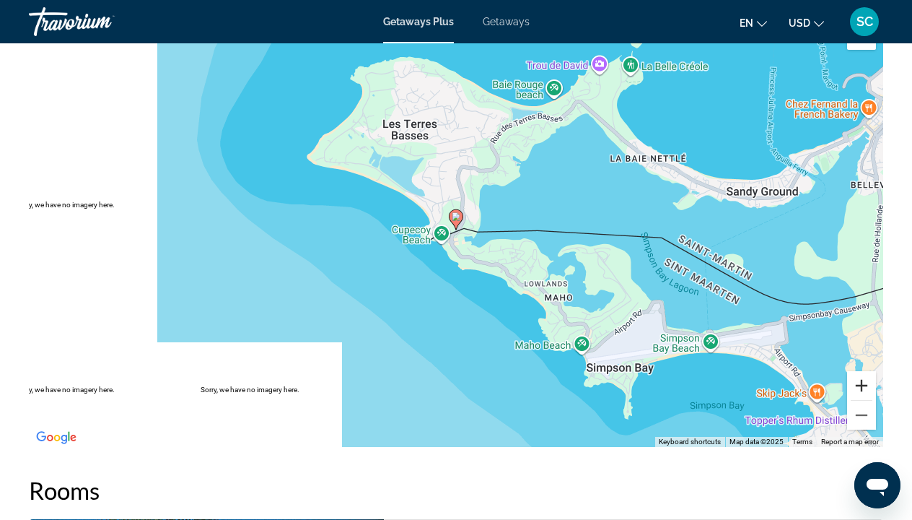
click at [858, 371] on button "Zoom in" at bounding box center [861, 385] width 29 height 29
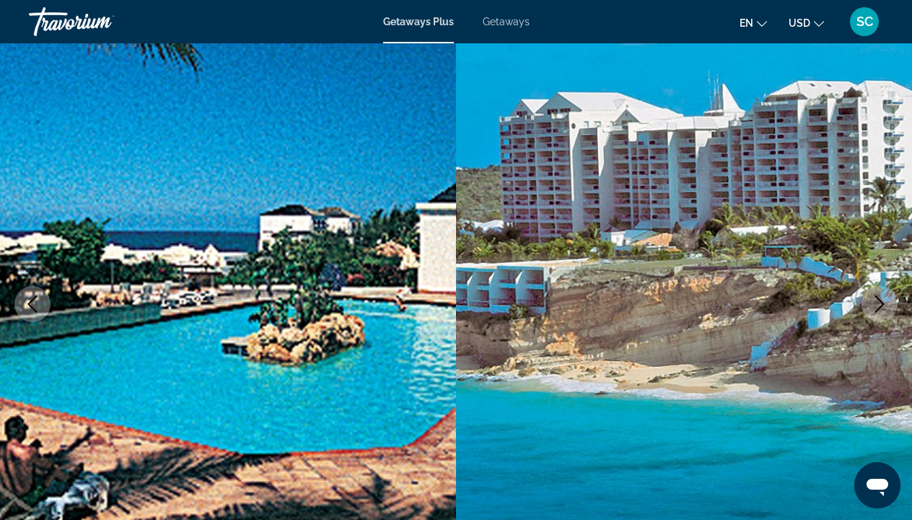
scroll to position [66, 0]
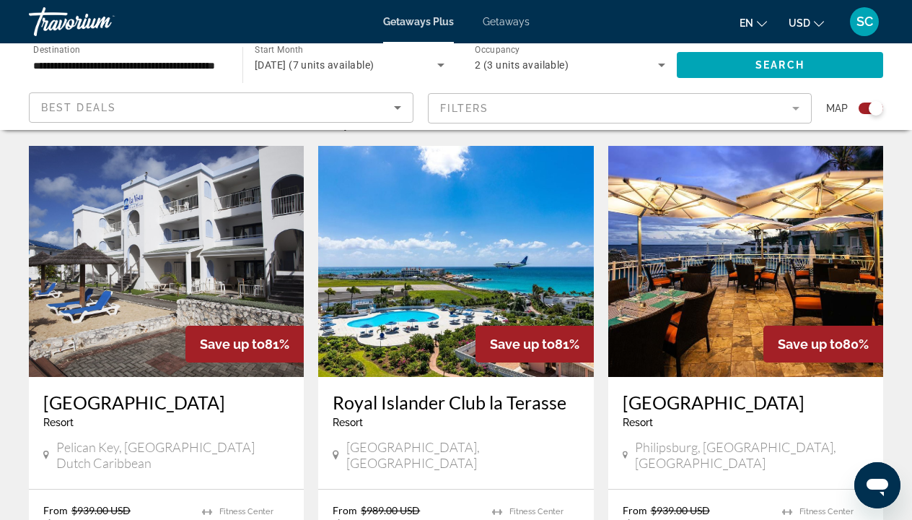
scroll to position [483, 0]
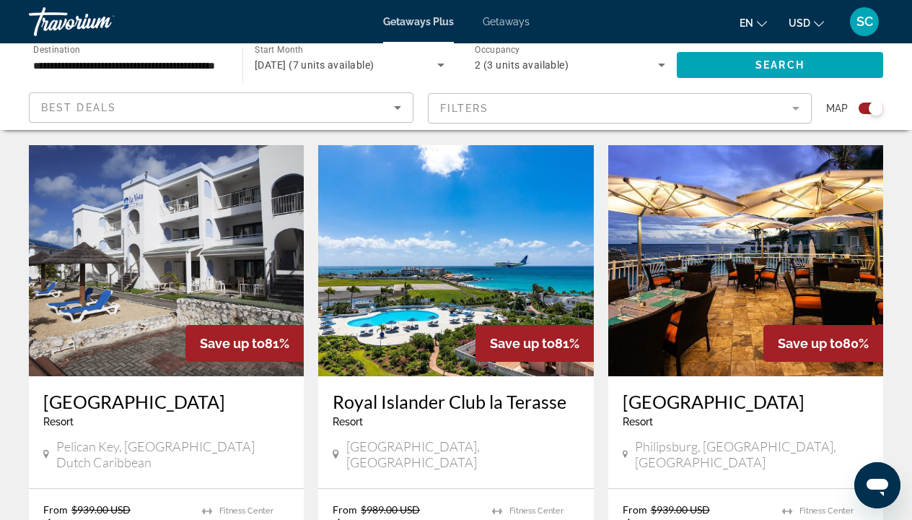
click at [177, 258] on img "Main content" at bounding box center [166, 260] width 275 height 231
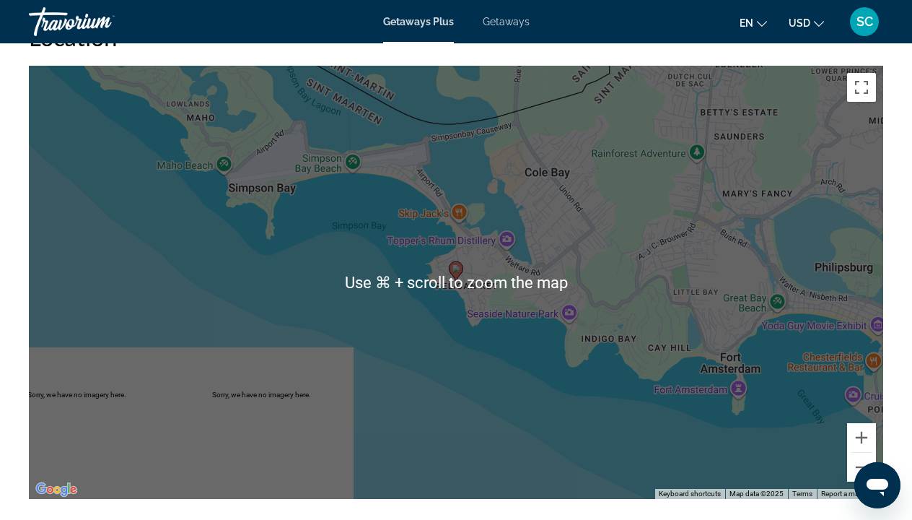
scroll to position [2102, 0]
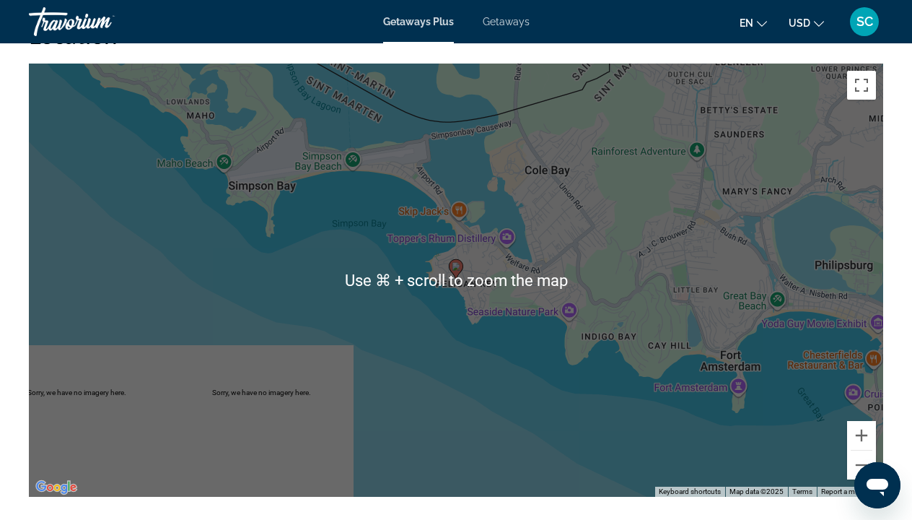
click at [463, 311] on div "To activate drag with keyboard, press Alt + Enter. Once in keyboard drag state,…" at bounding box center [456, 280] width 855 height 433
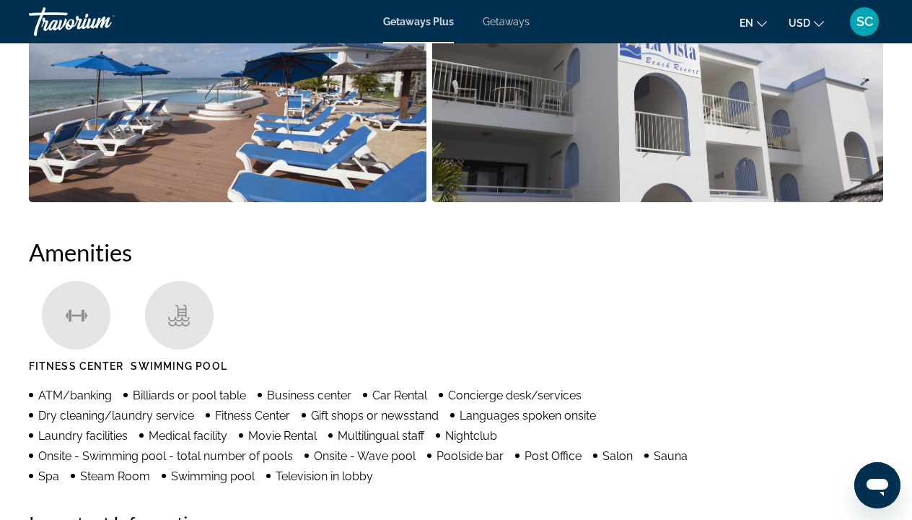
scroll to position [1247, 0]
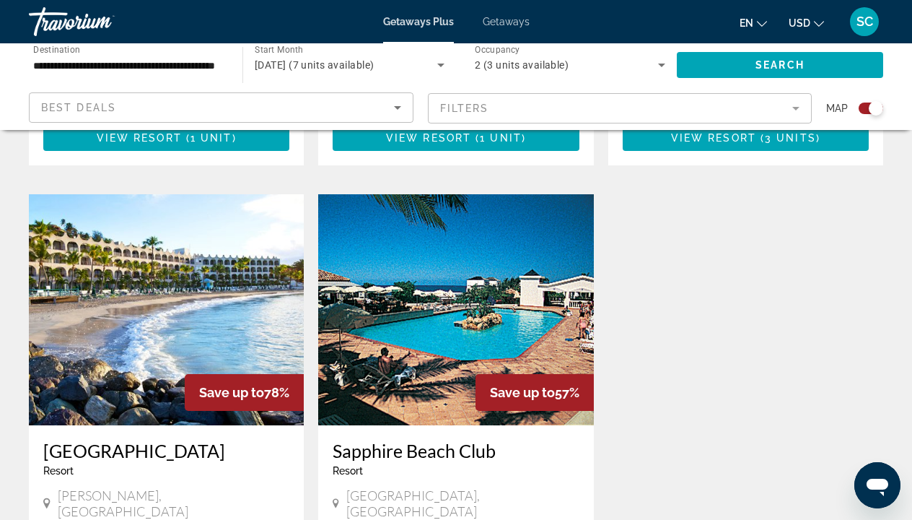
scroll to position [948, 0]
